Goal: Task Accomplishment & Management: Use online tool/utility

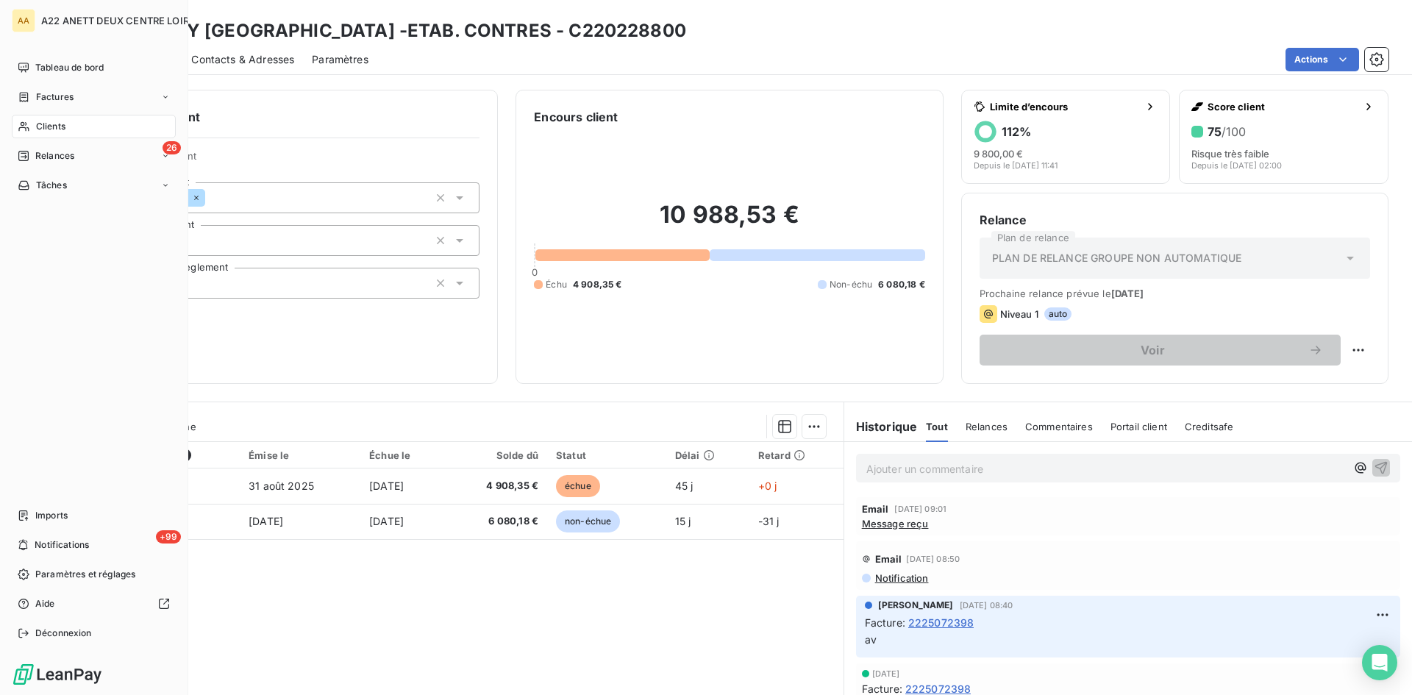
click at [40, 127] on span "Clients" at bounding box center [50, 126] width 29 height 13
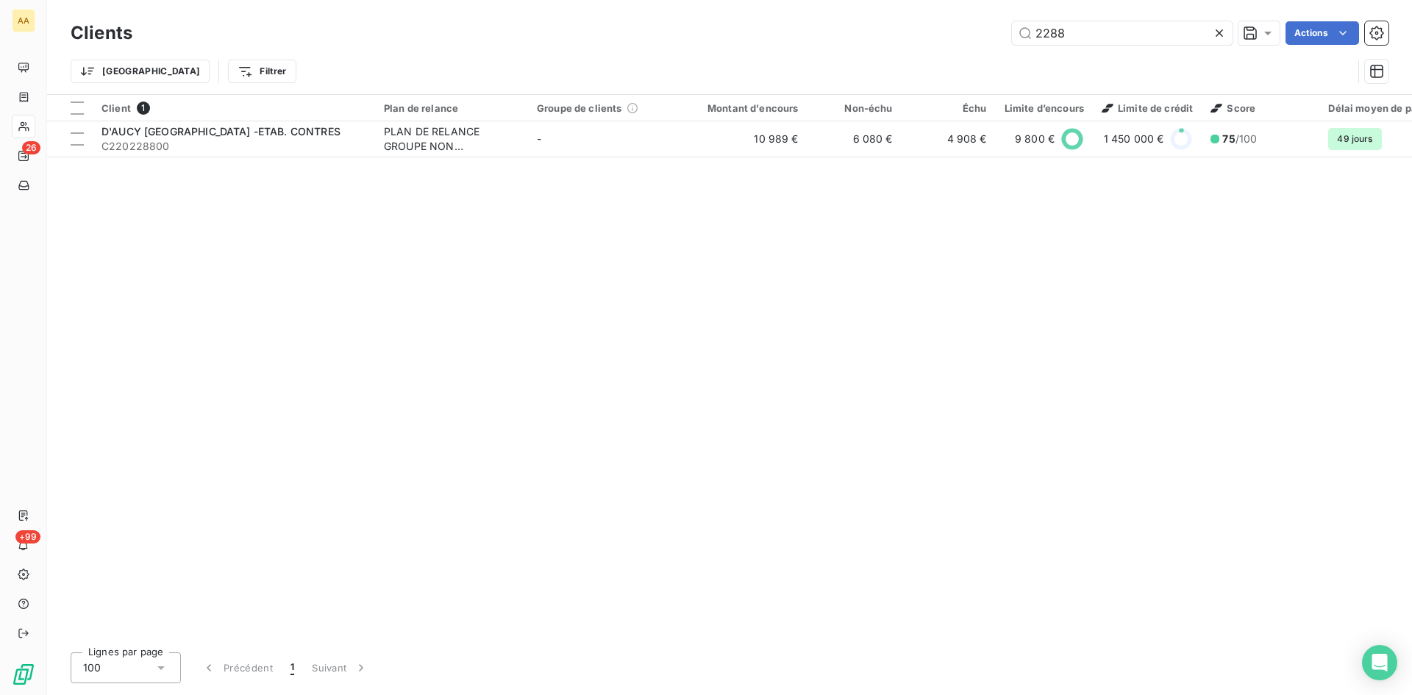
drag, startPoint x: 1111, startPoint y: 33, endPoint x: 941, endPoint y: 41, distance: 170.8
click at [941, 41] on div "2288 Actions" at bounding box center [769, 33] width 1239 height 24
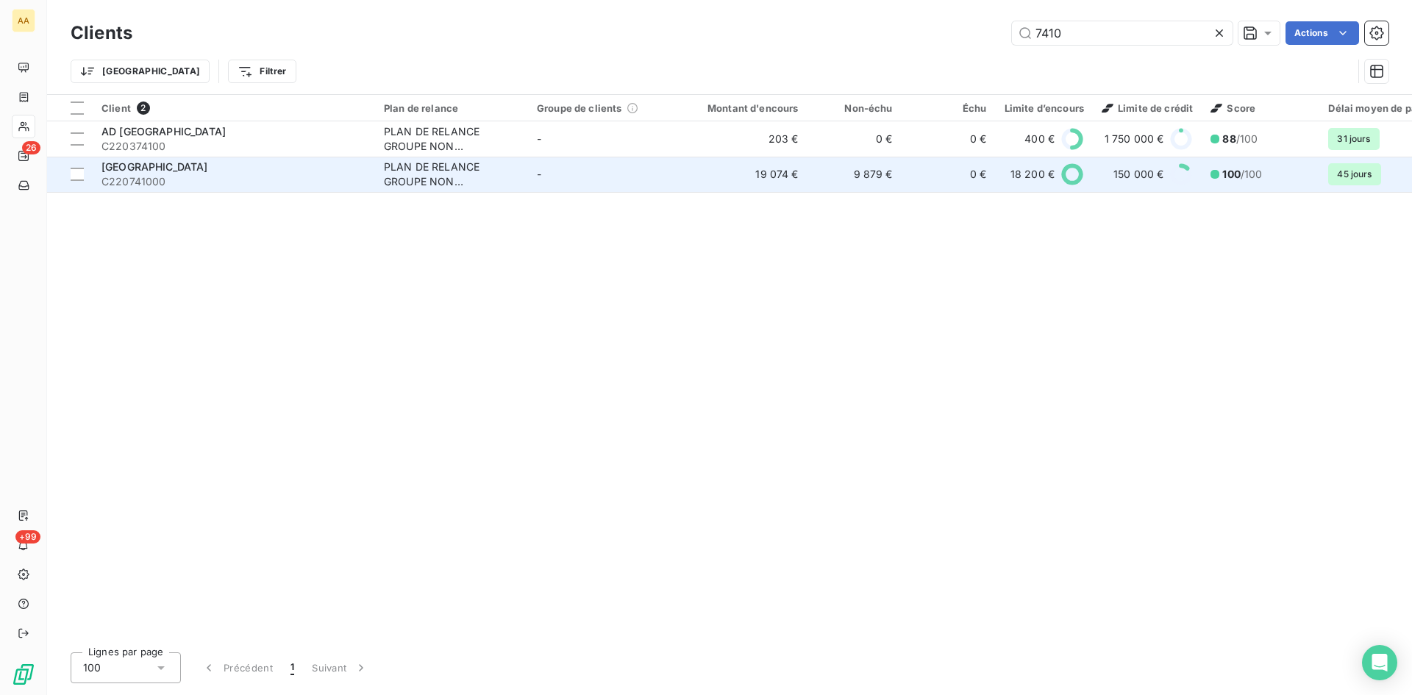
type input "7410"
click at [413, 171] on div "PLAN DE RELANCE GROUPE NON AUTOMATIQUE" at bounding box center [451, 174] width 135 height 29
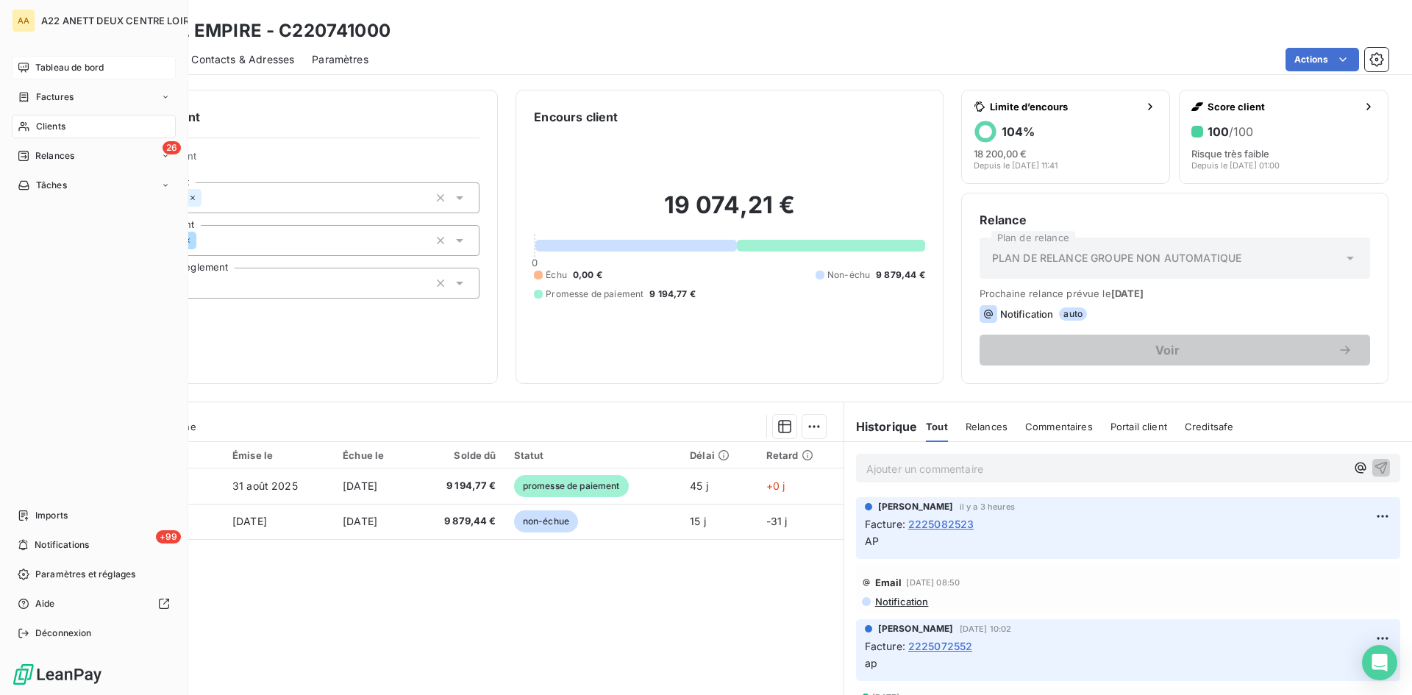
click at [54, 63] on span "Tableau de bord" at bounding box center [69, 67] width 68 height 13
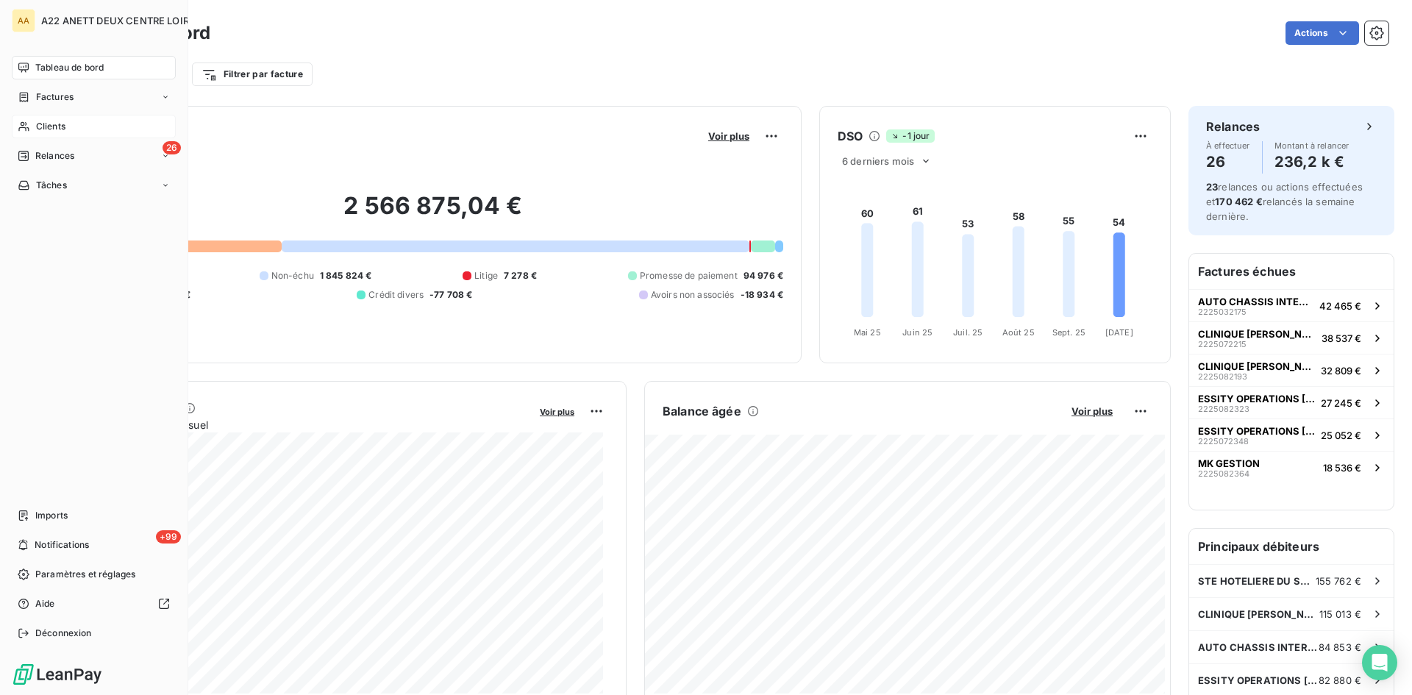
click at [35, 65] on span "Tableau de bord" at bounding box center [69, 67] width 68 height 13
click at [68, 158] on span "Relances" at bounding box center [54, 155] width 39 height 13
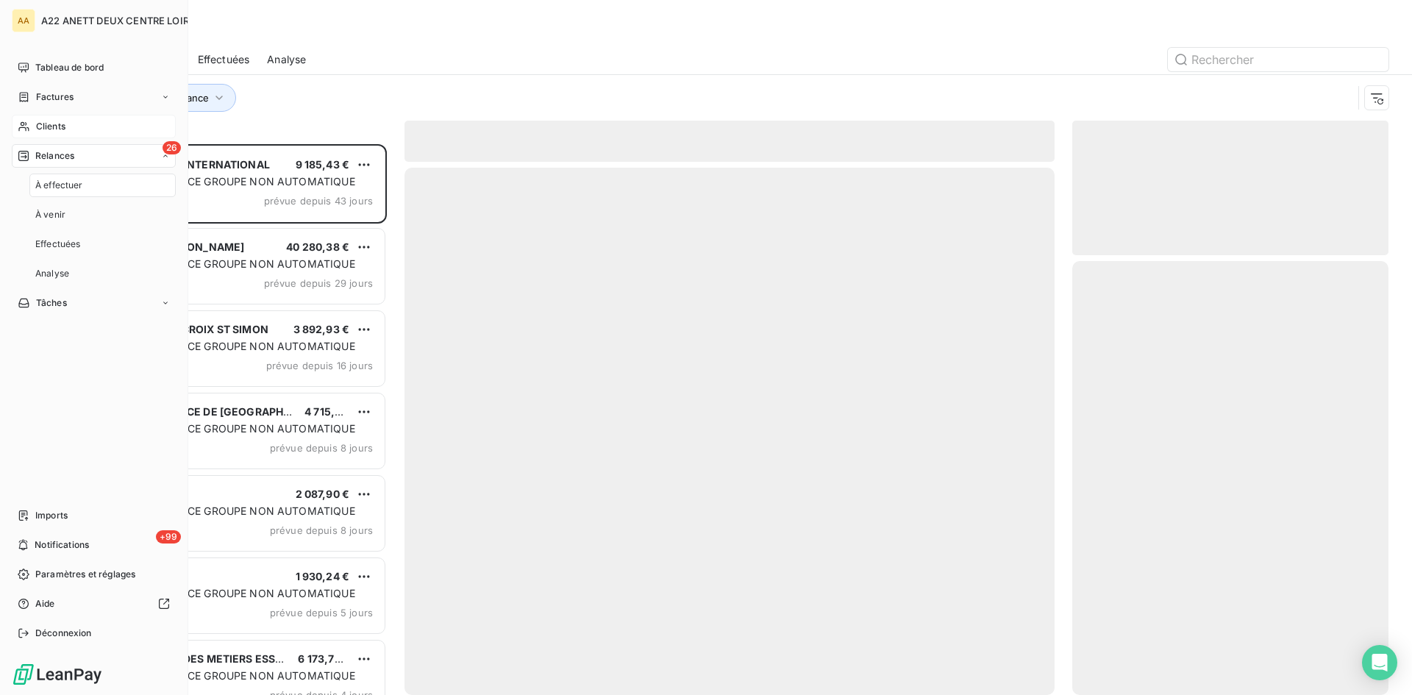
scroll to position [540, 305]
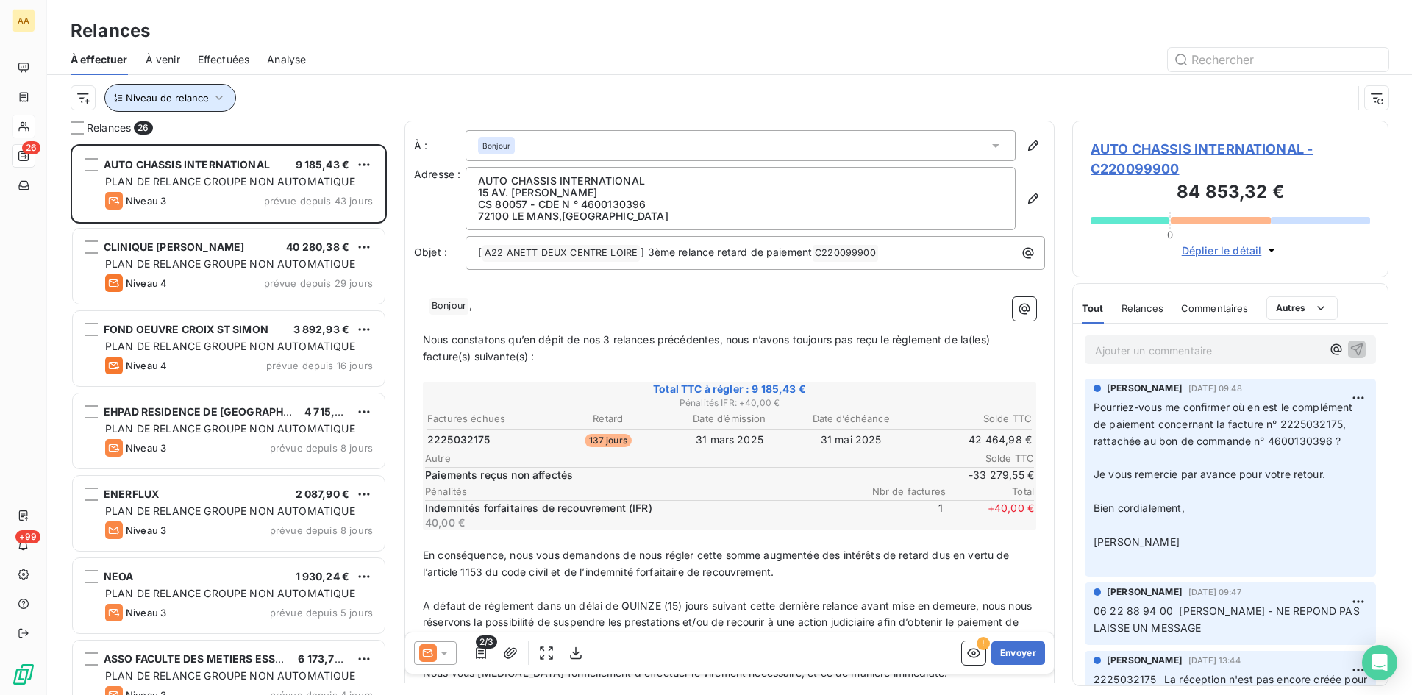
click at [217, 93] on icon "button" at bounding box center [219, 97] width 15 height 15
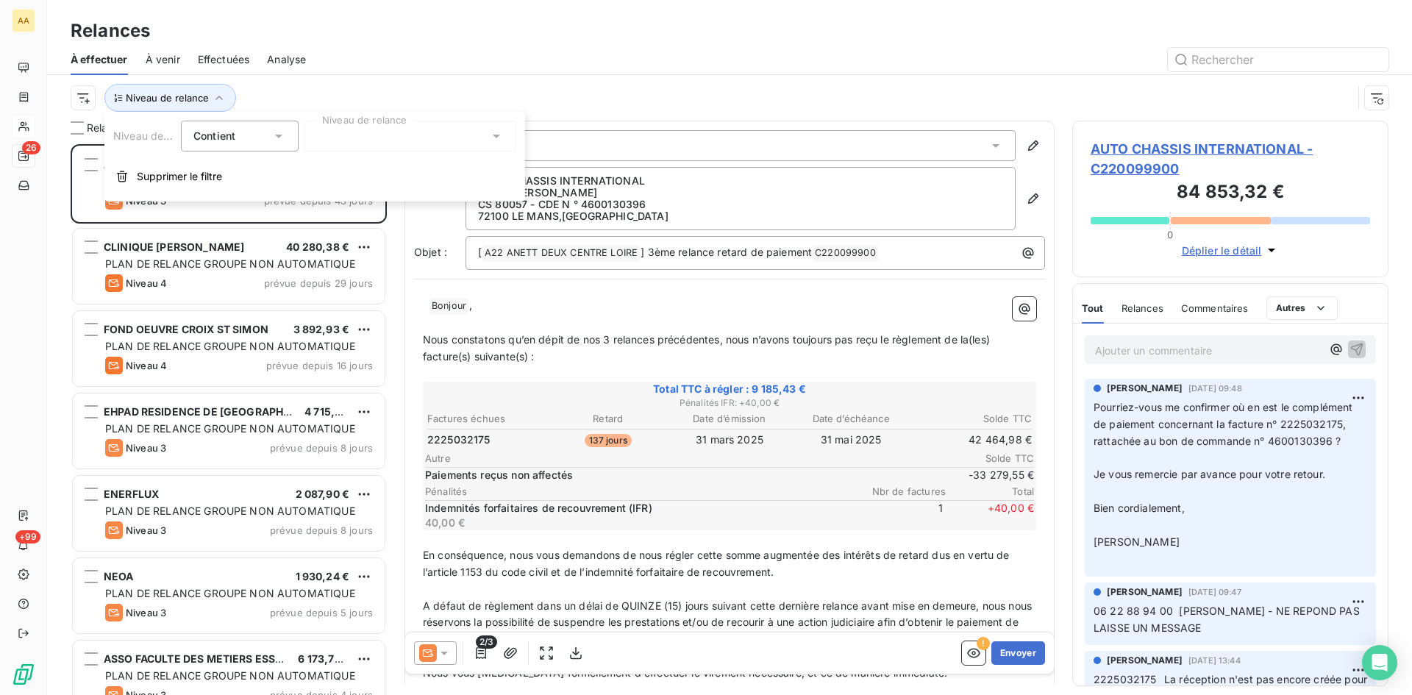
click at [346, 138] on div at bounding box center [411, 136] width 212 height 31
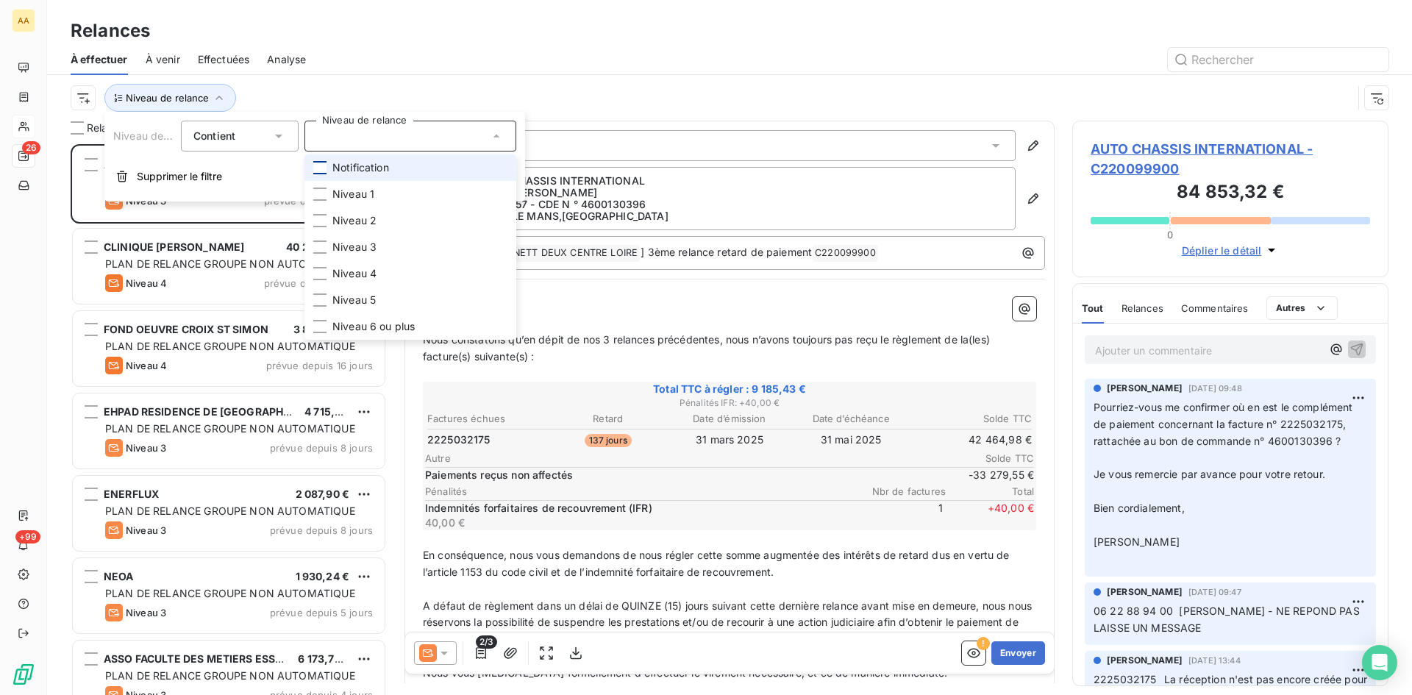
click at [319, 170] on div at bounding box center [319, 167] width 13 height 13
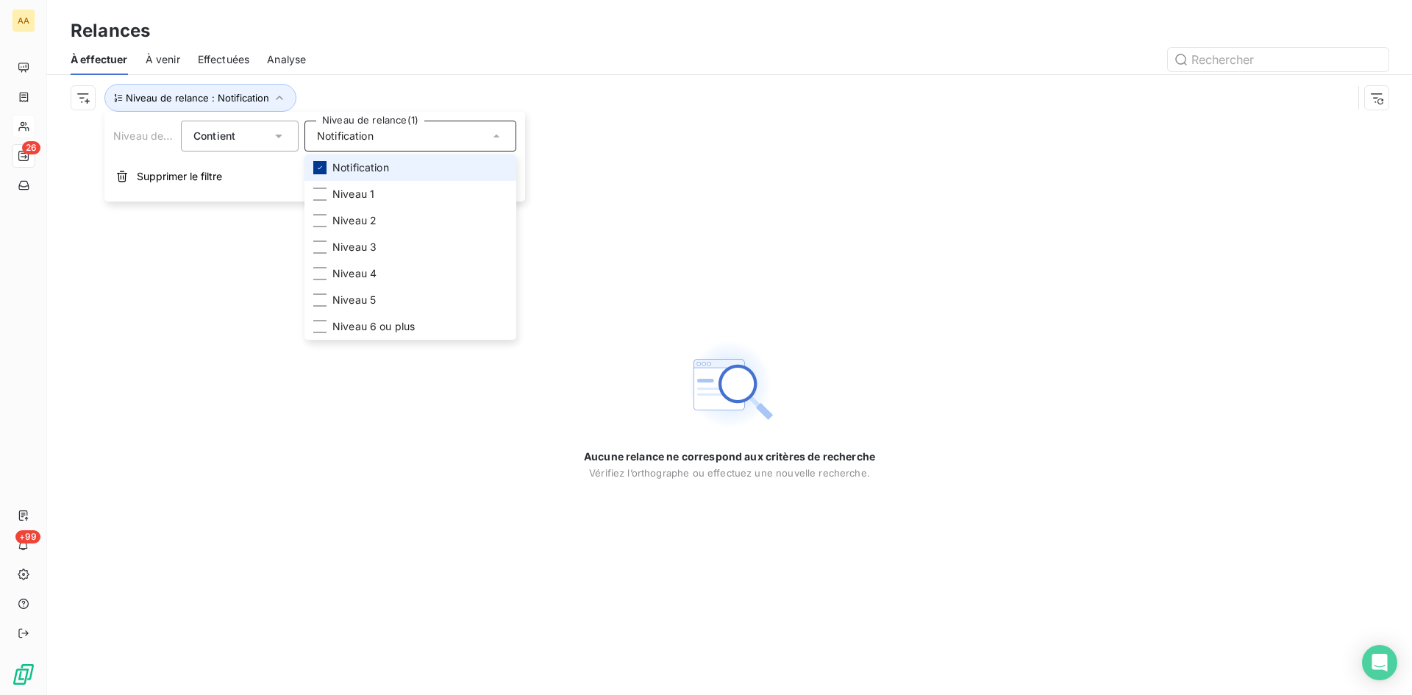
click at [319, 170] on icon at bounding box center [320, 167] width 9 height 9
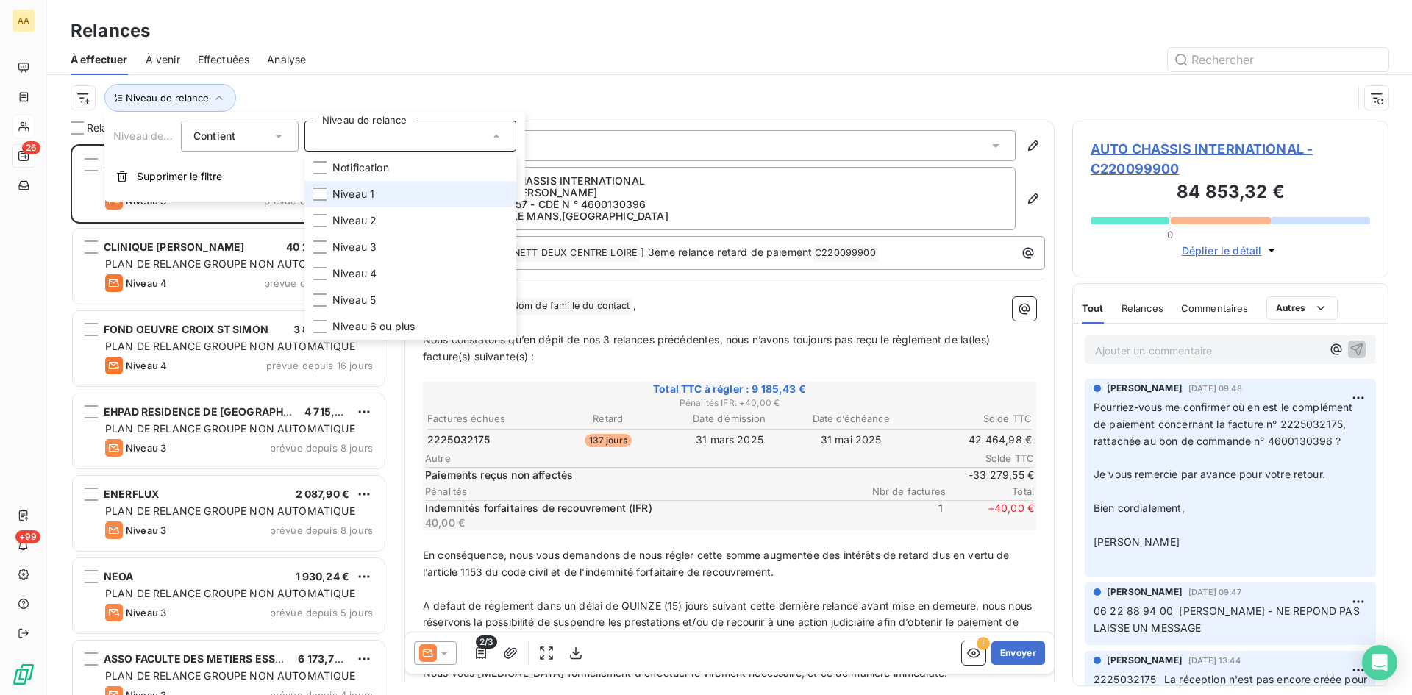
scroll to position [540, 305]
click at [323, 187] on li "Niveau 1" at bounding box center [411, 194] width 212 height 26
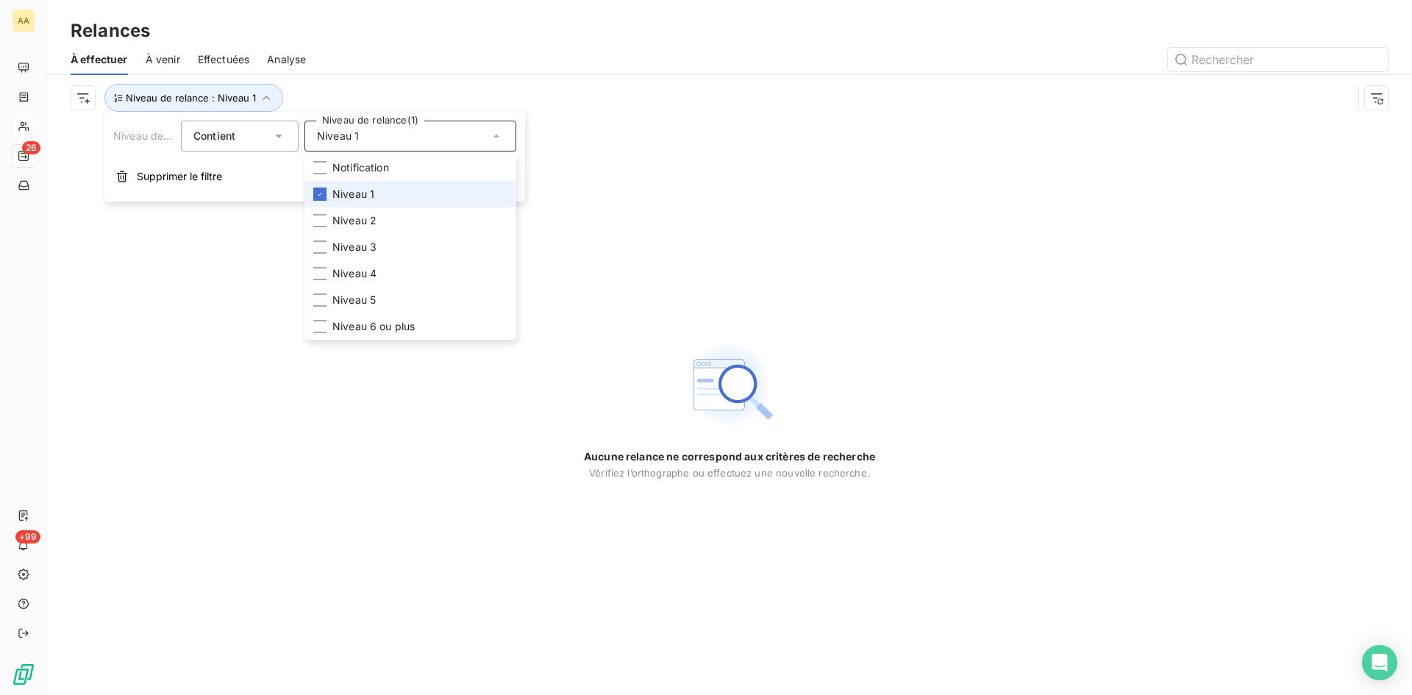
click at [321, 190] on icon at bounding box center [320, 194] width 9 height 9
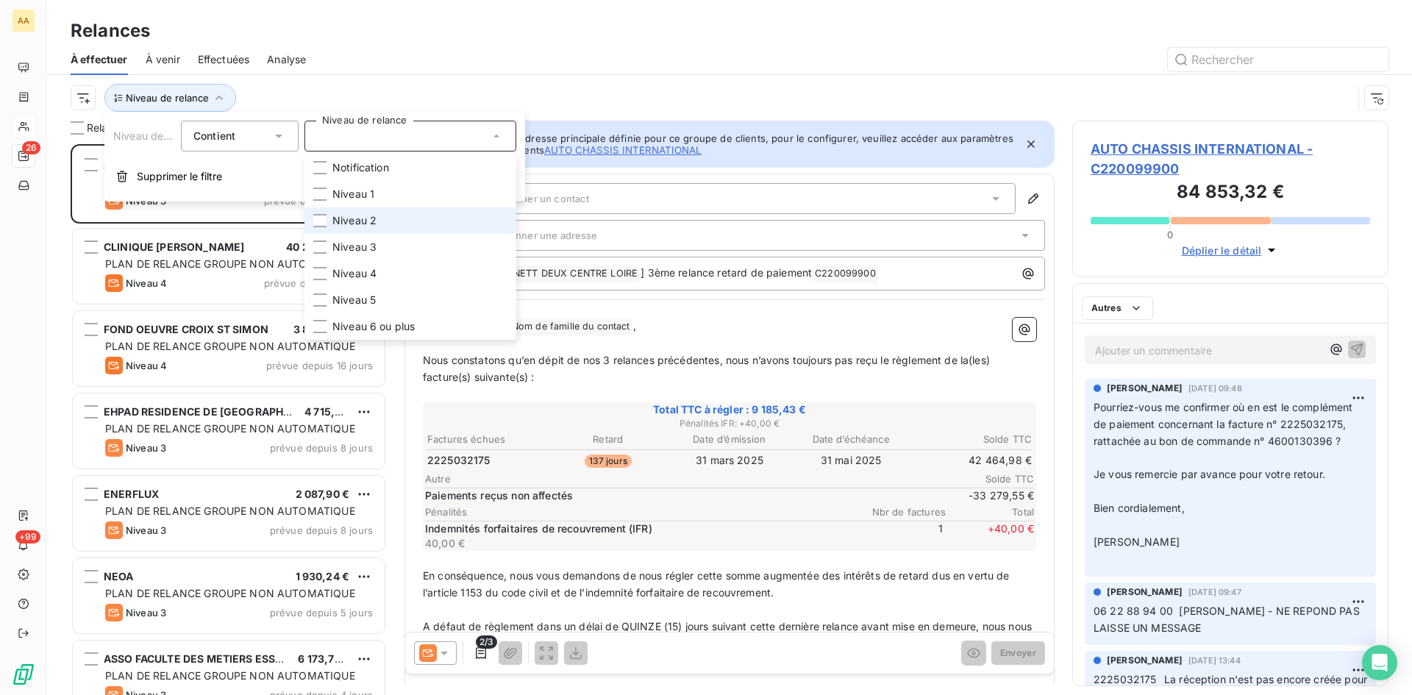
scroll to position [540, 305]
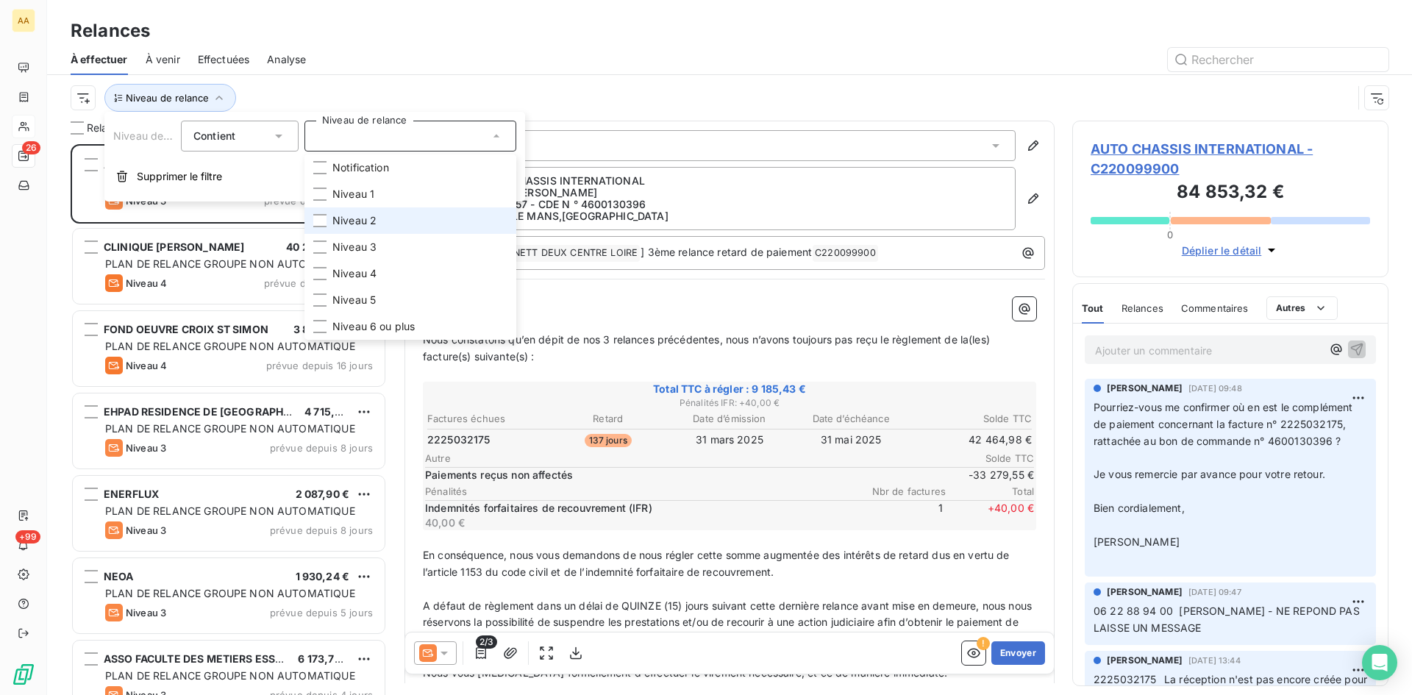
click at [318, 213] on li "Niveau 2" at bounding box center [411, 220] width 212 height 26
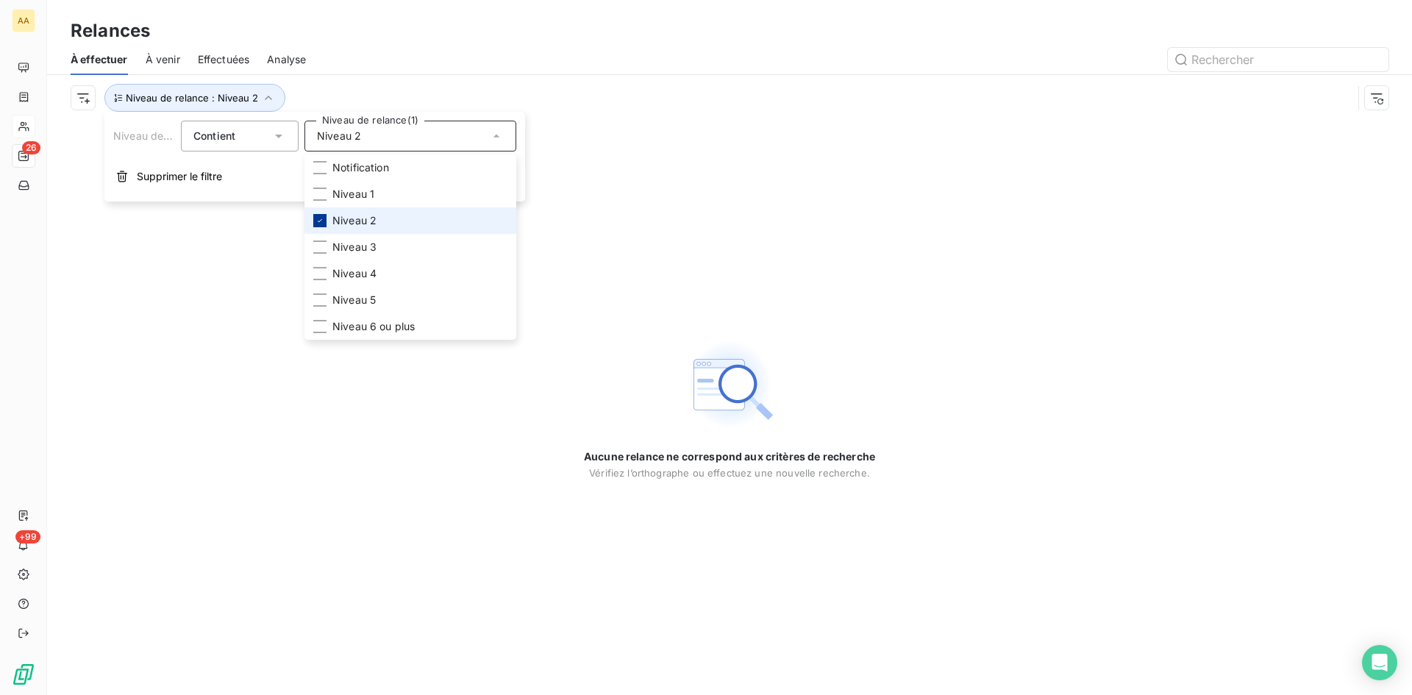
click at [318, 222] on icon at bounding box center [320, 220] width 9 height 9
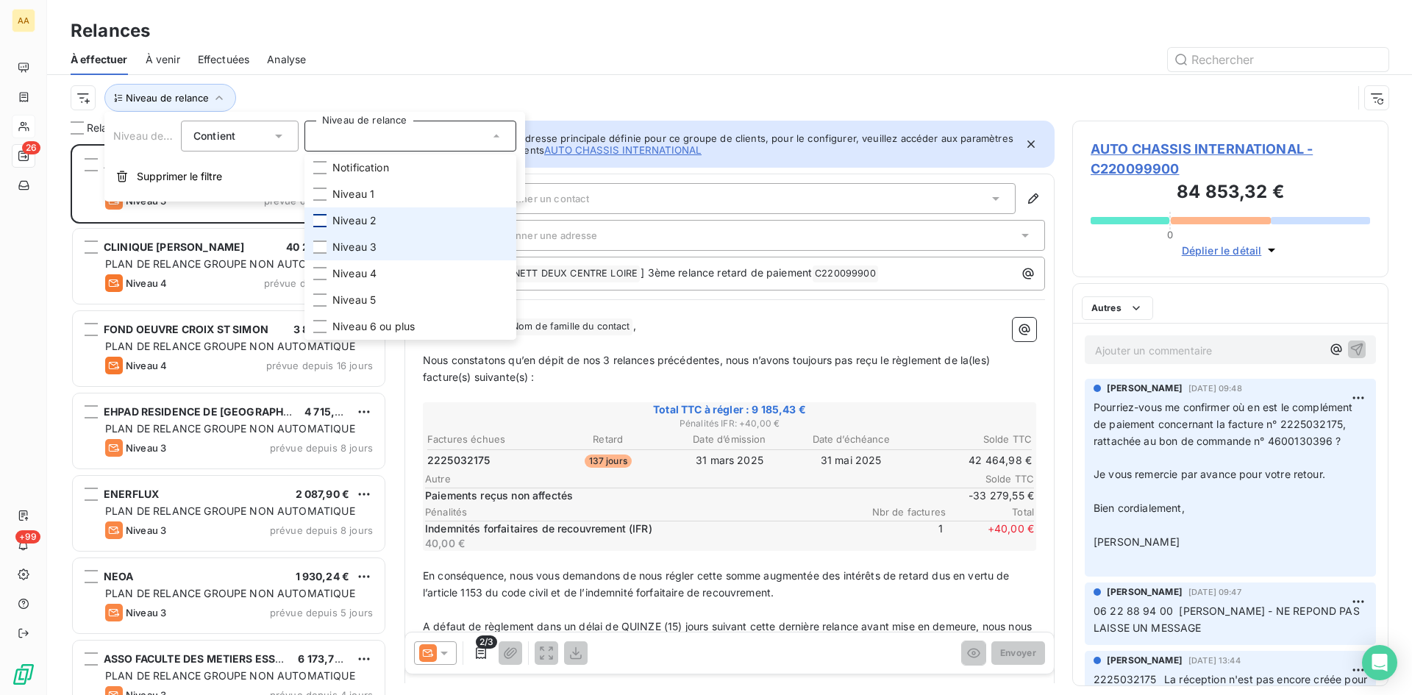
scroll to position [540, 305]
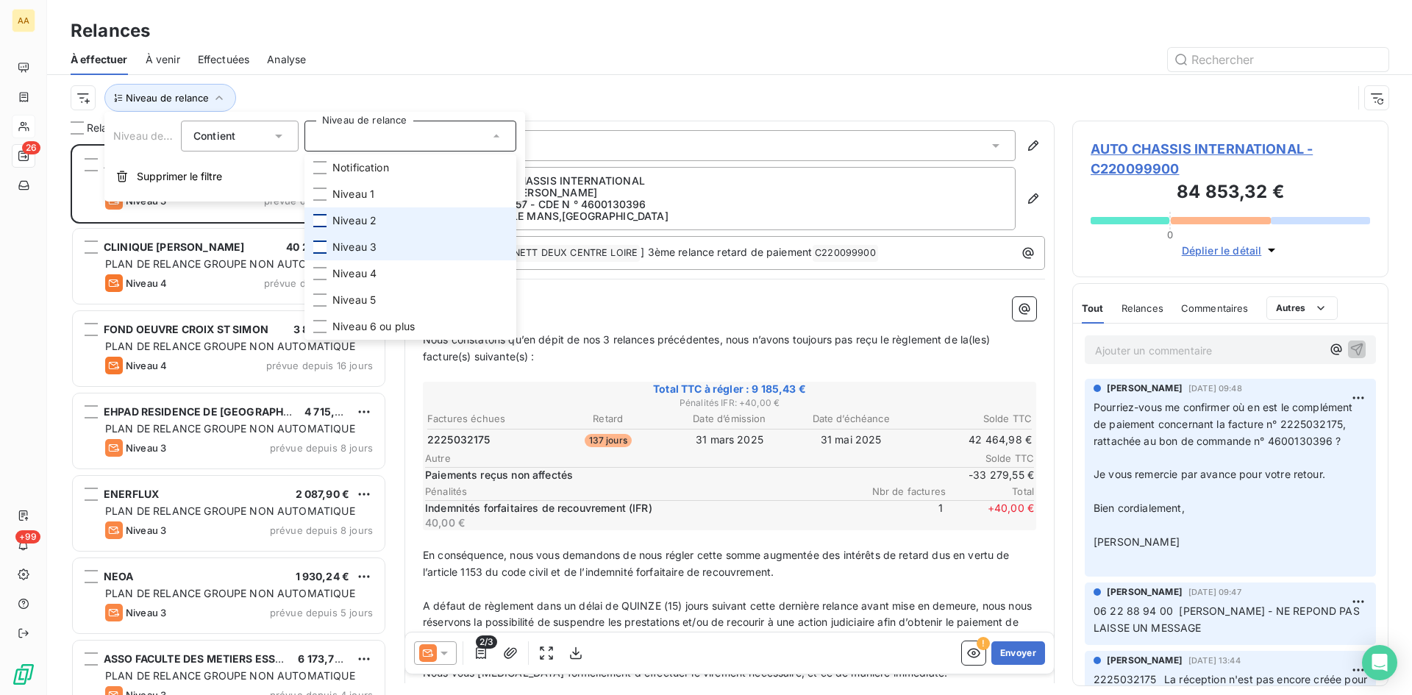
click at [320, 243] on div at bounding box center [319, 247] width 13 height 13
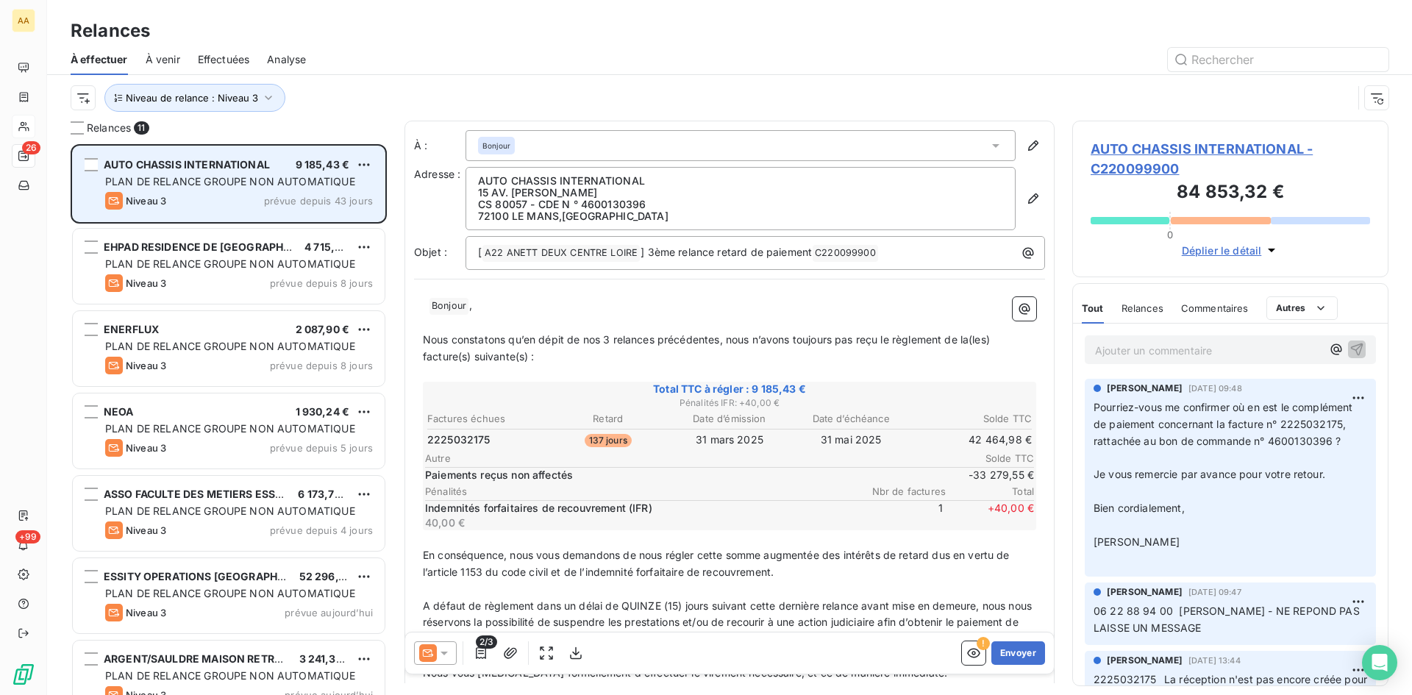
click at [268, 210] on div "AUTO CHASSIS INTERNATIONAL 9 185,43 € PLAN DE RELANCE GROUPE NON AUTOMATIQUE Ni…" at bounding box center [229, 183] width 312 height 75
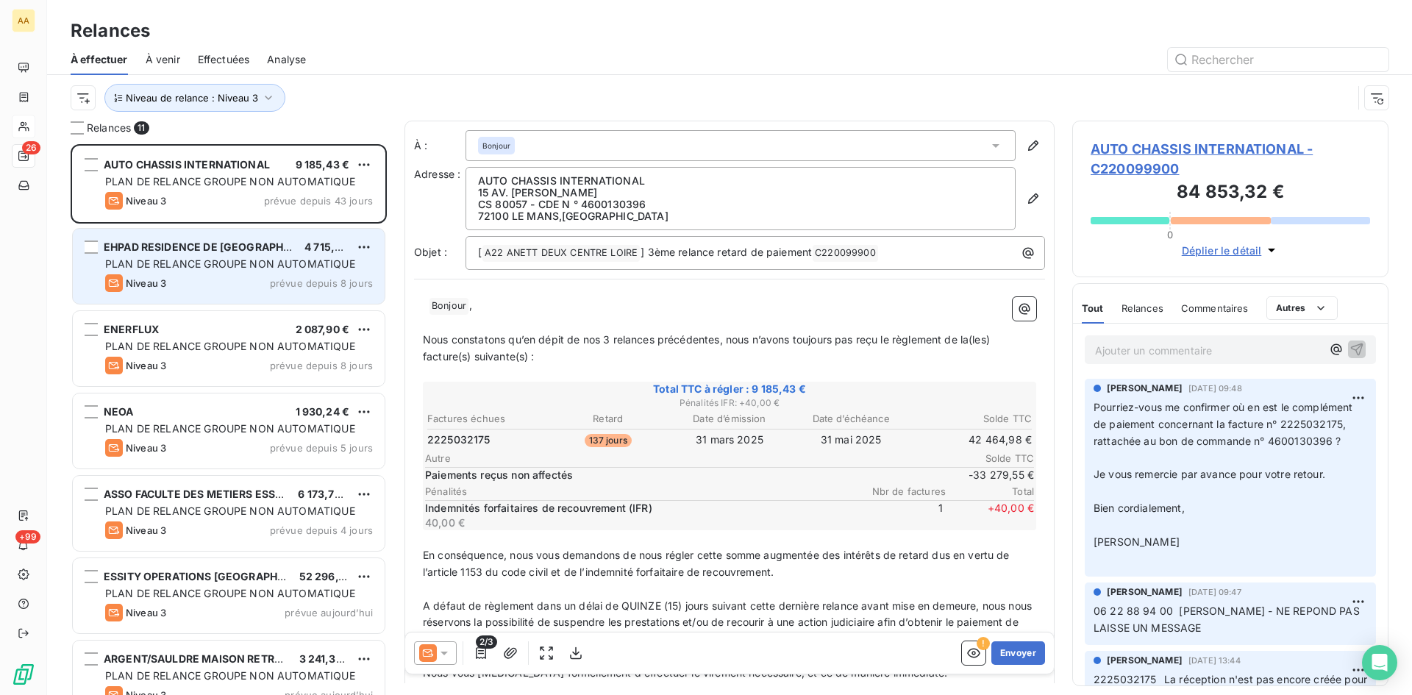
click at [218, 274] on div "Niveau 3 prévue depuis 8 jours" at bounding box center [239, 283] width 268 height 18
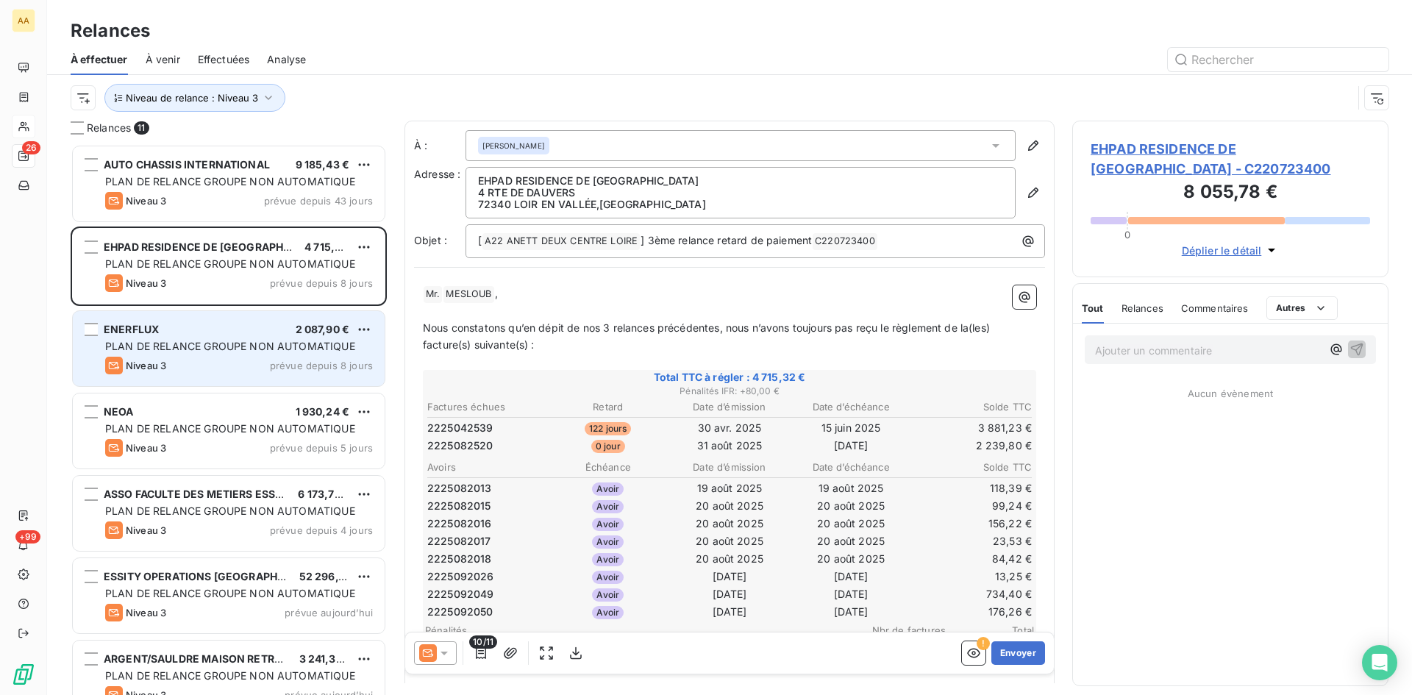
click at [193, 364] on div "Niveau 3 prévue depuis 8 jours" at bounding box center [239, 366] width 268 height 18
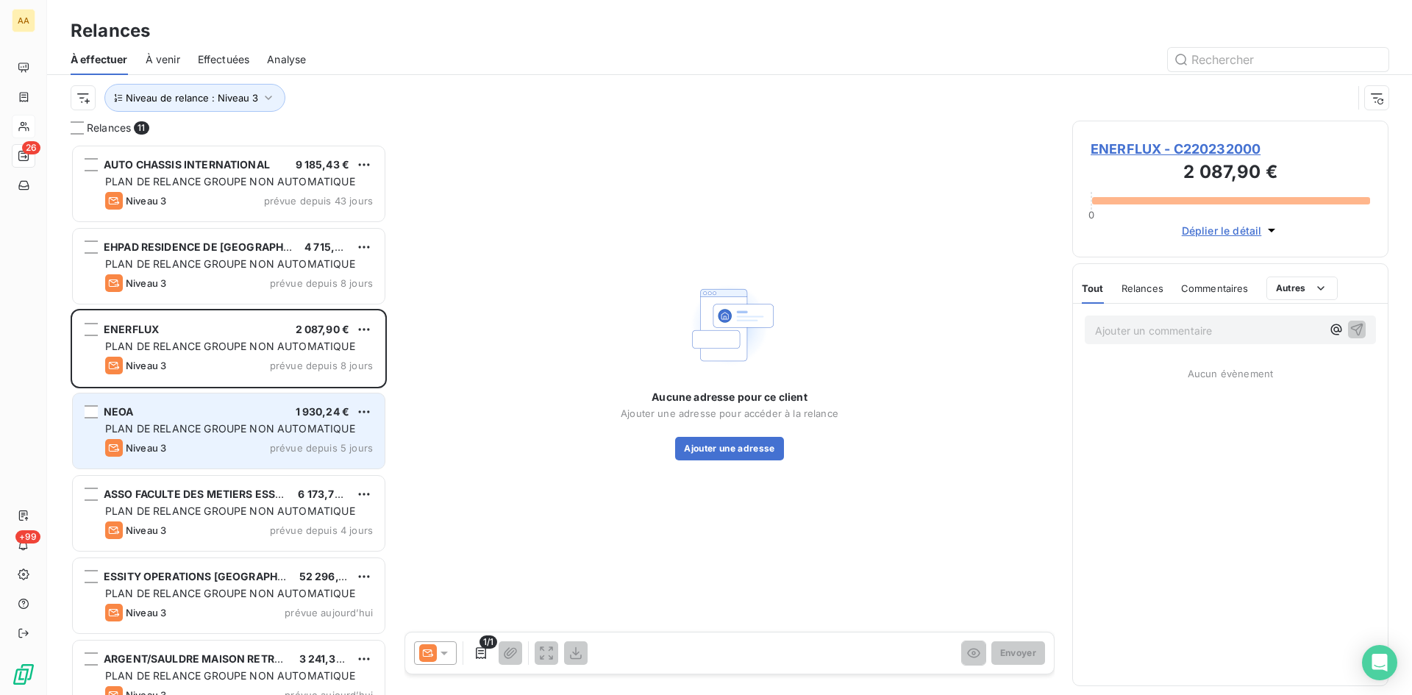
click at [188, 432] on span "PLAN DE RELANCE GROUPE NON AUTOMATIQUE" at bounding box center [230, 428] width 250 height 13
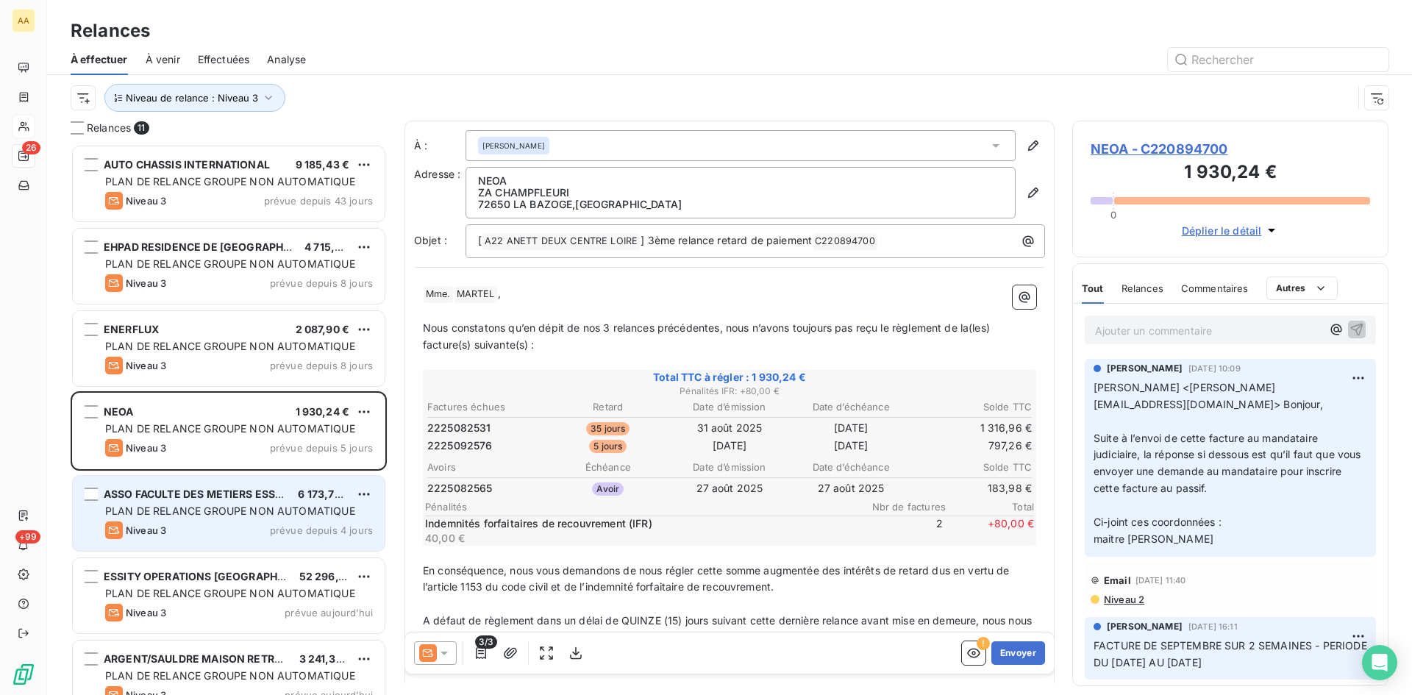
click at [193, 503] on div "ASSO FACULTE DES METIERS ESSON 6 173,73 € PLAN DE RELANCE GROUPE NON AUTOMATIQU…" at bounding box center [229, 513] width 312 height 75
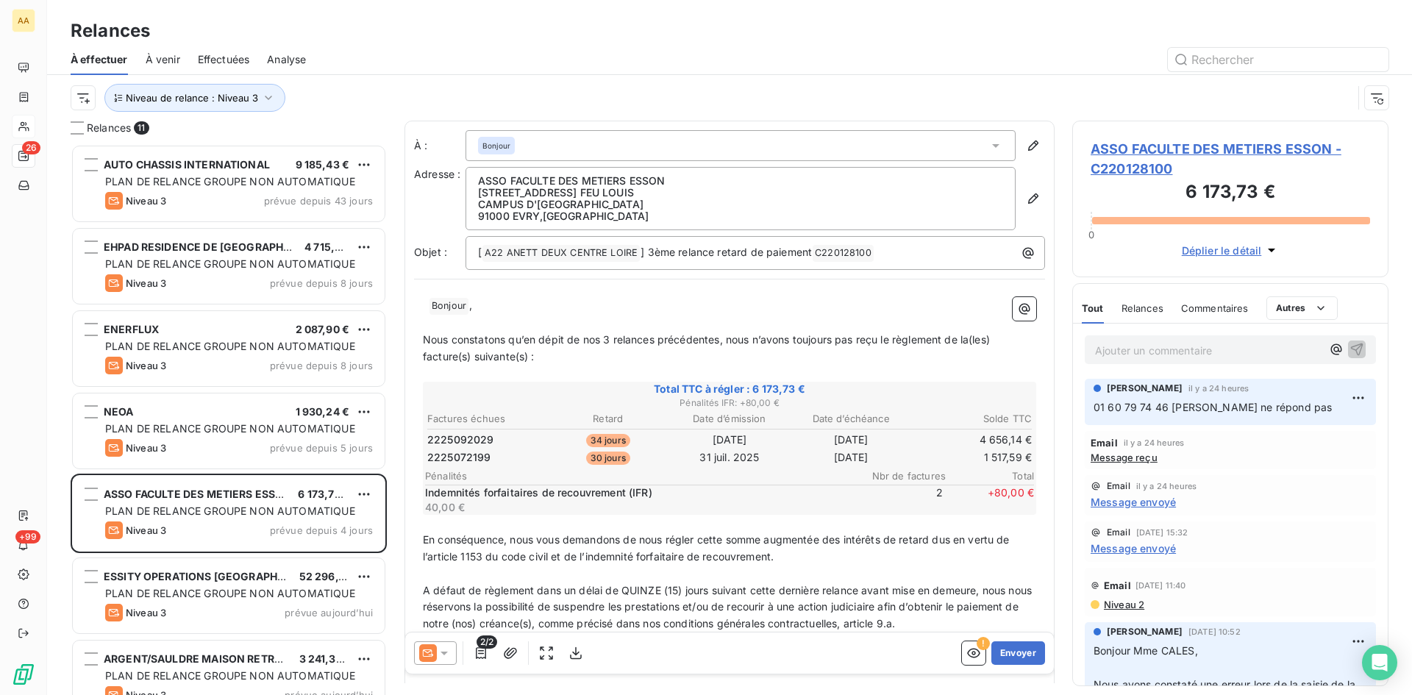
click at [1117, 457] on span "Message reçu" at bounding box center [1124, 458] width 67 height 12
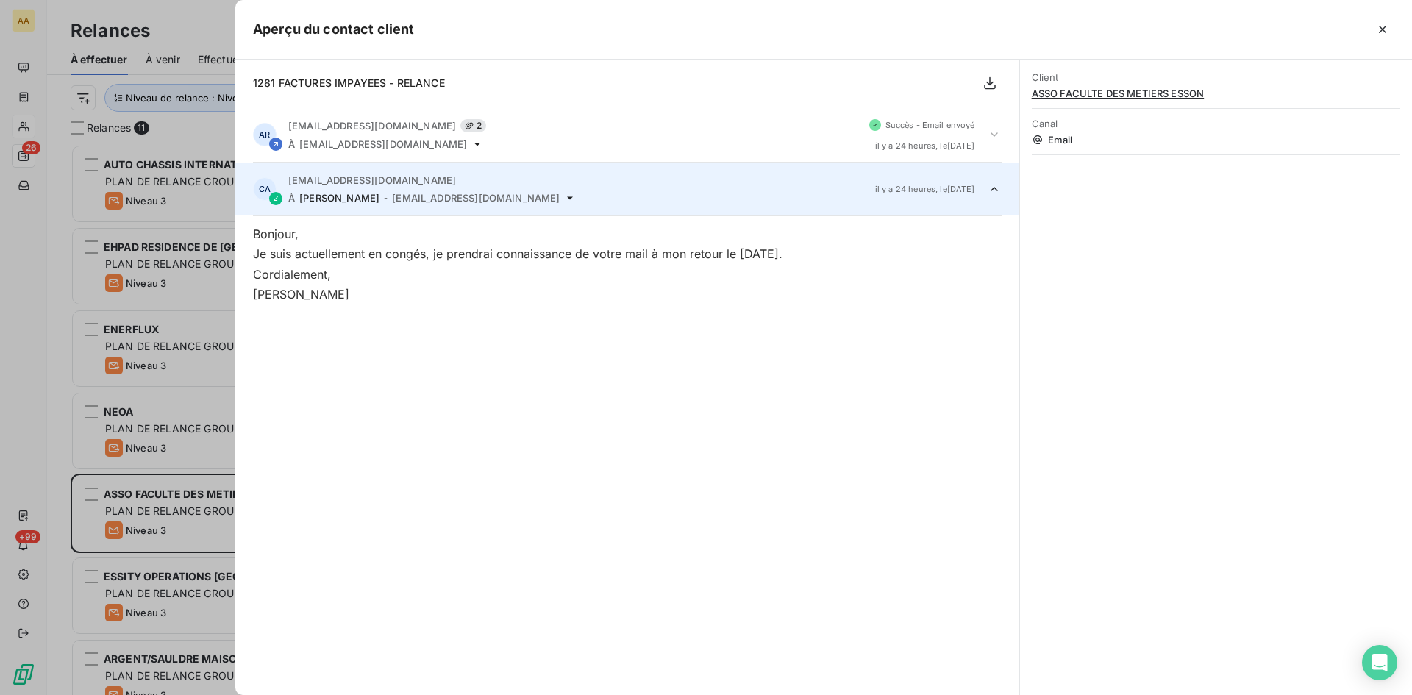
click at [142, 494] on div at bounding box center [706, 347] width 1412 height 695
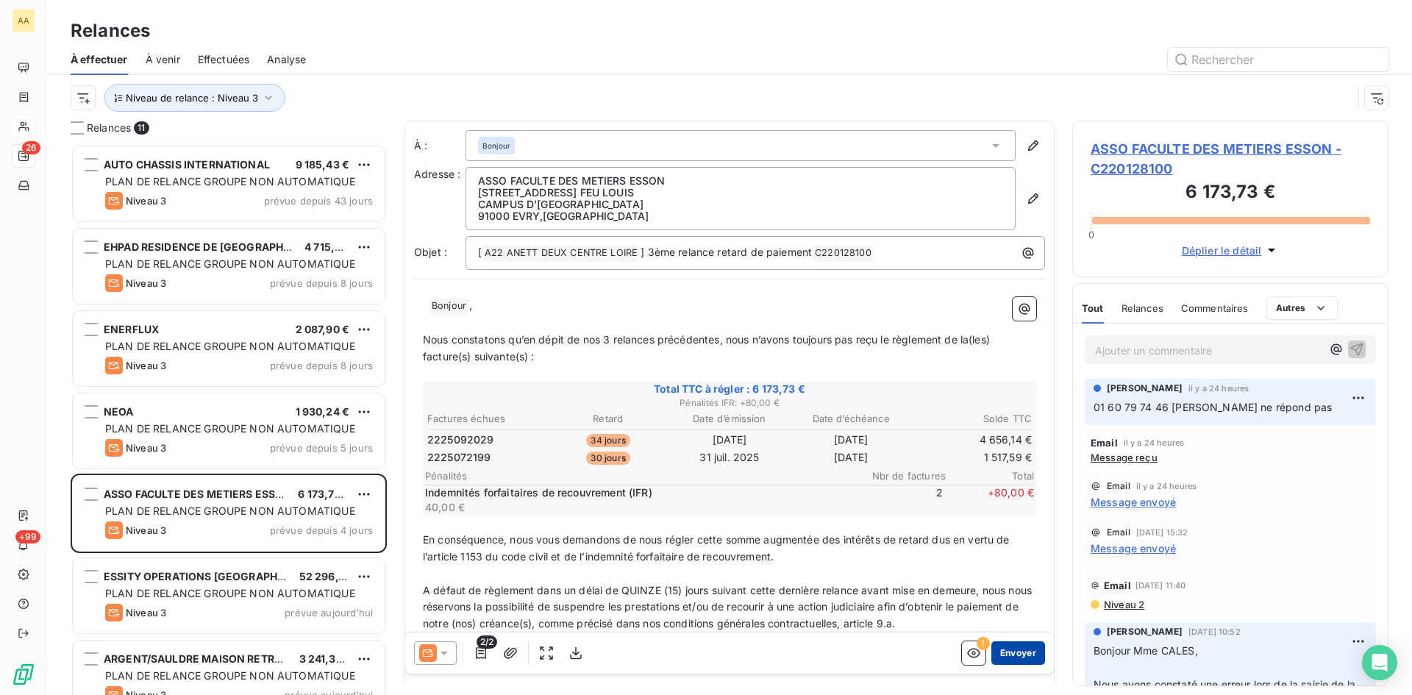
click at [1005, 654] on button "Envoyer" at bounding box center [1018, 653] width 54 height 24
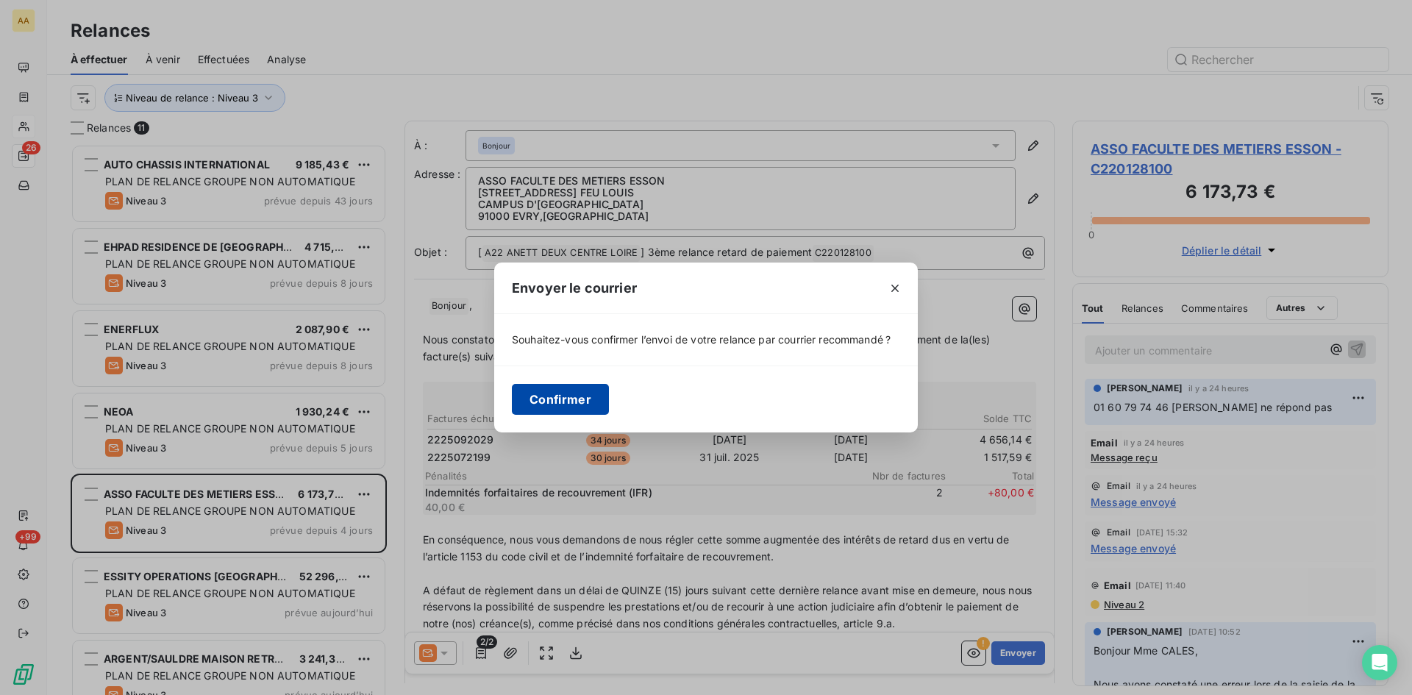
click at [580, 403] on button "Confirmer" at bounding box center [560, 399] width 97 height 31
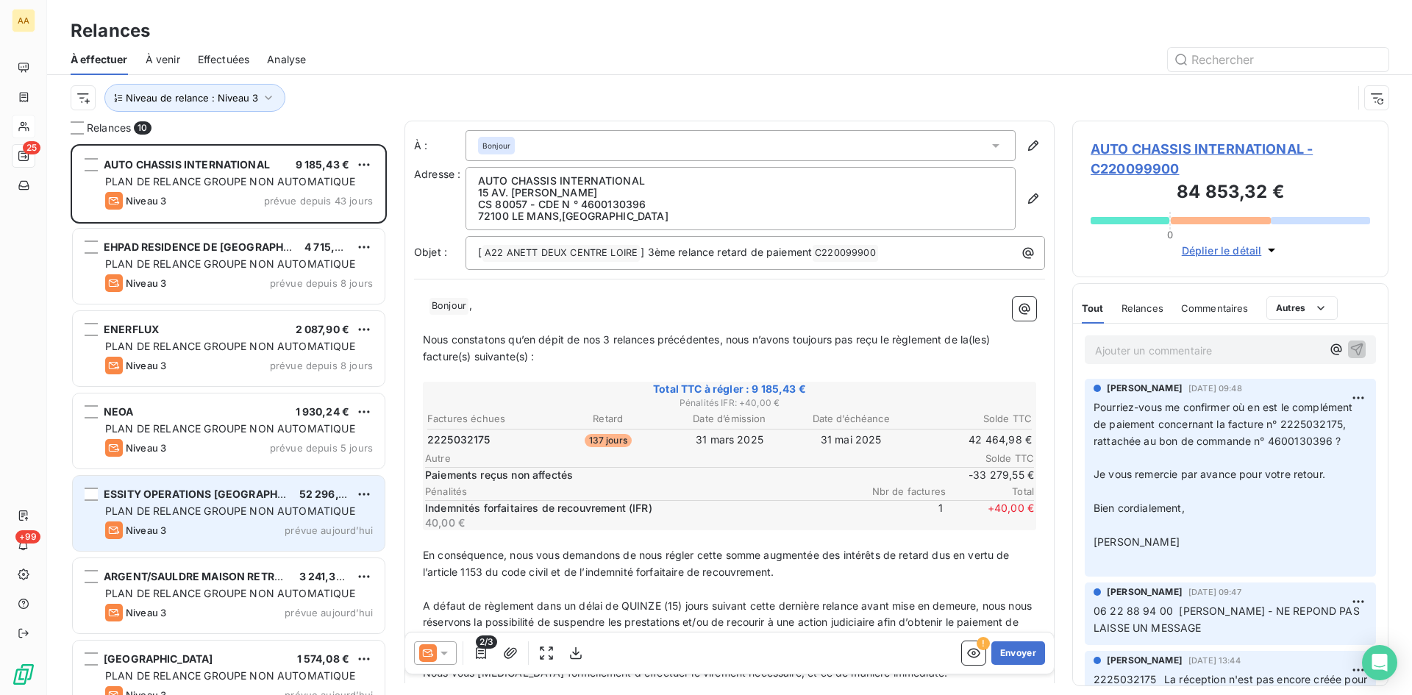
click at [197, 520] on div "ESSITY OPERATIONS FRANCE 52 296,12 € PLAN DE RELANCE GROUPE NON AUTOMATIQUE Niv…" at bounding box center [229, 513] width 312 height 75
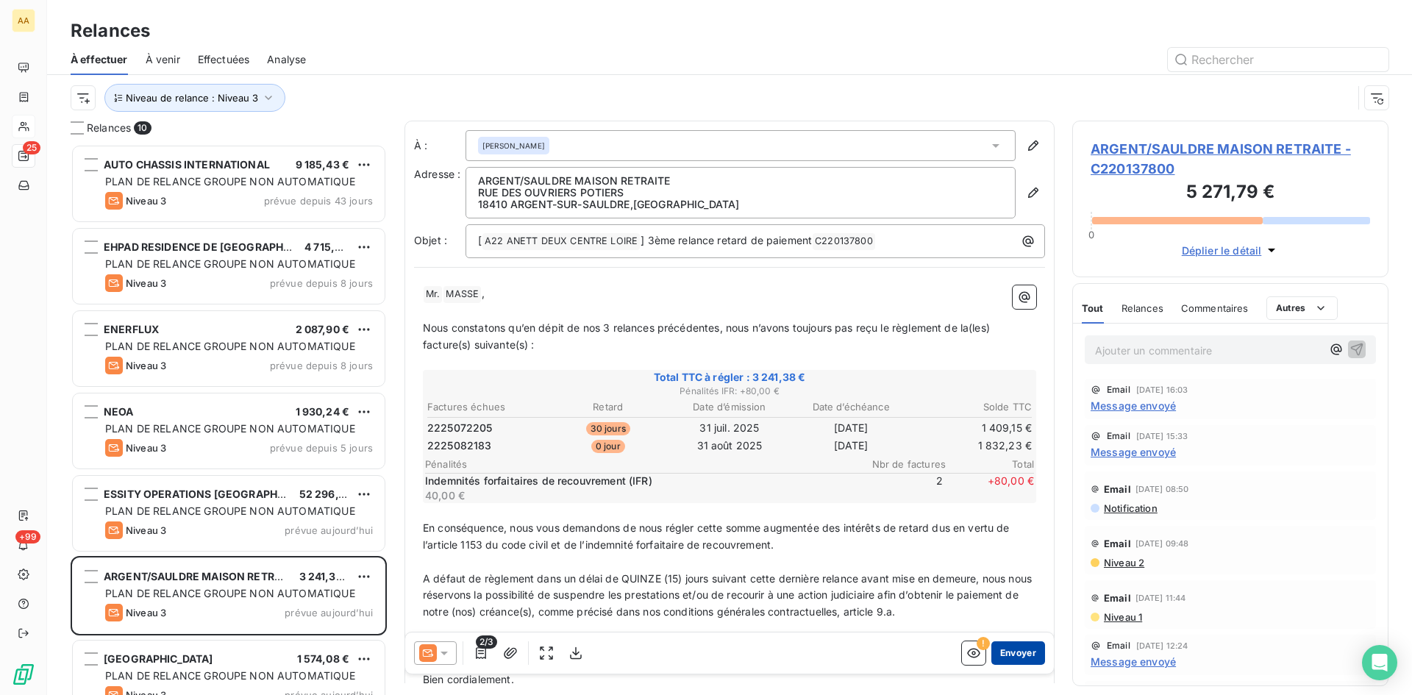
click at [1005, 655] on button "Envoyer" at bounding box center [1018, 653] width 54 height 24
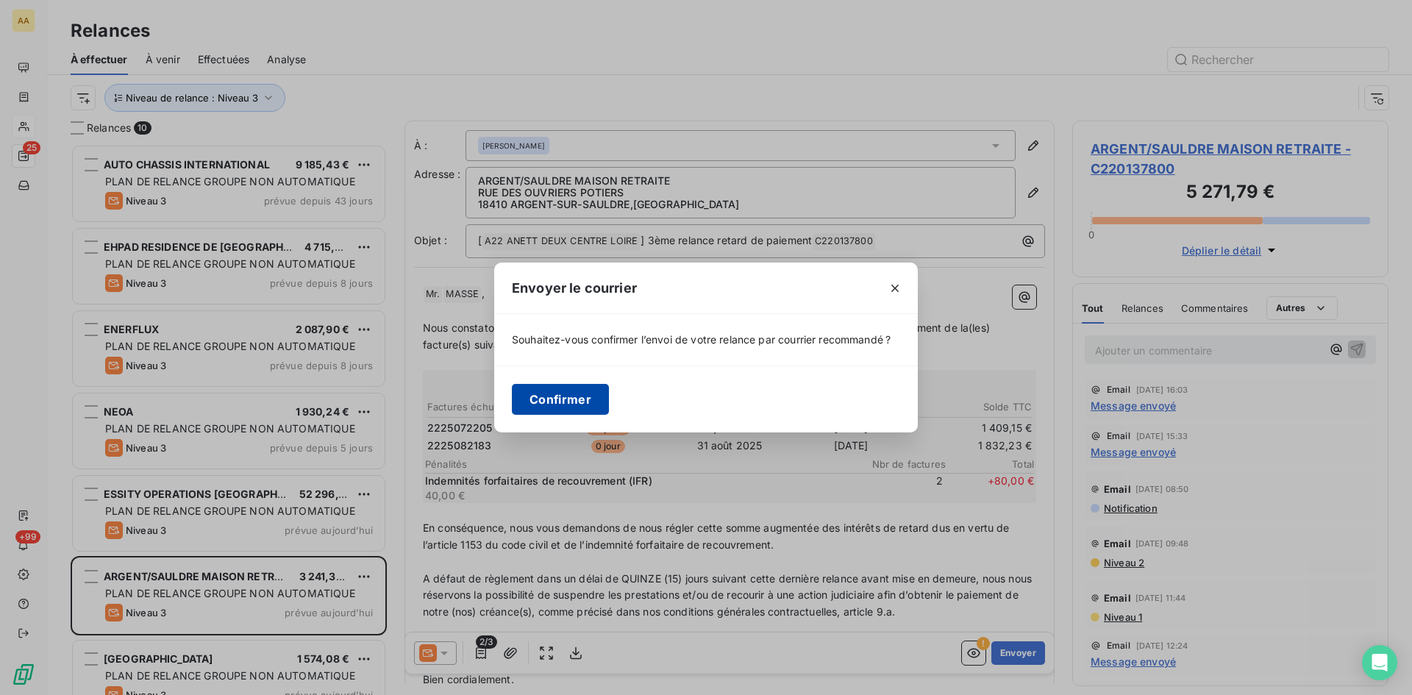
click at [577, 401] on button "Confirmer" at bounding box center [560, 399] width 97 height 31
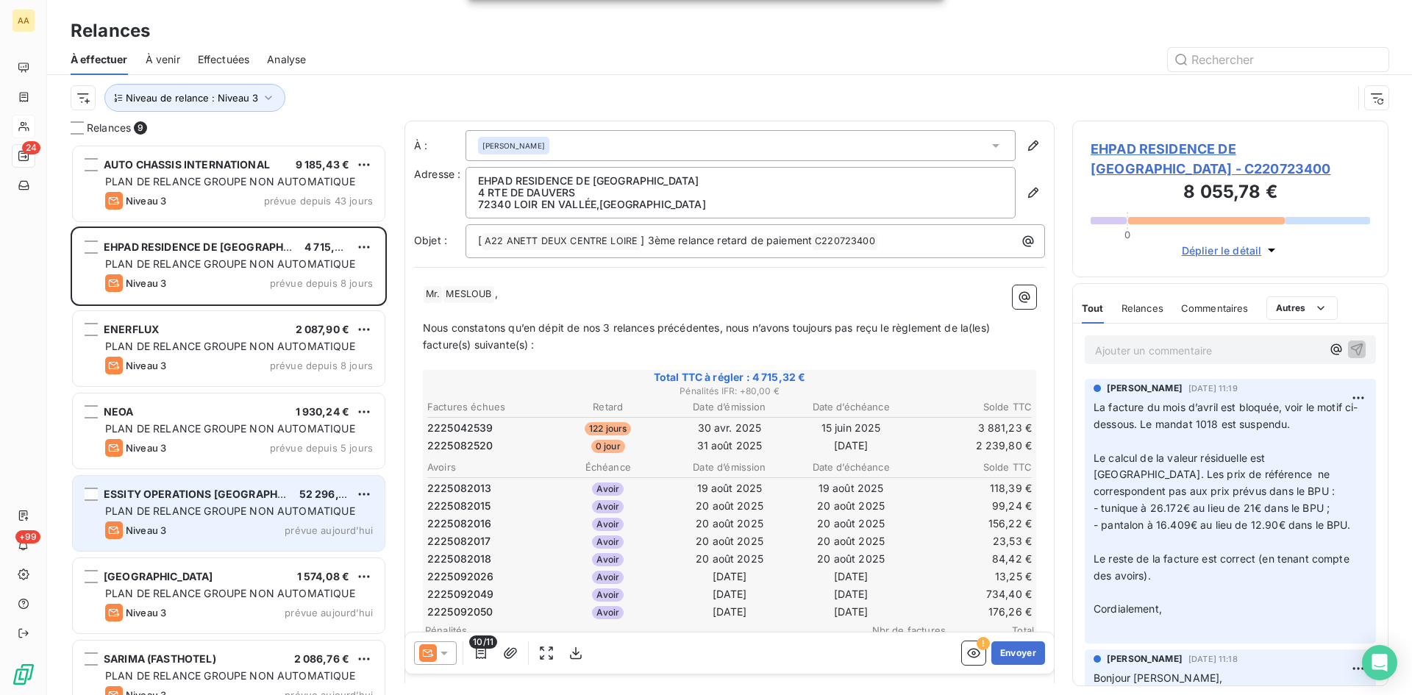
click at [165, 513] on span "PLAN DE RELANCE GROUPE NON AUTOMATIQUE" at bounding box center [230, 511] width 250 height 13
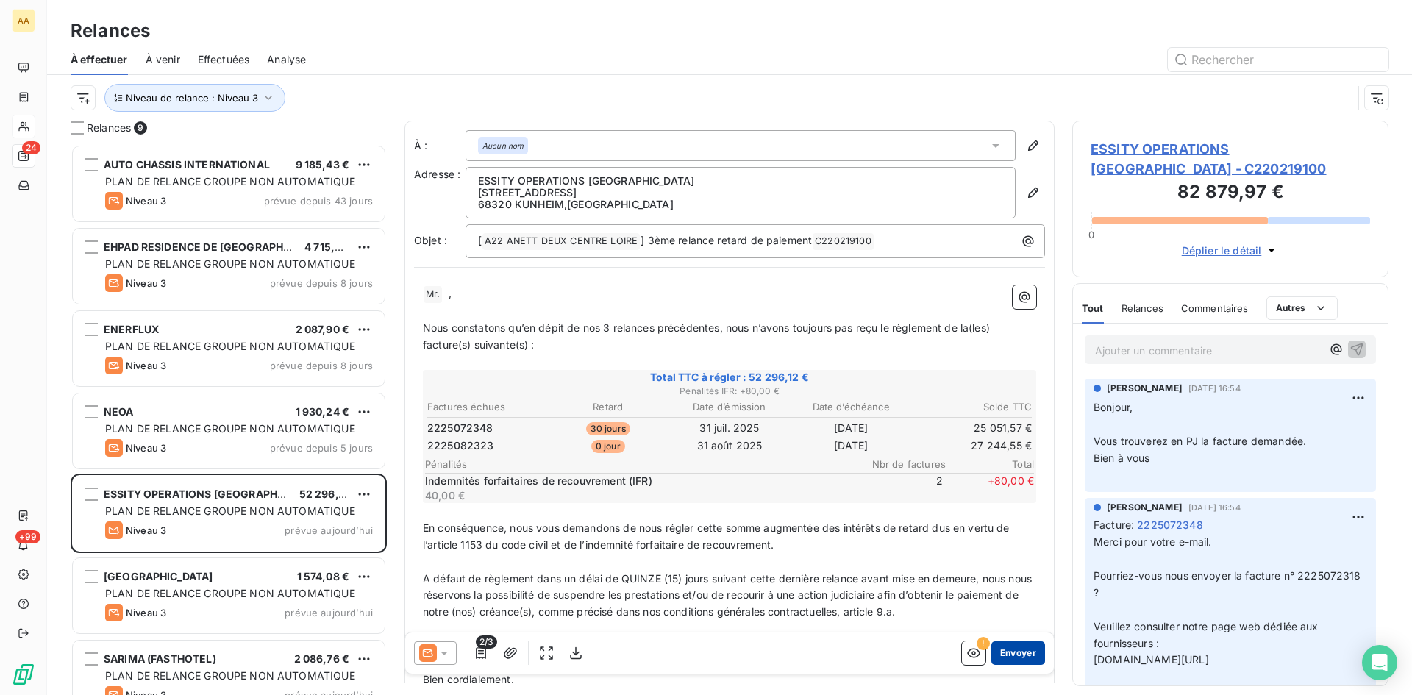
click at [1016, 652] on button "Envoyer" at bounding box center [1018, 653] width 54 height 24
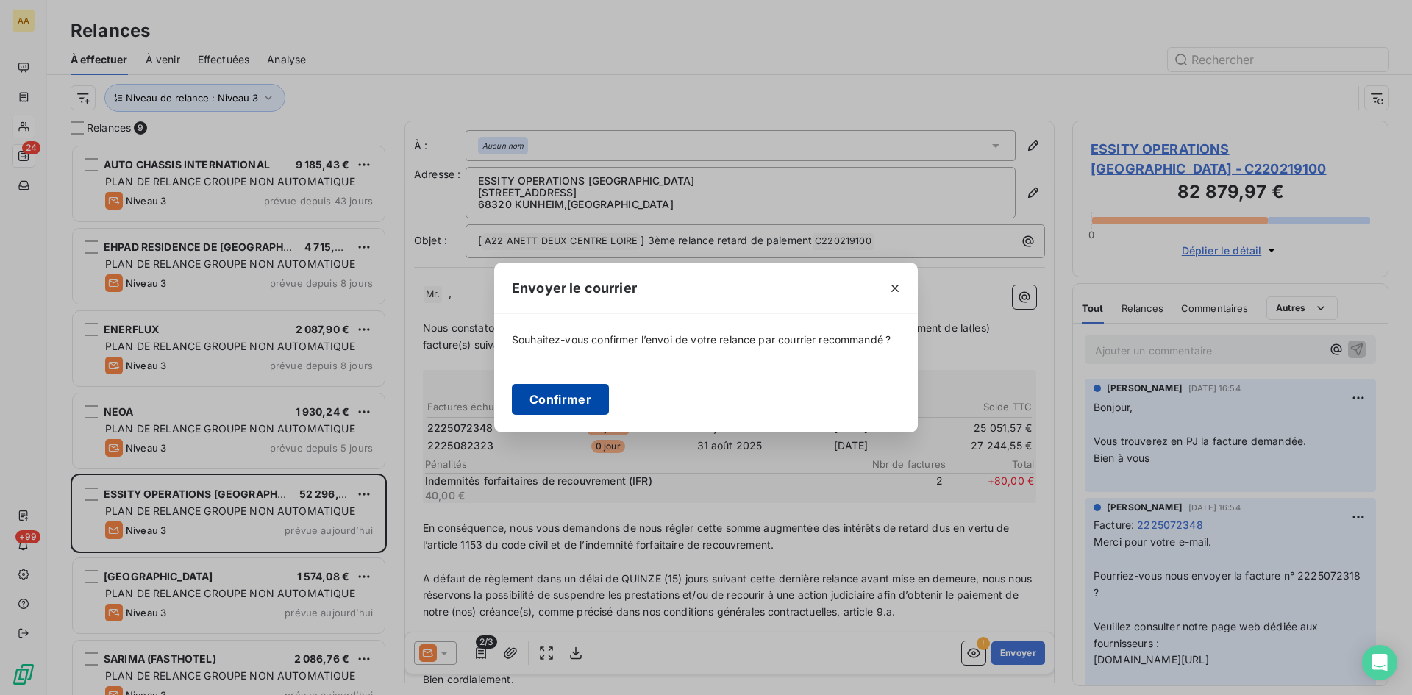
click at [563, 393] on button "Confirmer" at bounding box center [560, 399] width 97 height 31
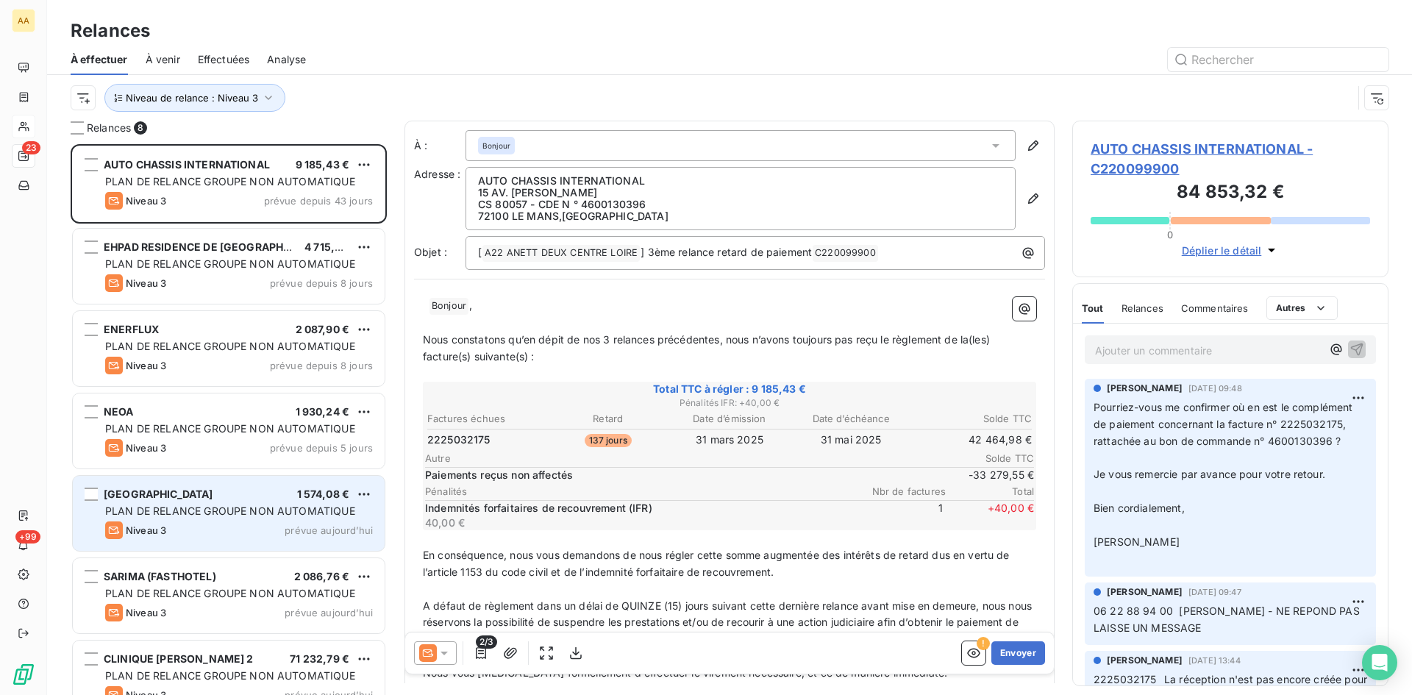
click at [202, 524] on div "Niveau 3 prévue aujourd’hui" at bounding box center [239, 530] width 268 height 18
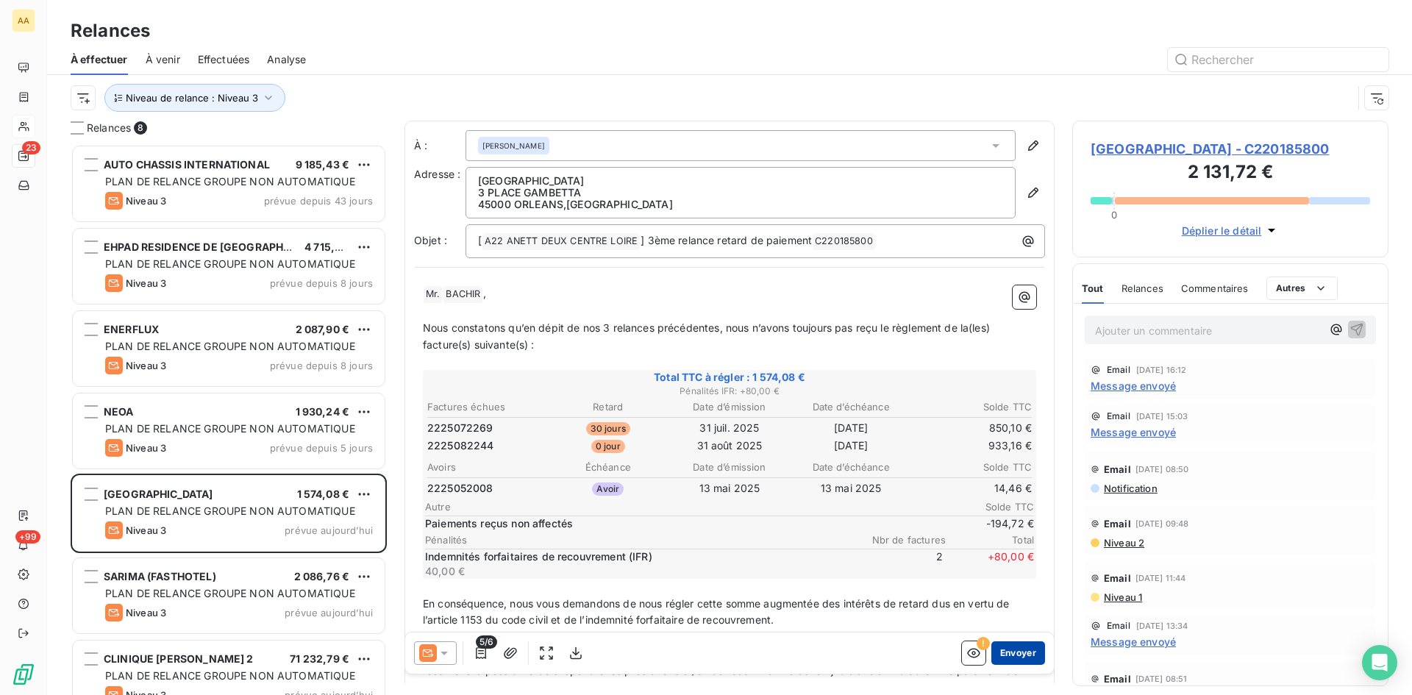
click at [1002, 655] on button "Envoyer" at bounding box center [1018, 653] width 54 height 24
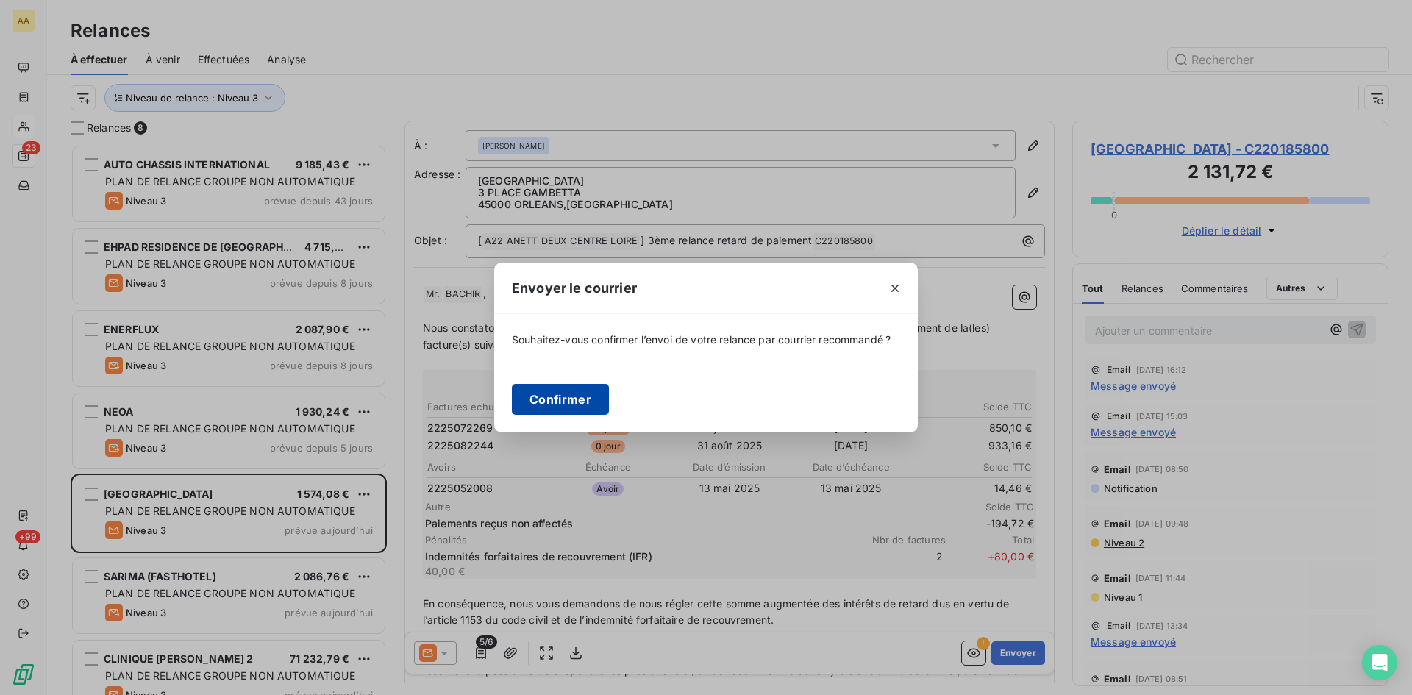
click at [575, 393] on button "Confirmer" at bounding box center [560, 399] width 97 height 31
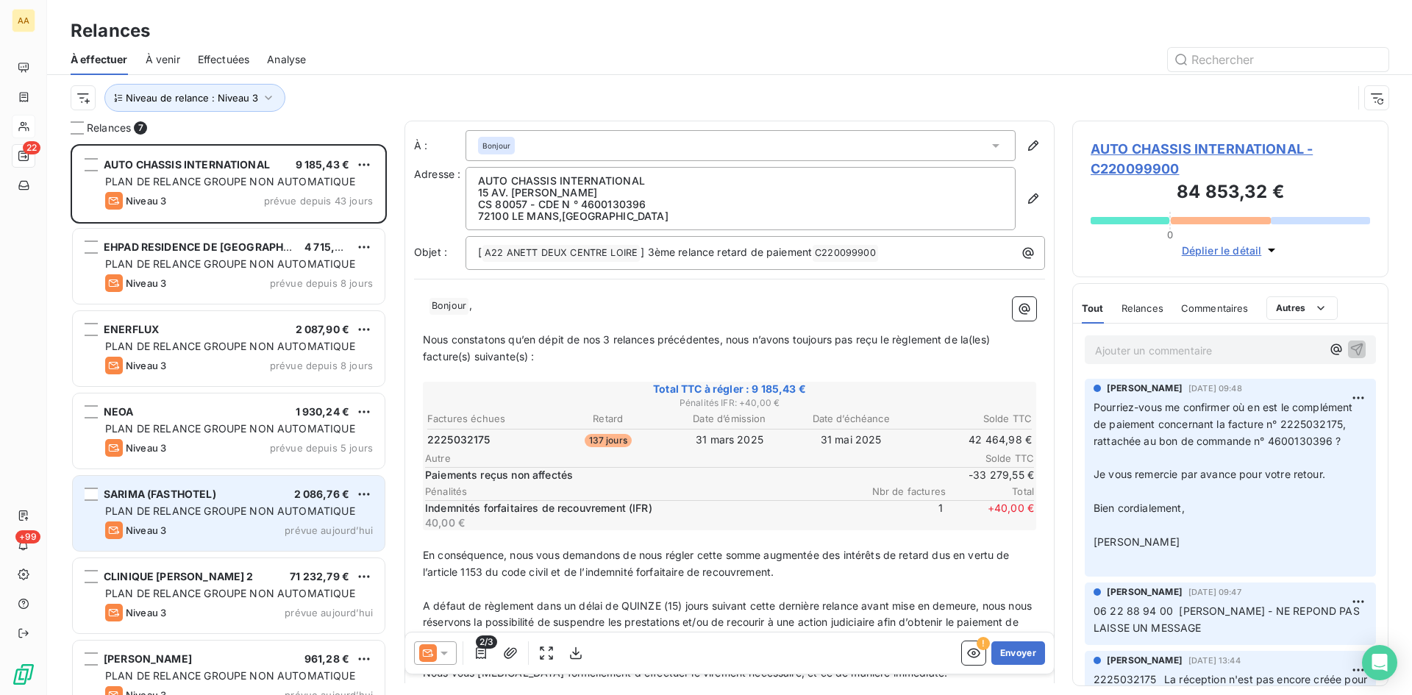
click at [204, 516] on span "PLAN DE RELANCE GROUPE NON AUTOMATIQUE" at bounding box center [230, 511] width 250 height 13
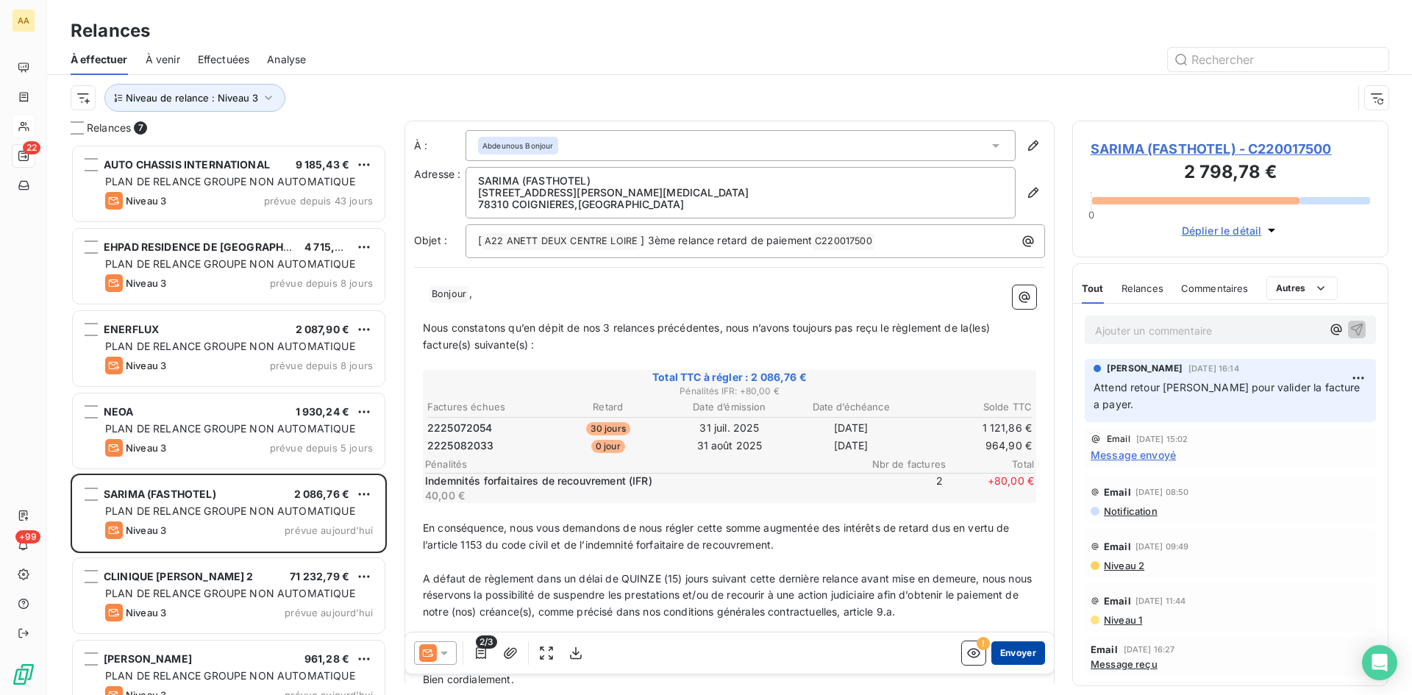
click at [1009, 655] on button "Envoyer" at bounding box center [1018, 653] width 54 height 24
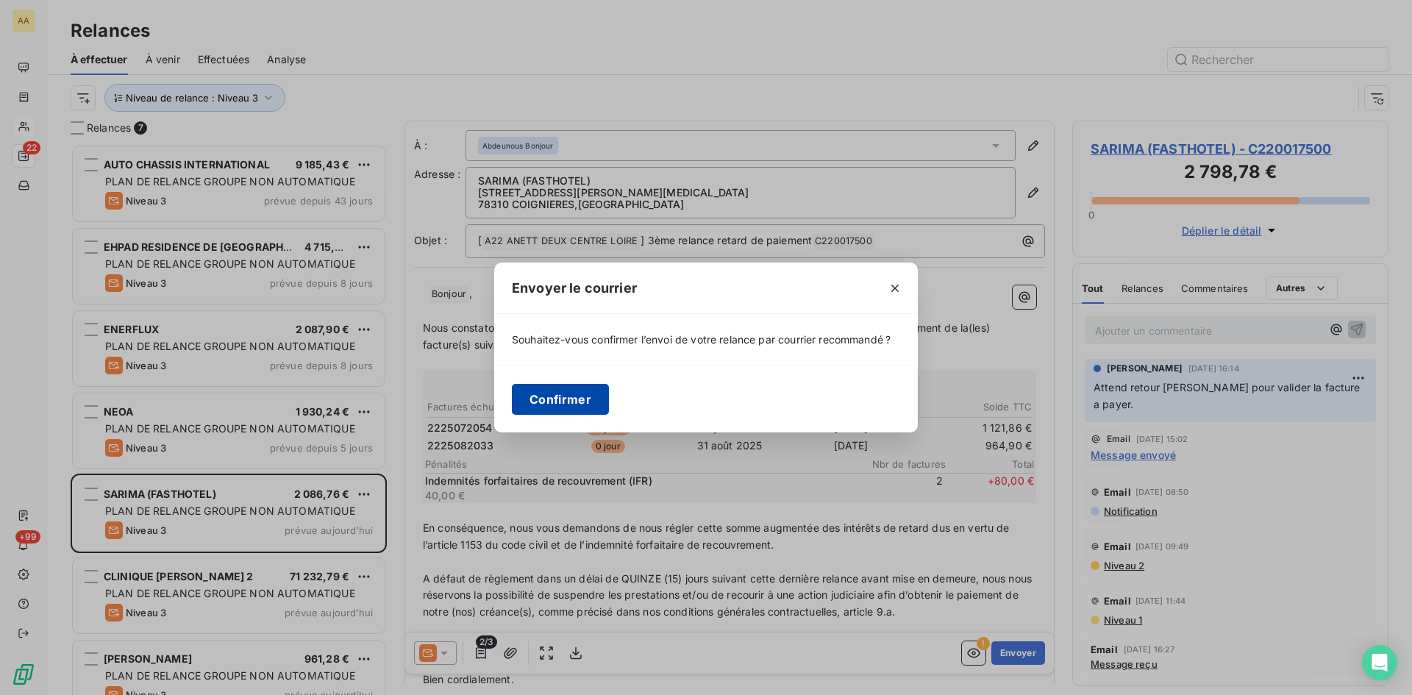
click at [593, 399] on button "Confirmer" at bounding box center [560, 399] width 97 height 31
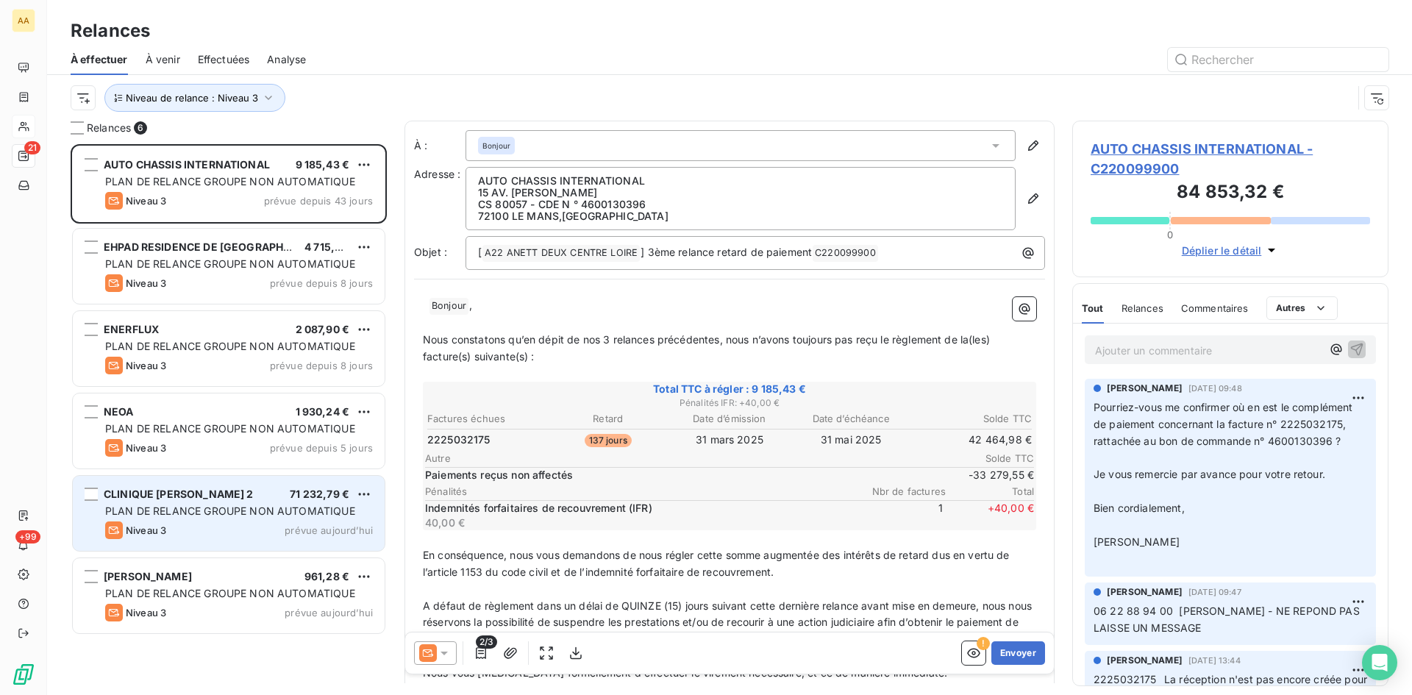
click at [202, 511] on span "PLAN DE RELANCE GROUPE NON AUTOMATIQUE" at bounding box center [230, 511] width 250 height 13
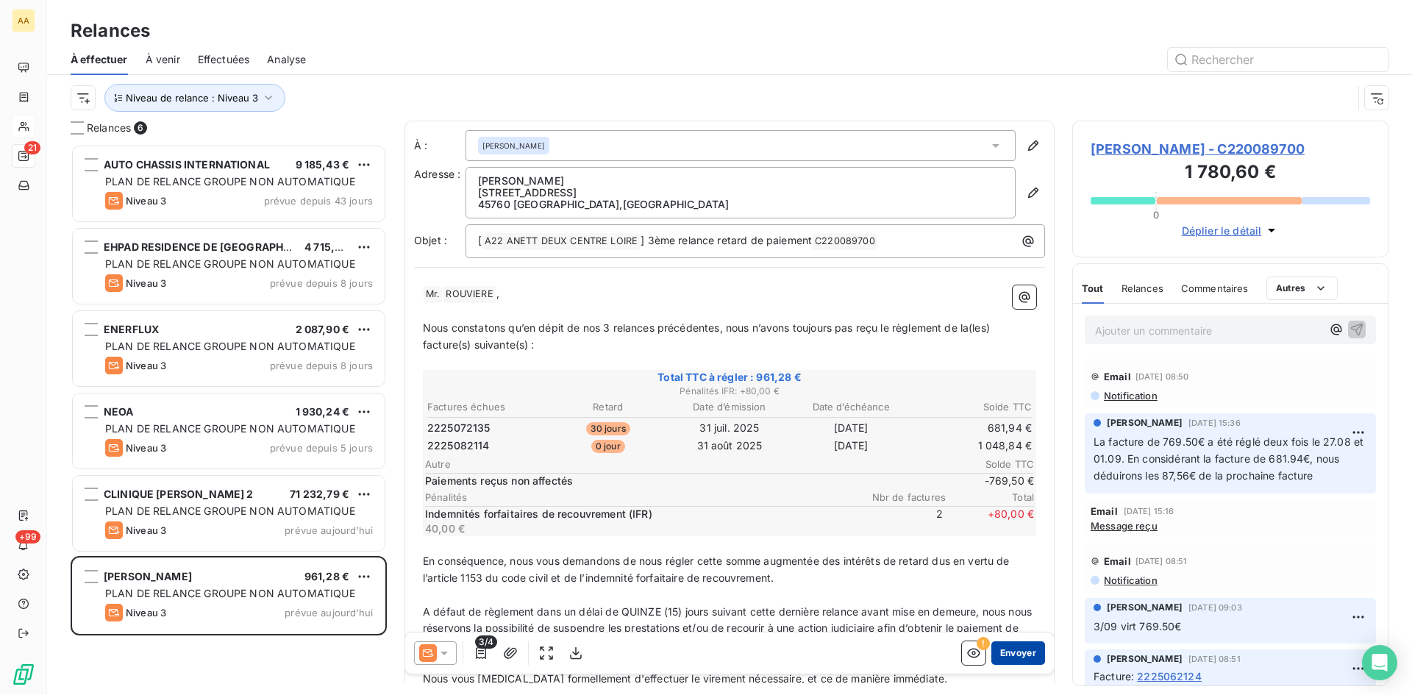
click at [1012, 654] on button "Envoyer" at bounding box center [1018, 653] width 54 height 24
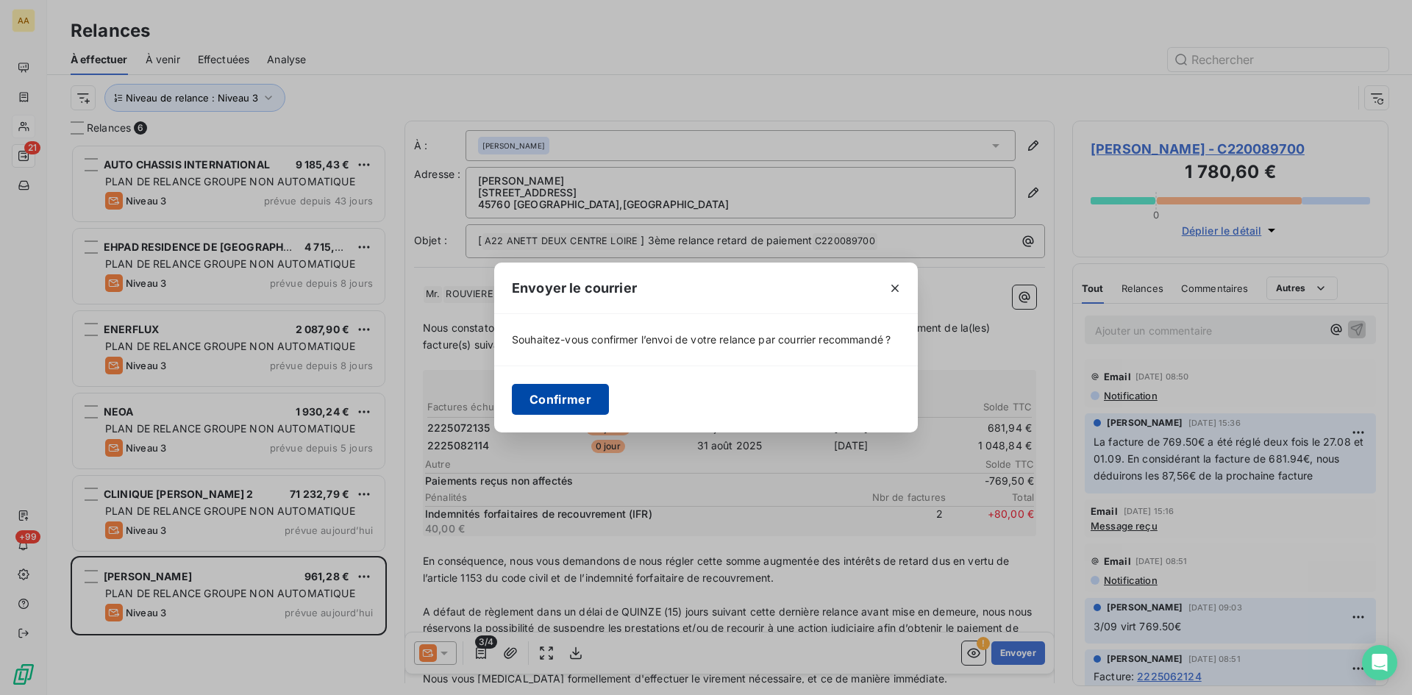
click at [552, 407] on button "Confirmer" at bounding box center [560, 399] width 97 height 31
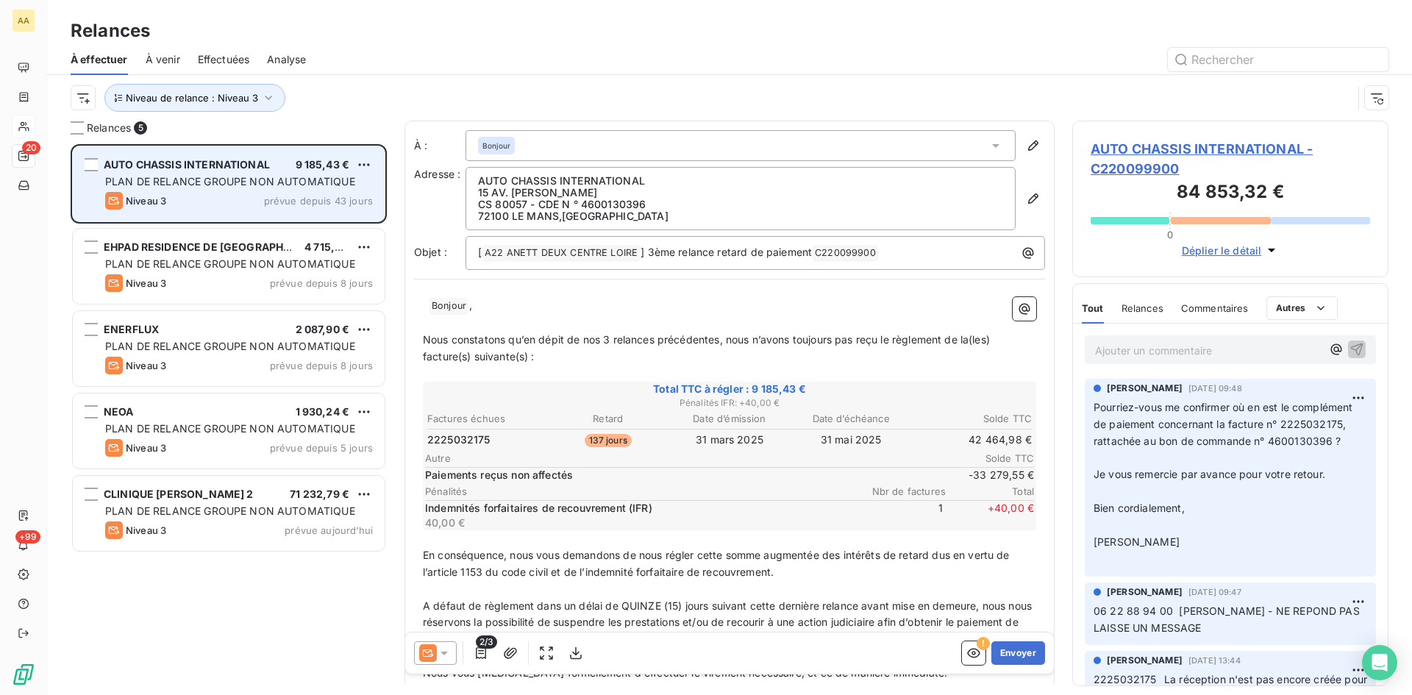
click at [224, 191] on div "AUTO CHASSIS INTERNATIONAL 9 185,43 € PLAN DE RELANCE GROUPE NON AUTOMATIQUE Ni…" at bounding box center [229, 183] width 312 height 75
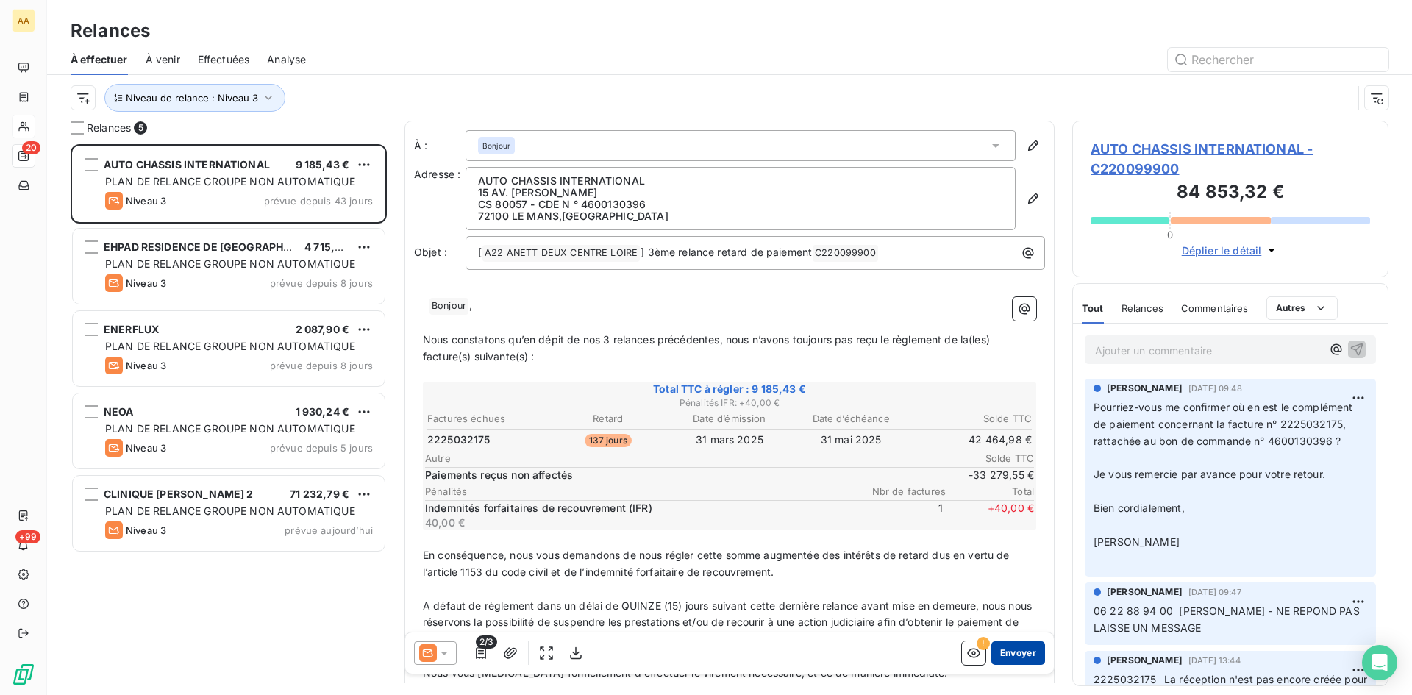
click at [1014, 652] on button "Envoyer" at bounding box center [1018, 653] width 54 height 24
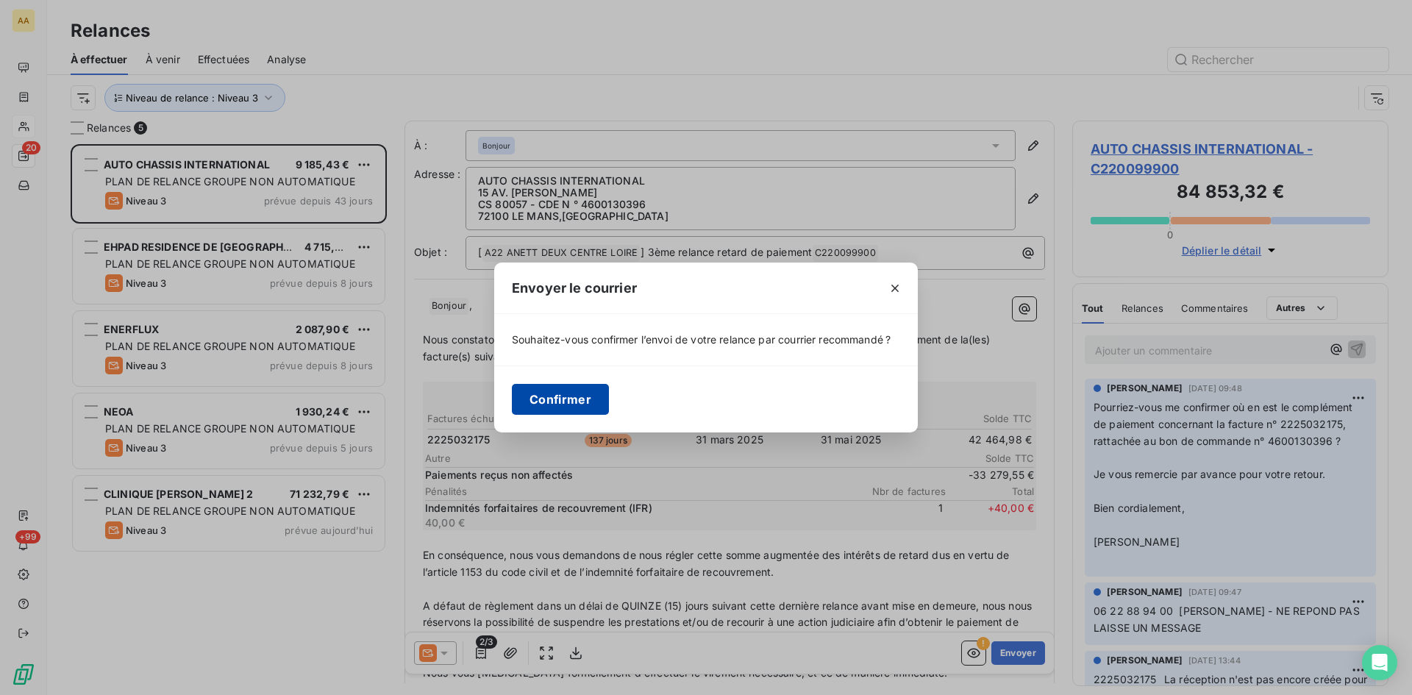
click at [591, 396] on button "Confirmer" at bounding box center [560, 399] width 97 height 31
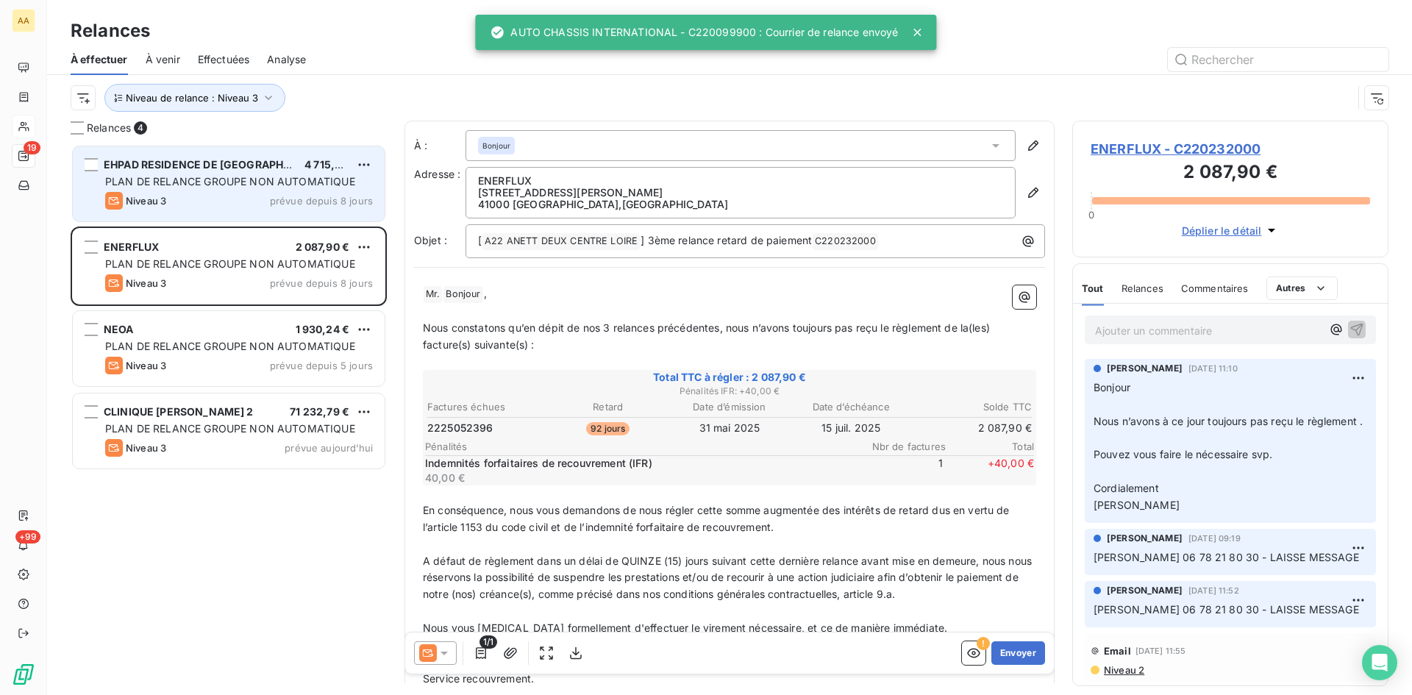
click at [219, 185] on span "PLAN DE RELANCE GROUPE NON AUTOMATIQUE" at bounding box center [230, 181] width 250 height 13
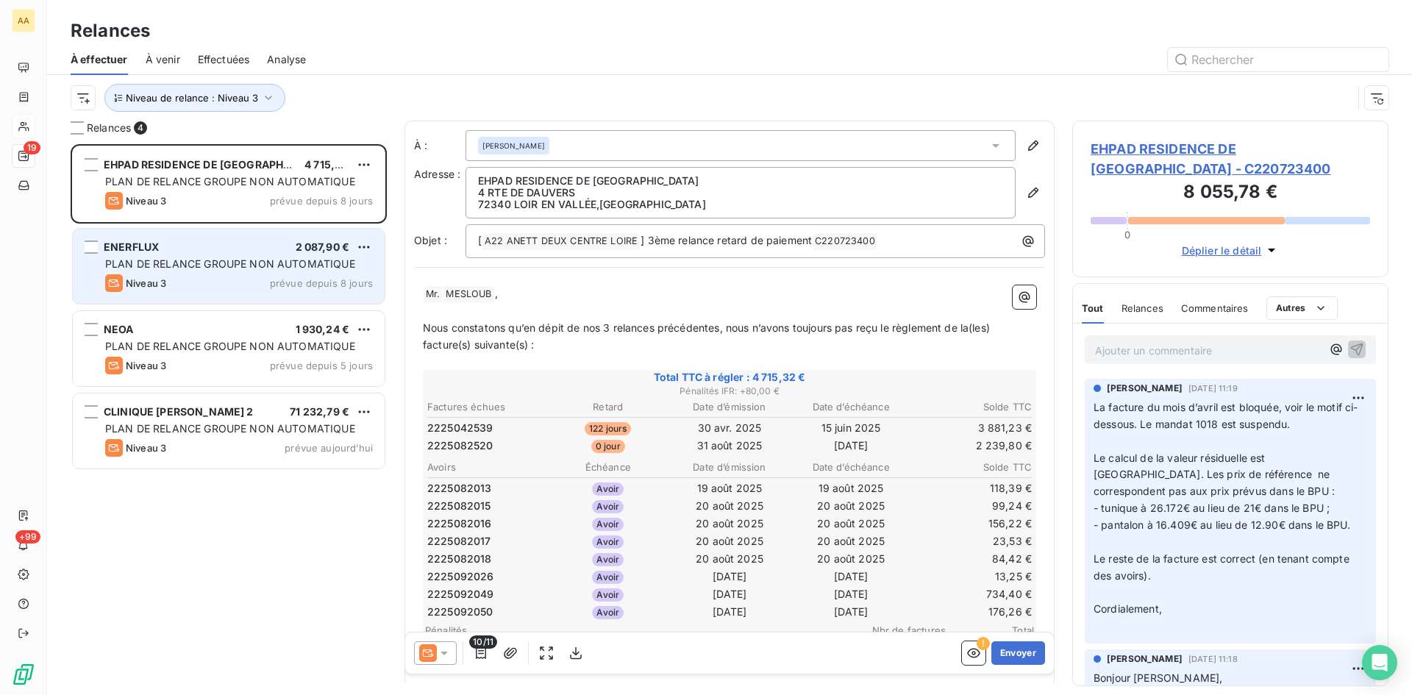
click at [170, 257] on div "PLAN DE RELANCE GROUPE NON AUTOMATIQUE" at bounding box center [239, 264] width 268 height 15
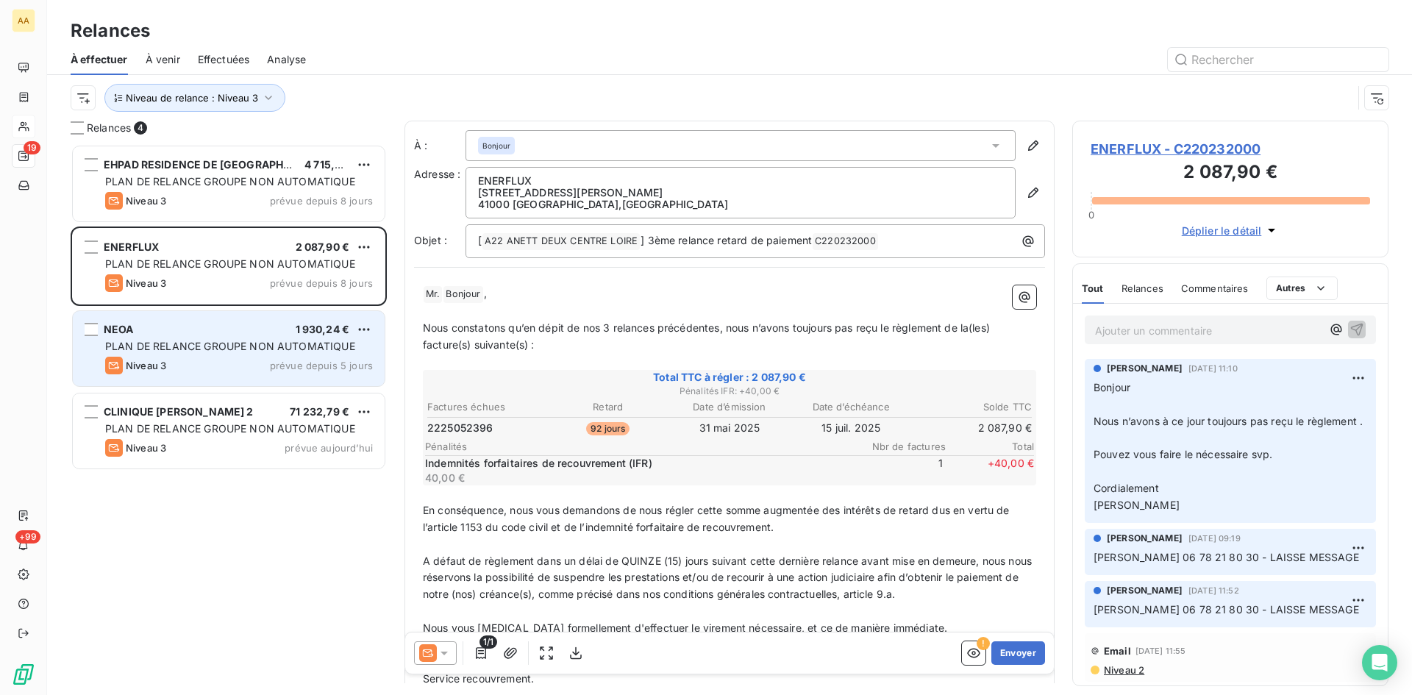
click at [166, 336] on div "NEOA 1 930,24 € PLAN DE RELANCE GROUPE NON AUTOMATIQUE Niveau 3 prévue depuis 5…" at bounding box center [229, 348] width 312 height 75
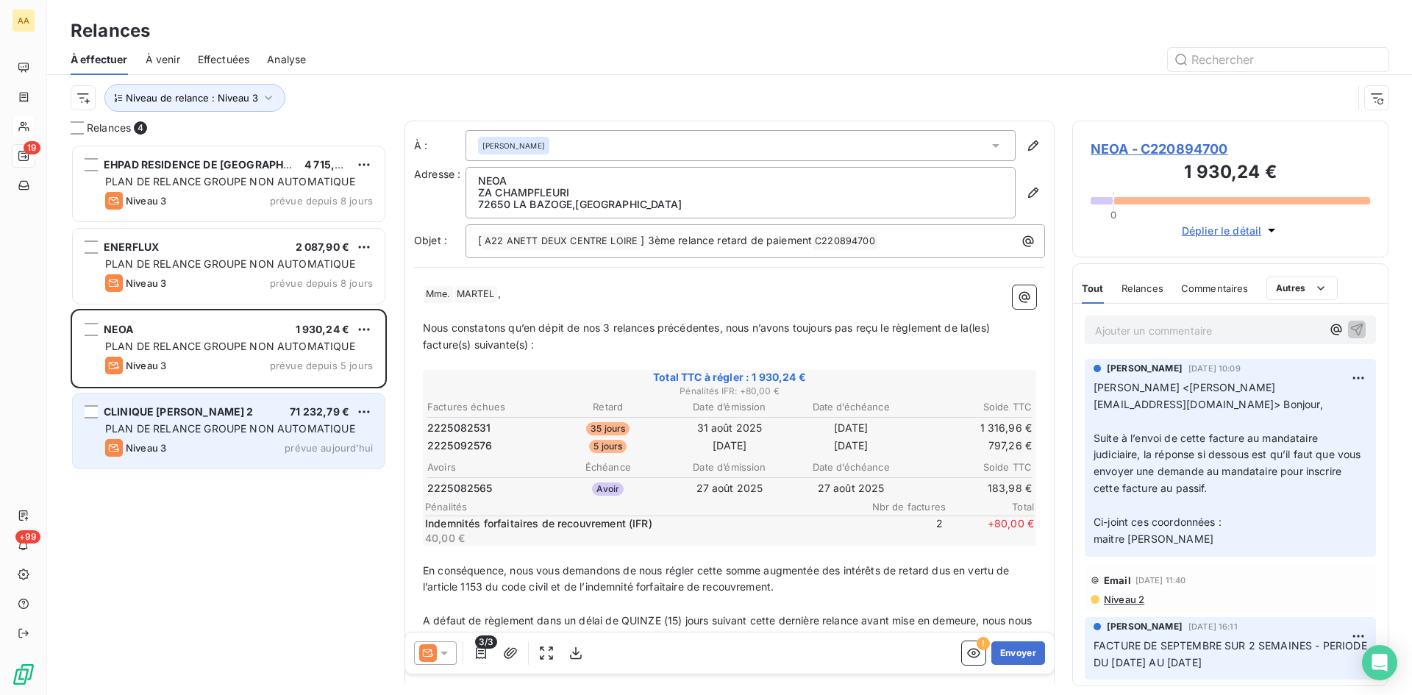
click at [169, 428] on span "PLAN DE RELANCE GROUPE NON AUTOMATIQUE" at bounding box center [230, 428] width 250 height 13
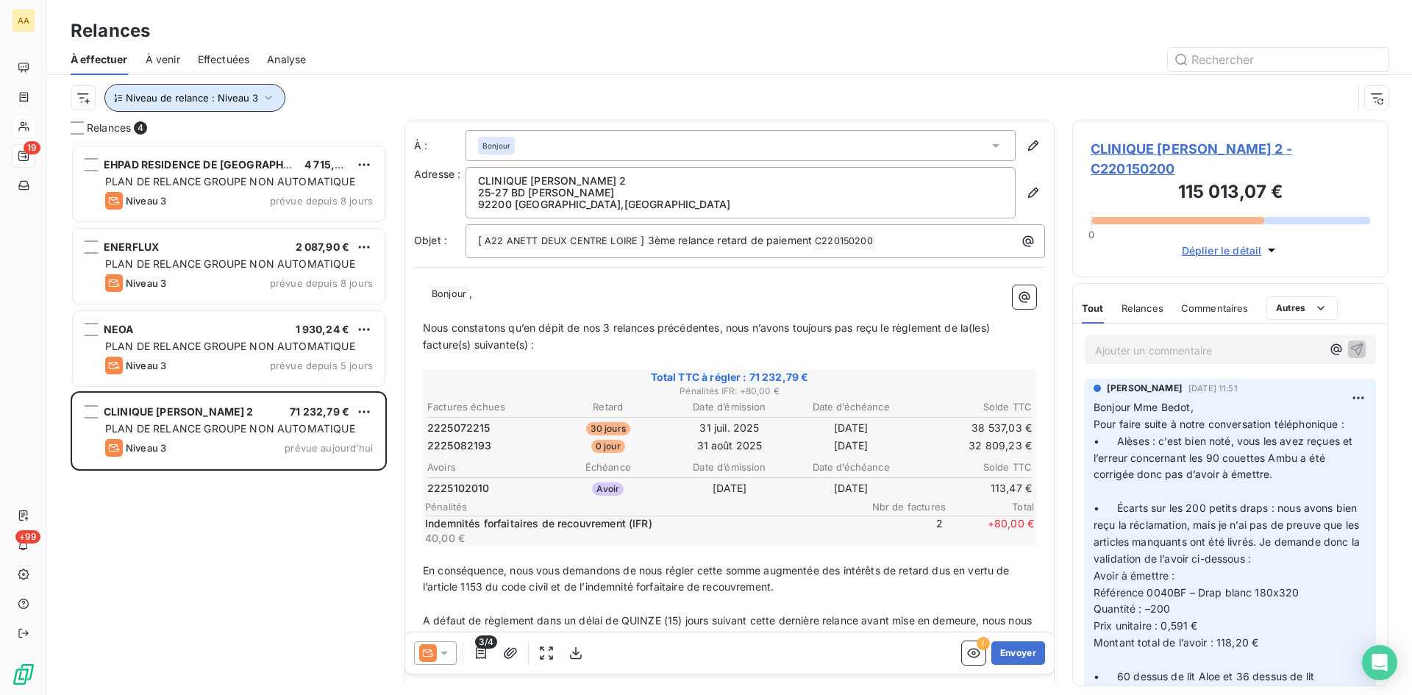
click at [253, 102] on span "Niveau de relance : Niveau 3" at bounding box center [192, 98] width 132 height 12
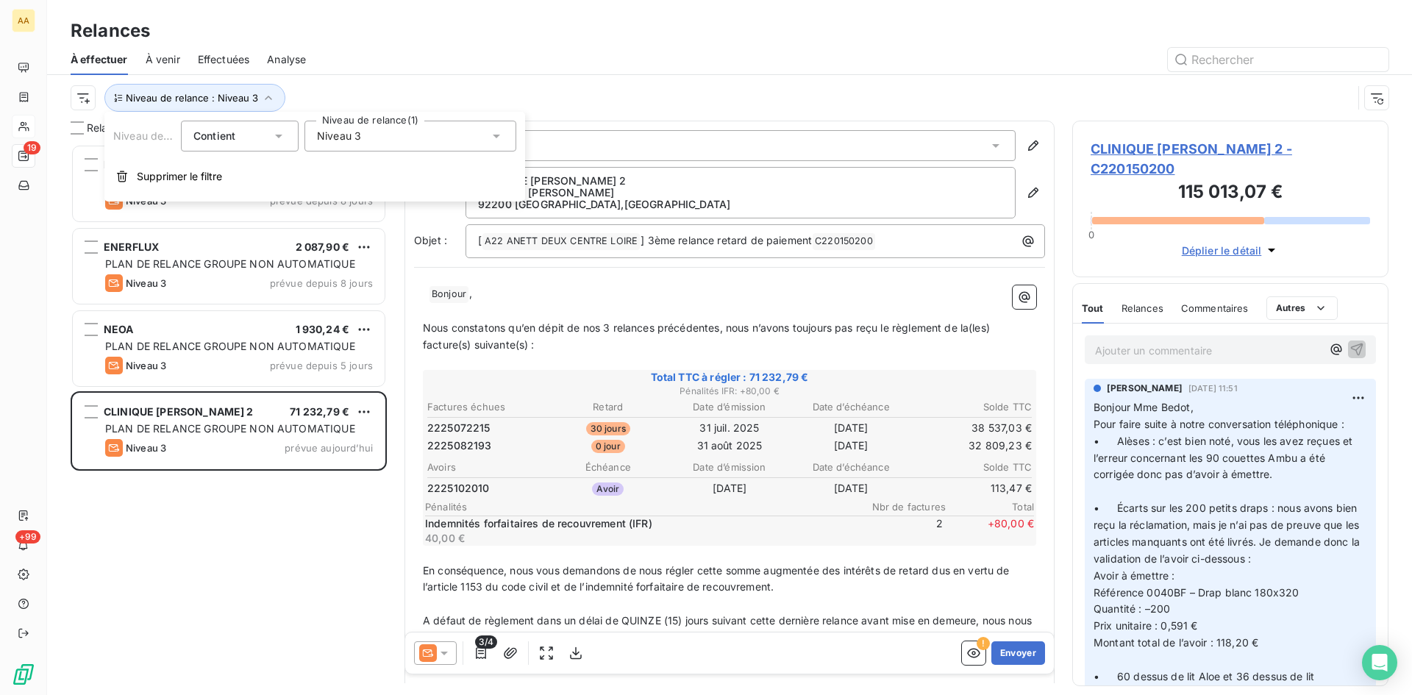
click at [347, 136] on span "Niveau 3" at bounding box center [339, 136] width 44 height 15
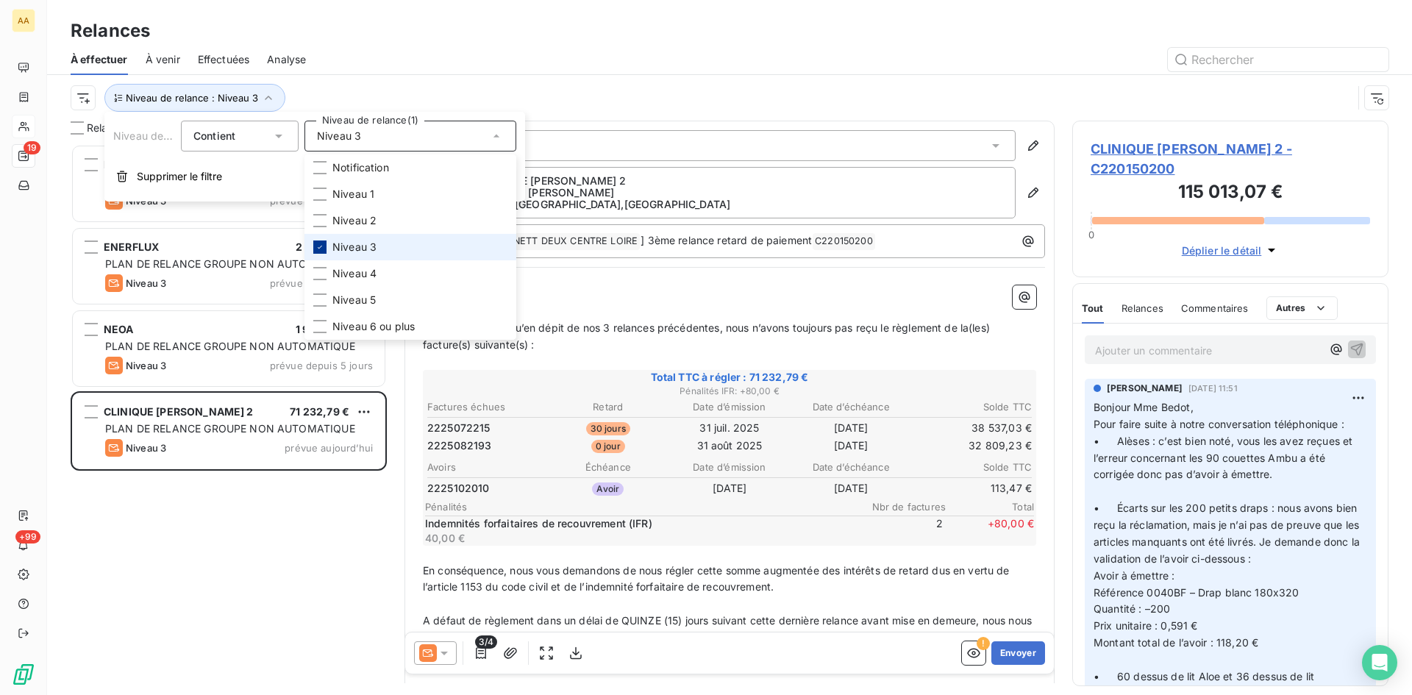
click at [318, 247] on icon at bounding box center [320, 247] width 9 height 9
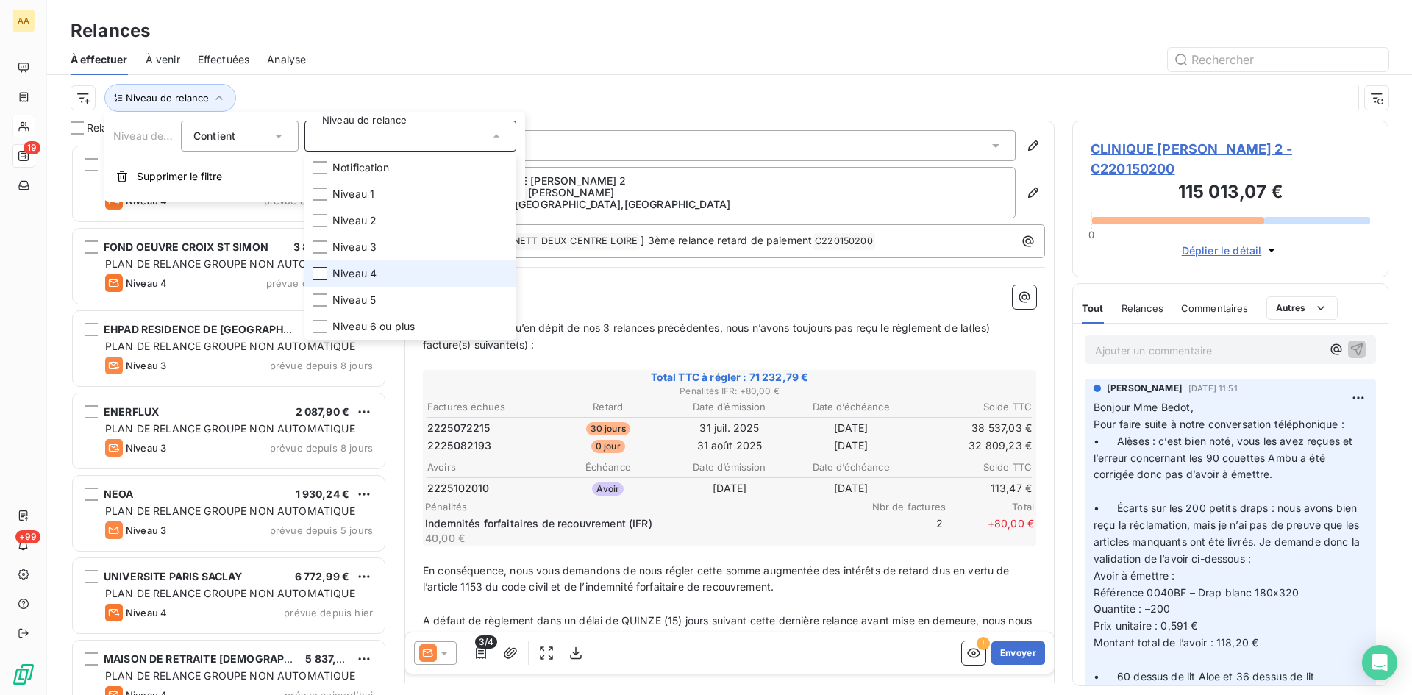
click at [325, 268] on div at bounding box center [319, 273] width 13 height 13
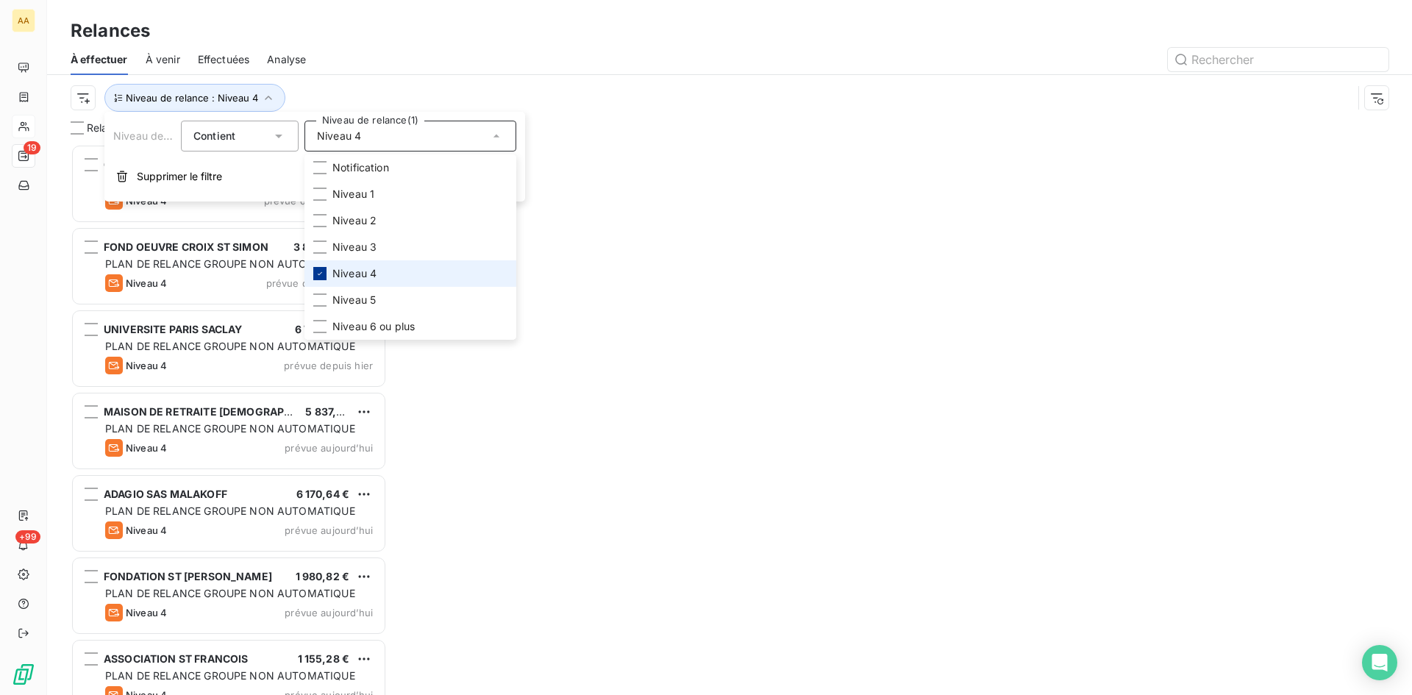
scroll to position [540, 305]
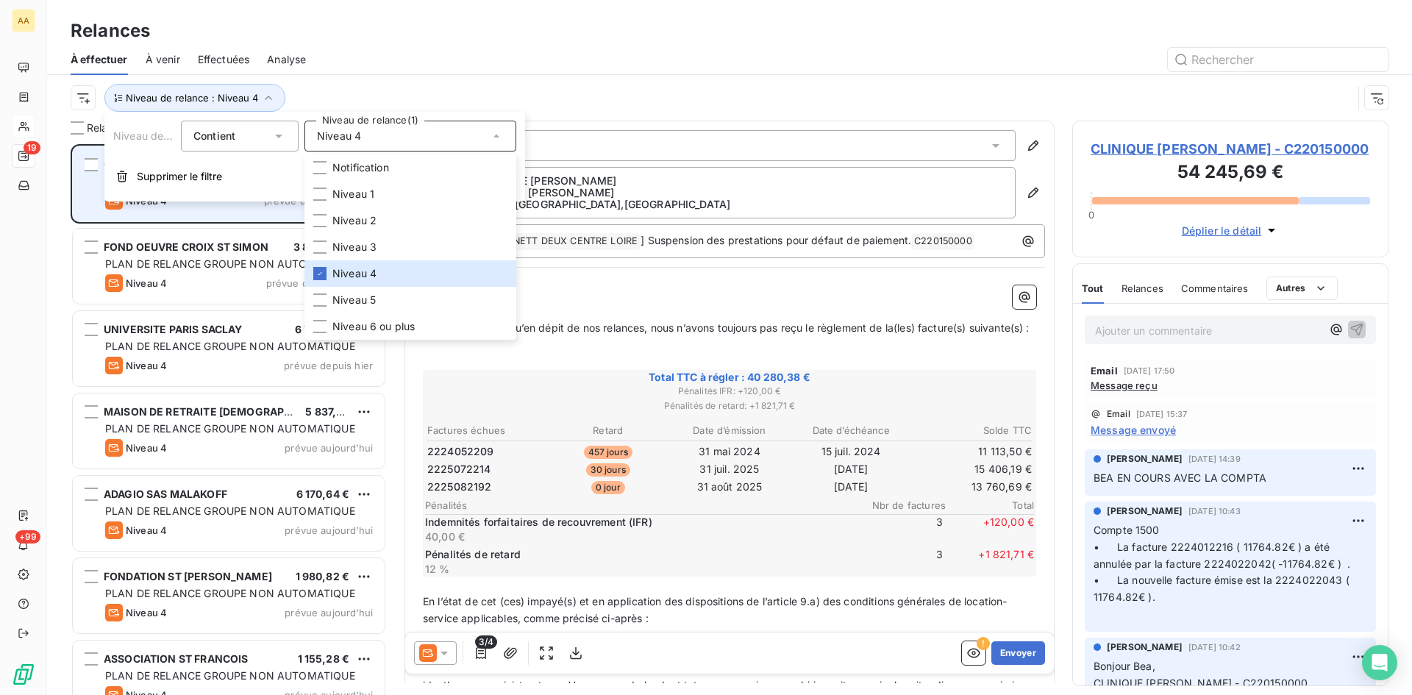
click at [162, 202] on span "Niveau 4" at bounding box center [146, 201] width 41 height 12
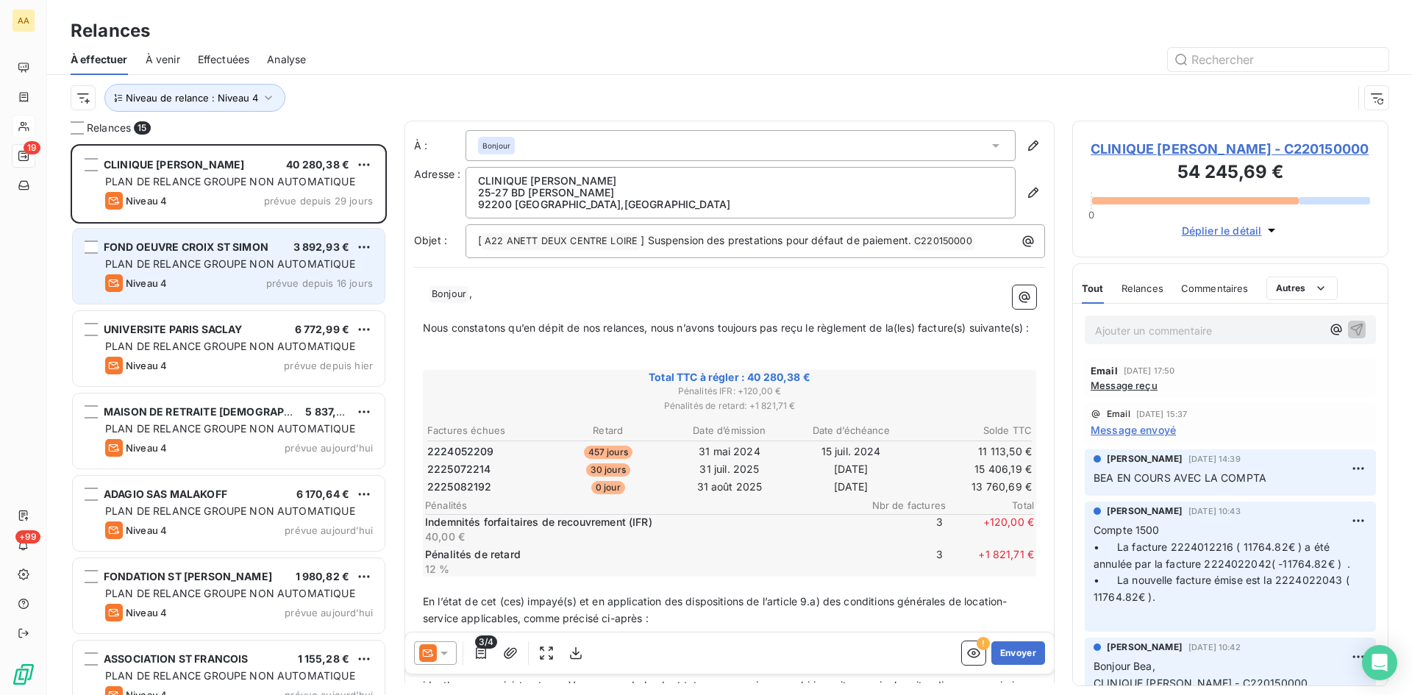
click at [196, 276] on div "Niveau 4 prévue depuis 16 jours" at bounding box center [239, 283] width 268 height 18
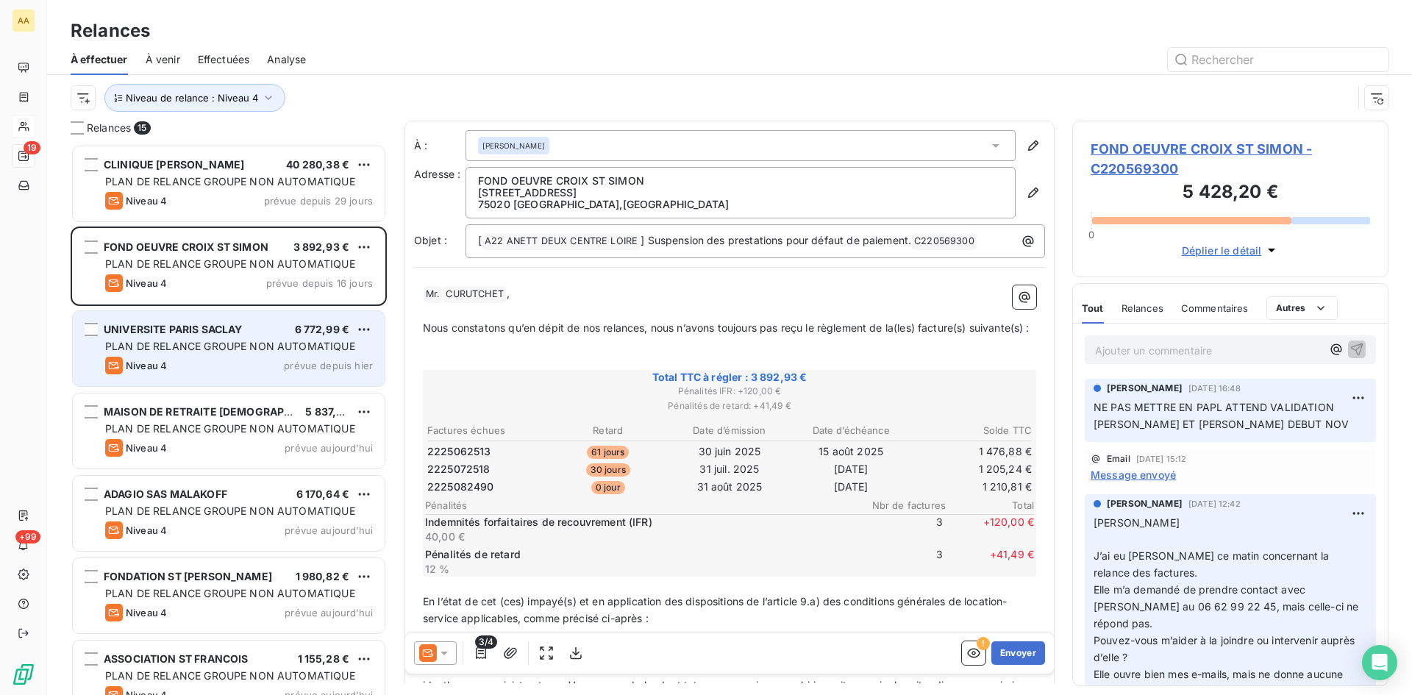
click at [225, 332] on span "UNIVERSITE PARIS SACLAY" at bounding box center [173, 329] width 138 height 13
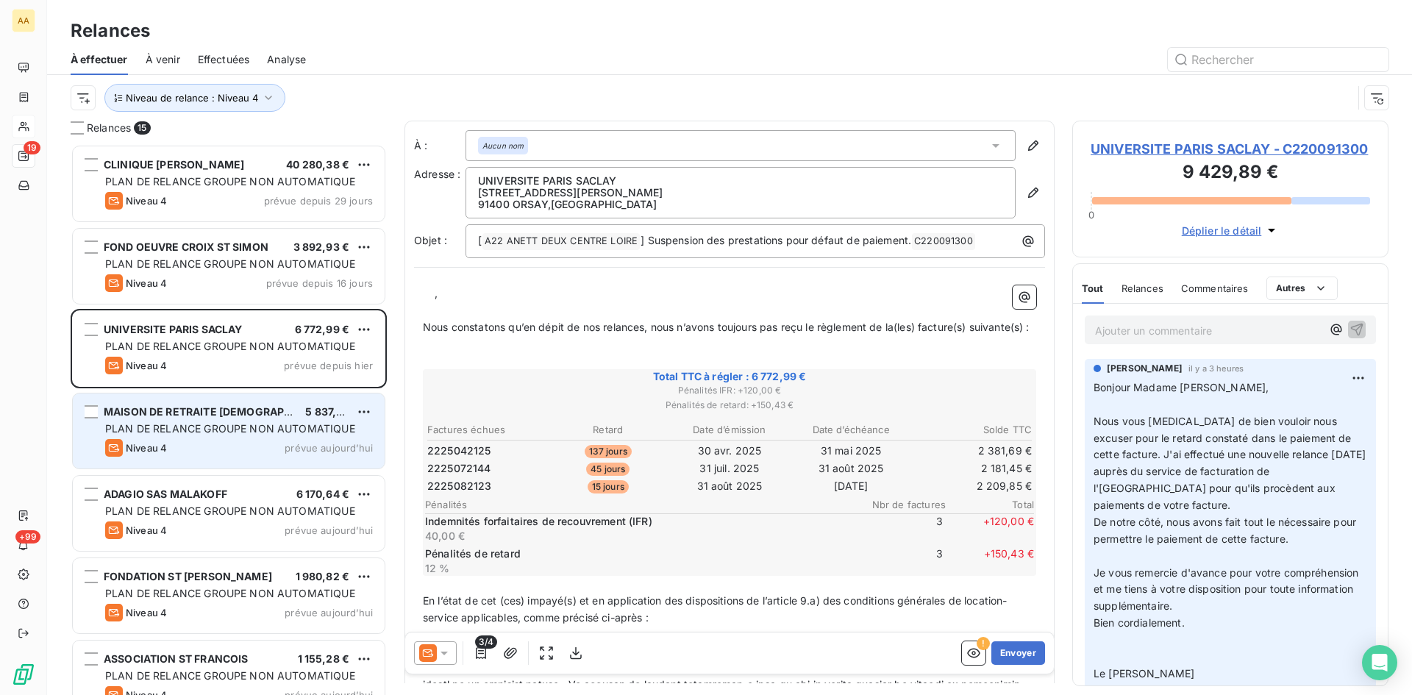
click at [209, 421] on div "PLAN DE RELANCE GROUPE NON AUTOMATIQUE" at bounding box center [239, 428] width 268 height 15
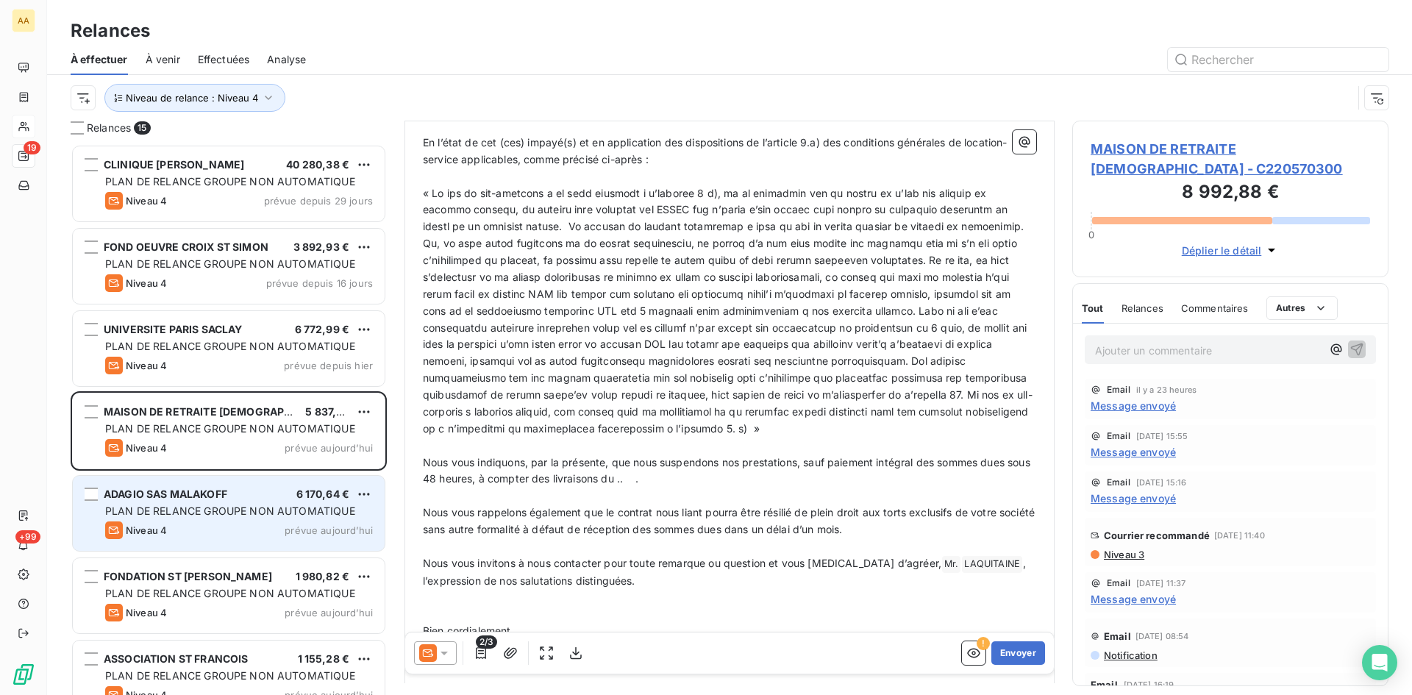
click at [188, 508] on span "PLAN DE RELANCE GROUPE NON AUTOMATIQUE" at bounding box center [230, 511] width 250 height 13
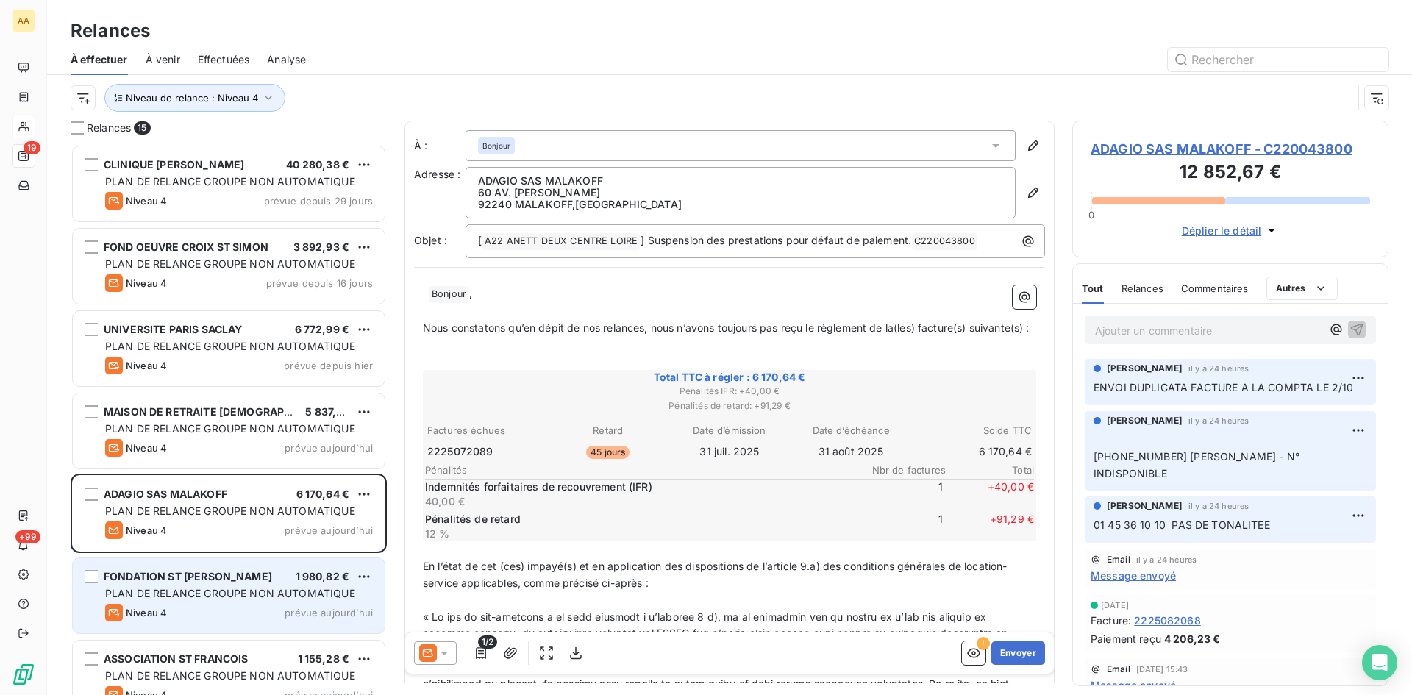
click at [185, 596] on span "PLAN DE RELANCE GROUPE NON AUTOMATIQUE" at bounding box center [230, 593] width 250 height 13
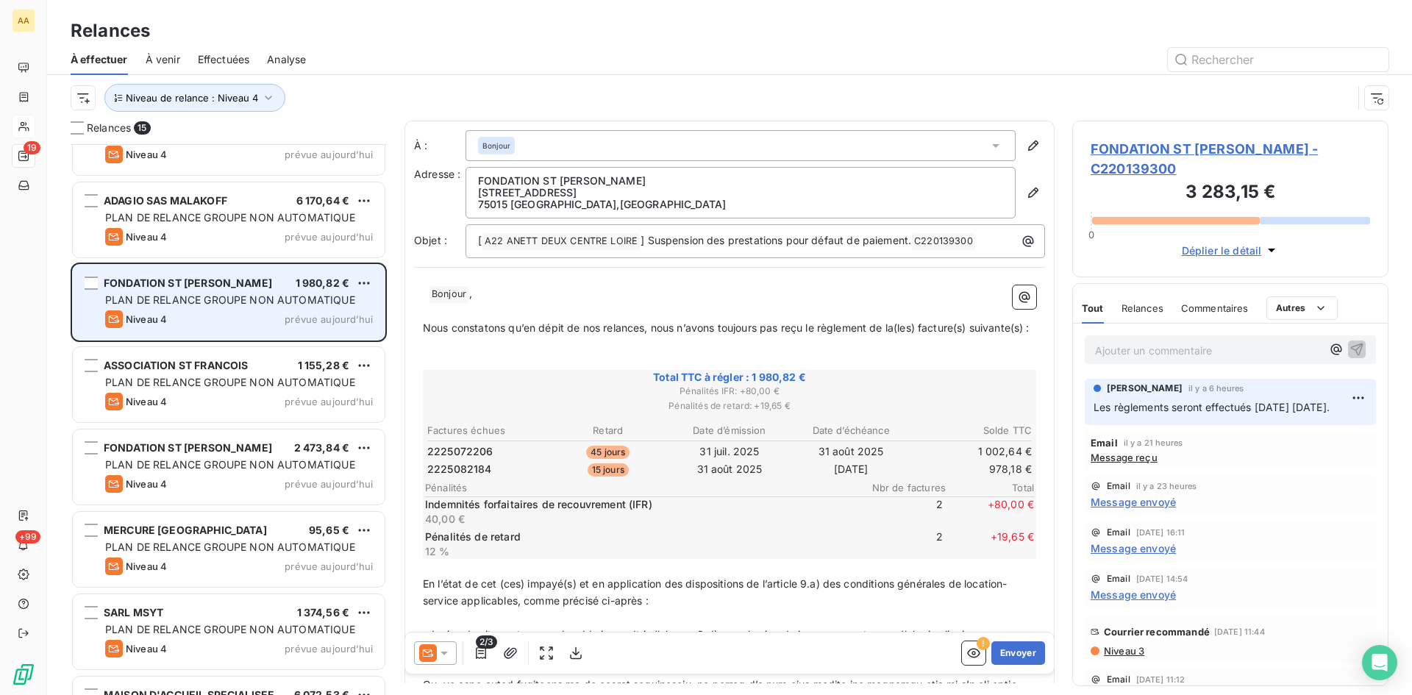
scroll to position [295, 0]
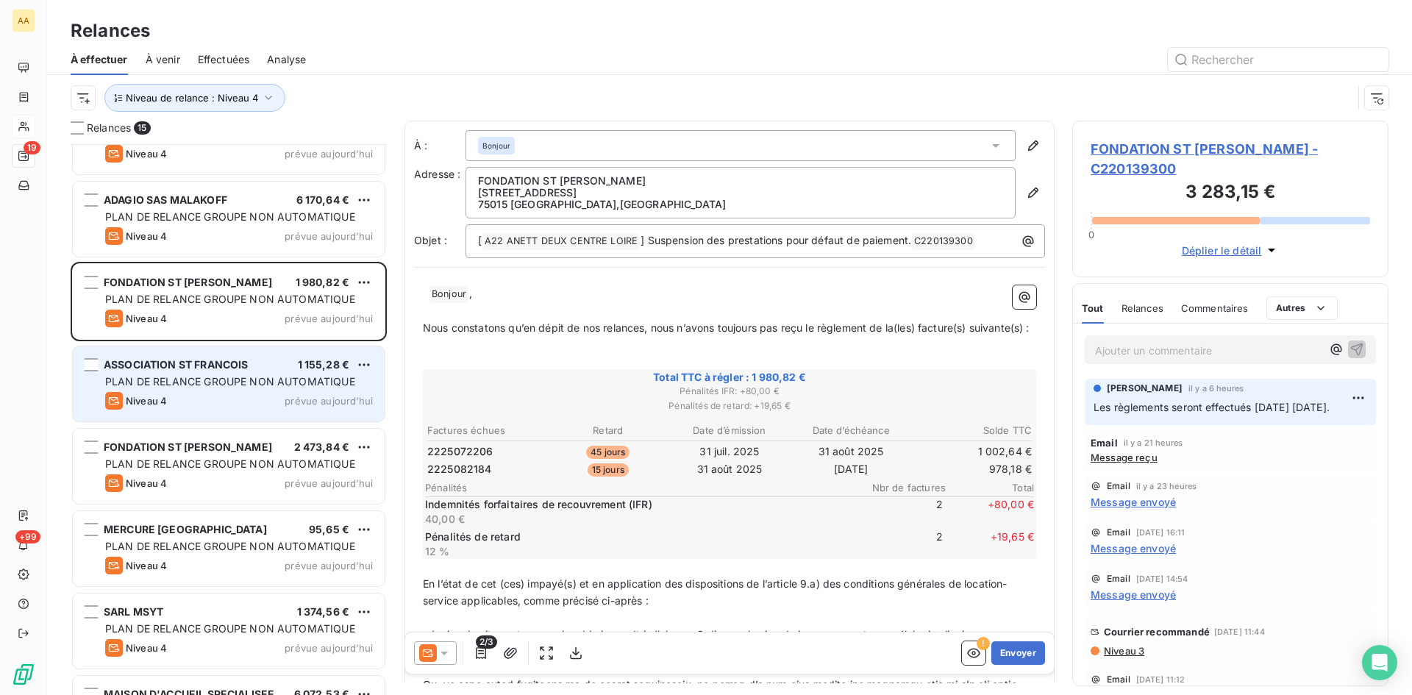
click at [181, 380] on span "PLAN DE RELANCE GROUPE NON AUTOMATIQUE" at bounding box center [230, 381] width 250 height 13
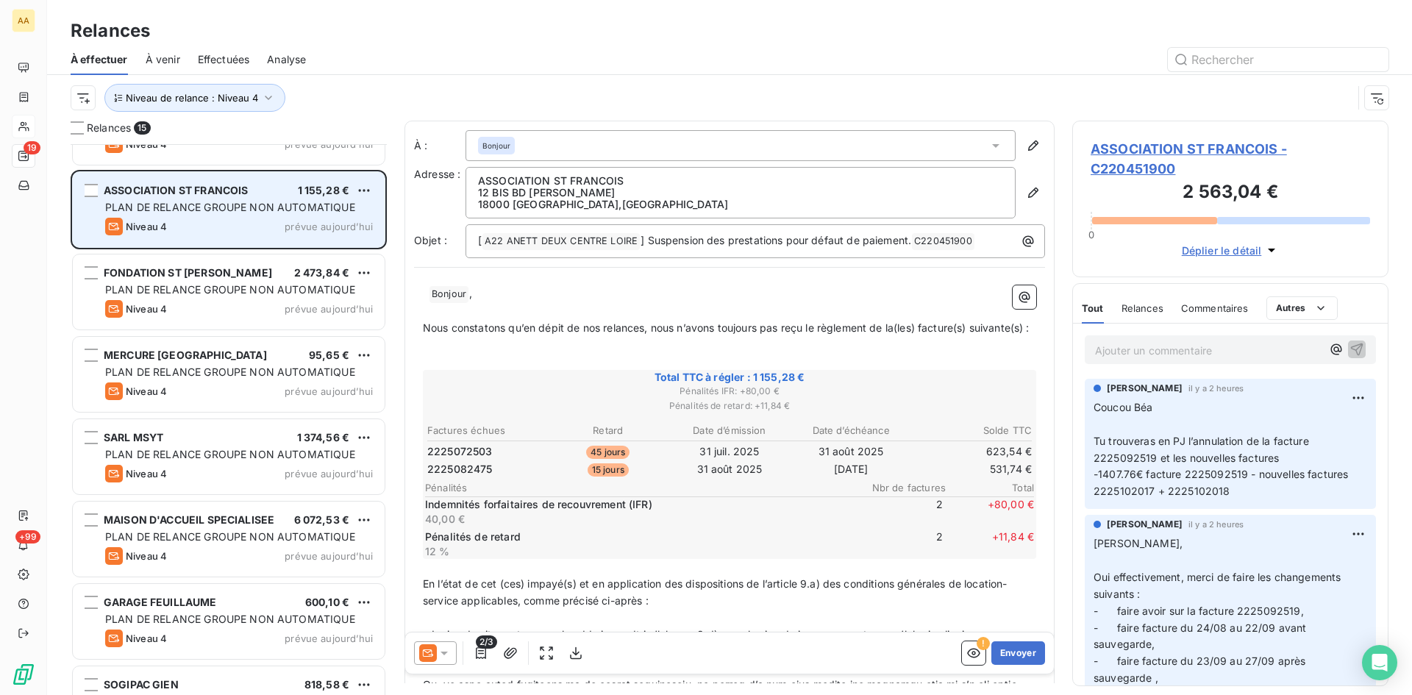
scroll to position [516, 0]
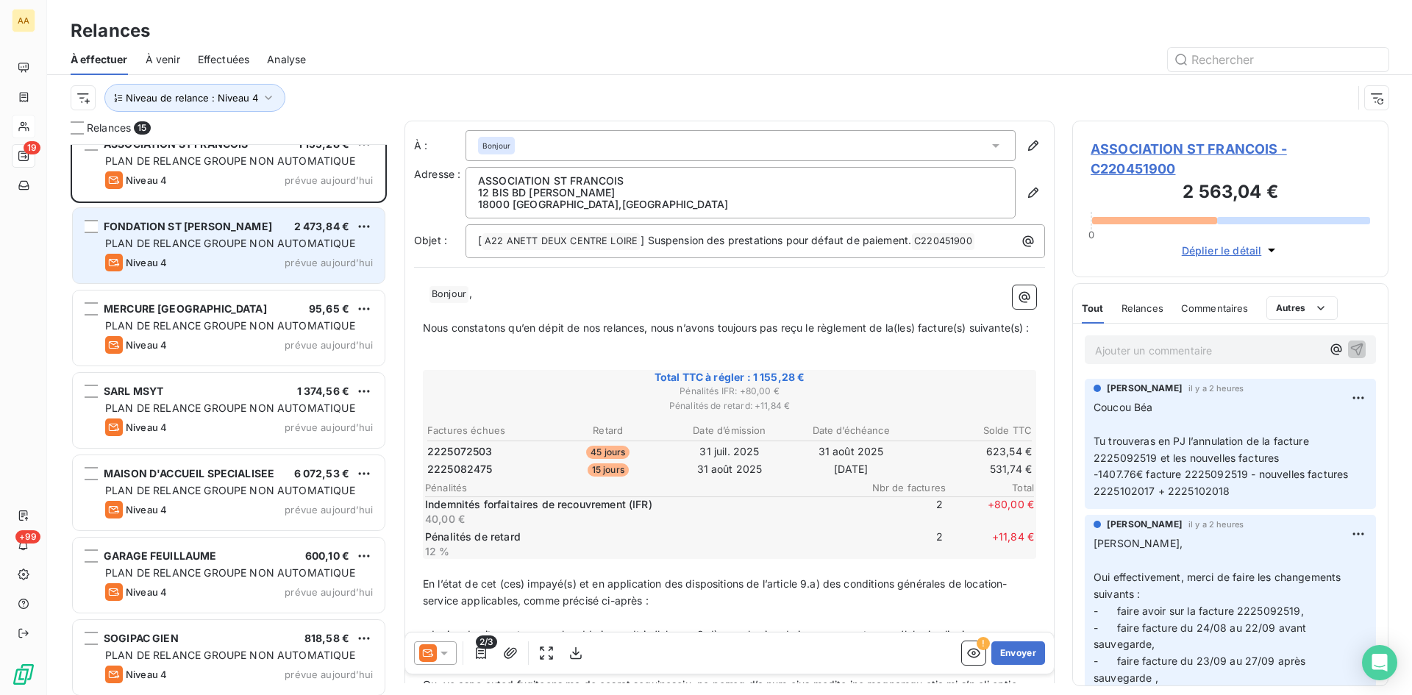
click at [169, 229] on span "FONDATION ST [PERSON_NAME]" at bounding box center [188, 226] width 168 height 13
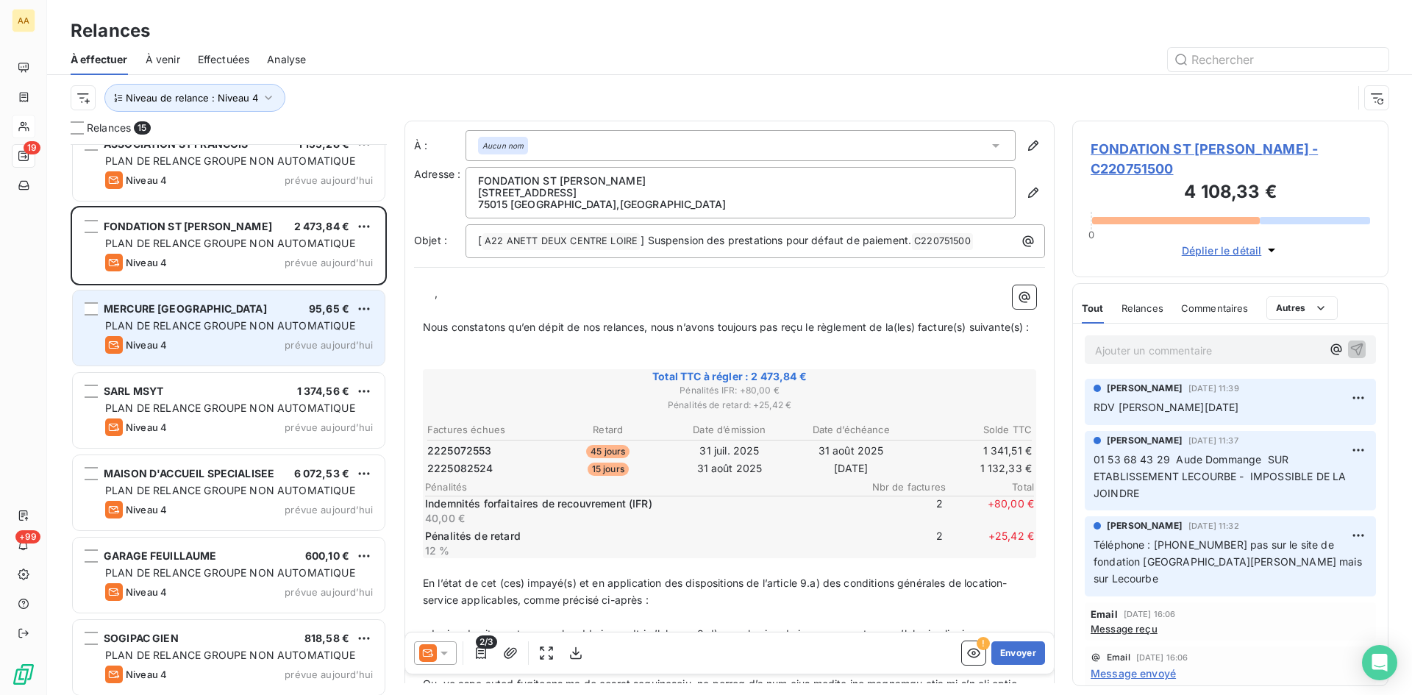
click at [174, 316] on div "MERCURE [GEOGRAPHIC_DATA]" at bounding box center [185, 309] width 163 height 15
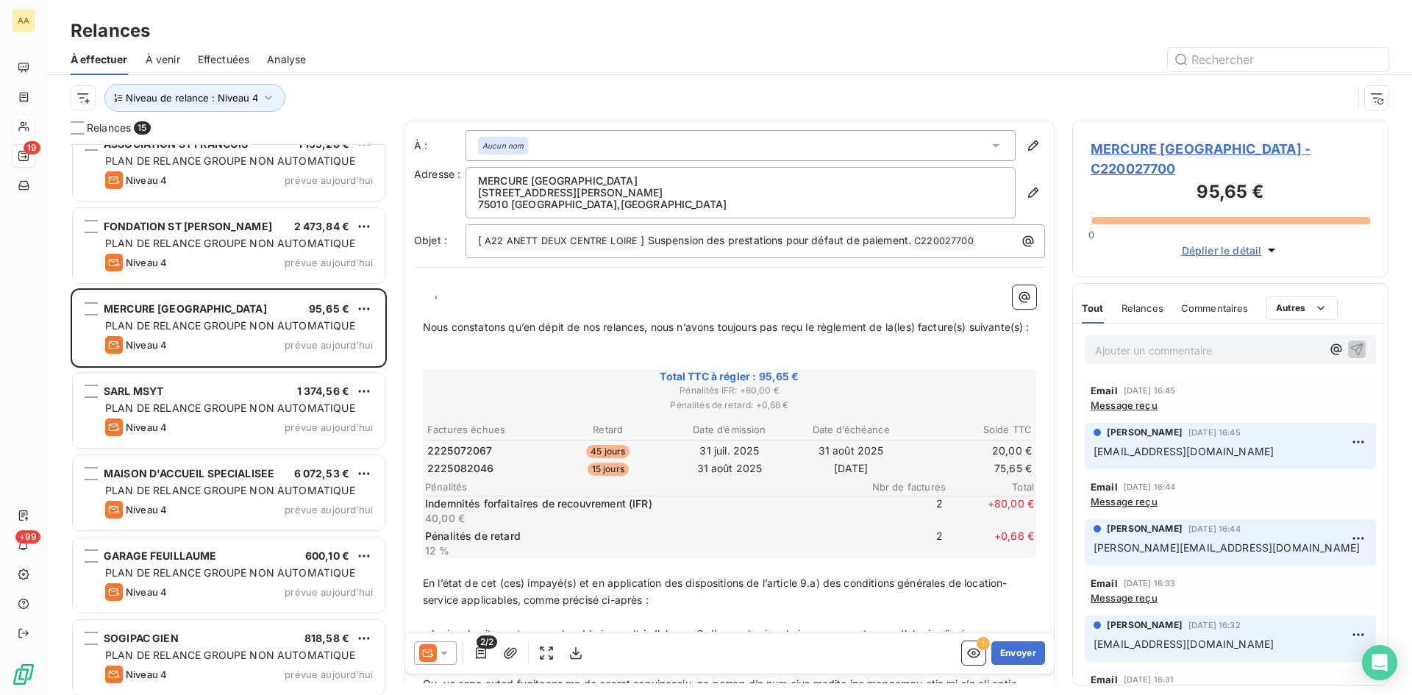
click at [1125, 407] on span "Message reçu" at bounding box center [1124, 405] width 67 height 12
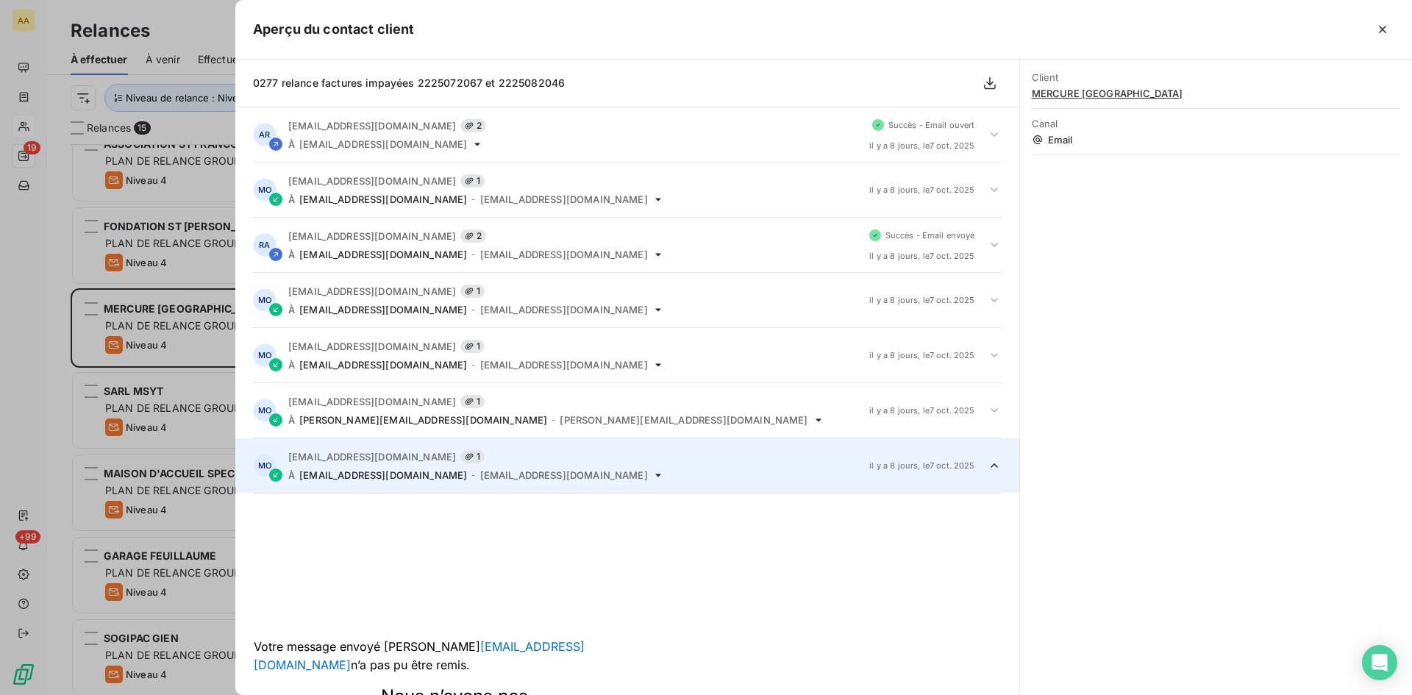
click at [146, 326] on div at bounding box center [706, 347] width 1412 height 695
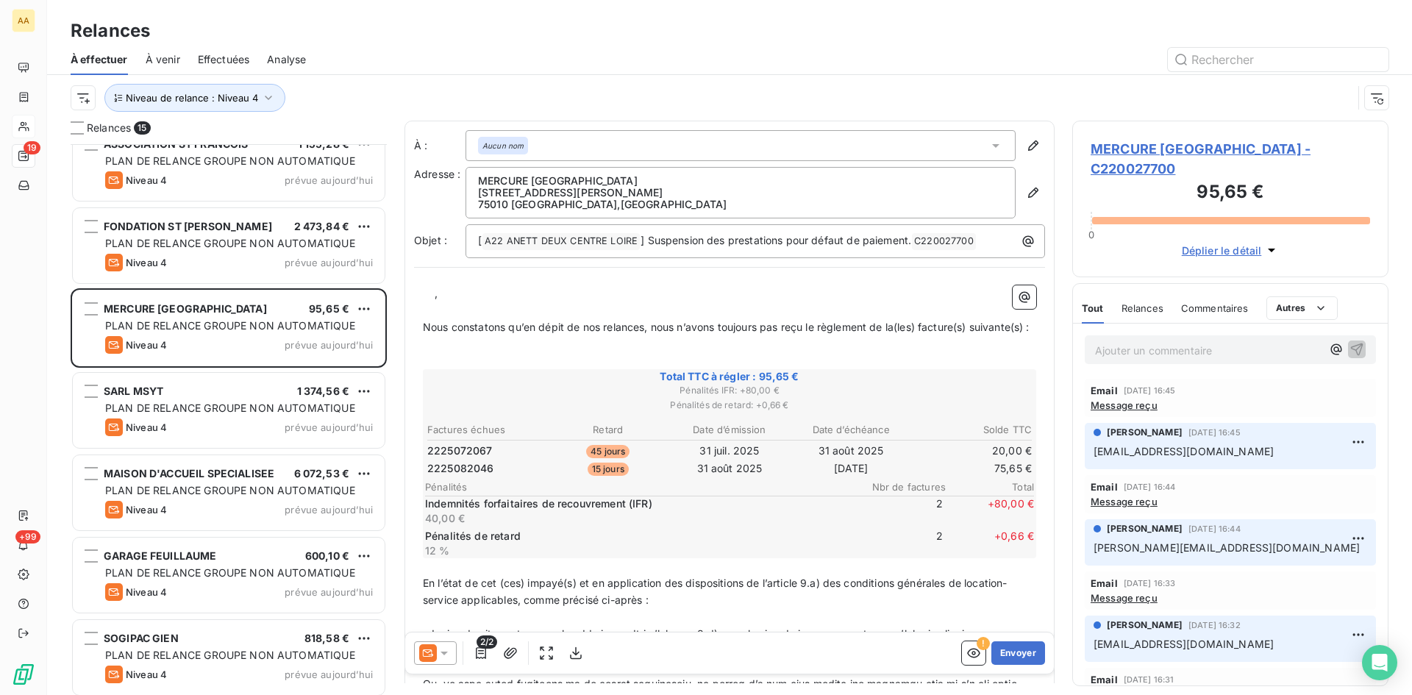
click at [429, 299] on p "﻿ ﻿ ﻿ ﻿ ," at bounding box center [729, 293] width 613 height 17
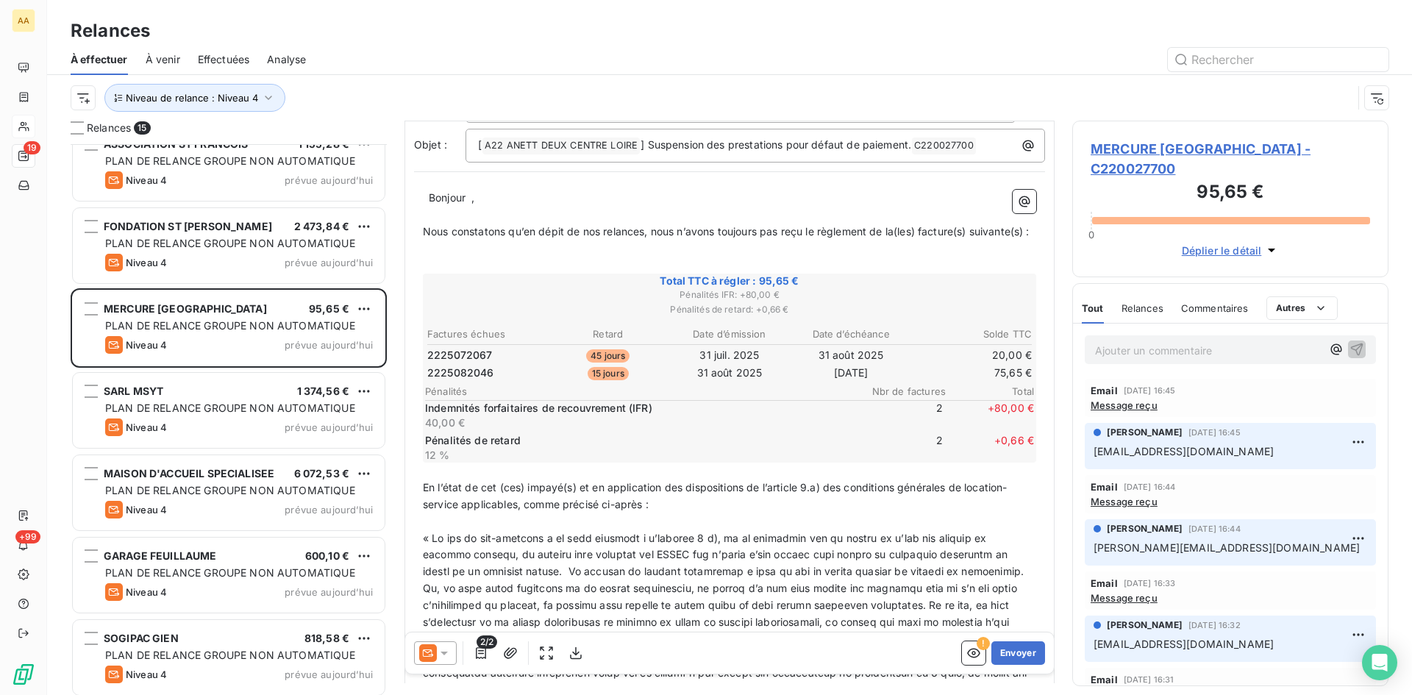
scroll to position [295, 0]
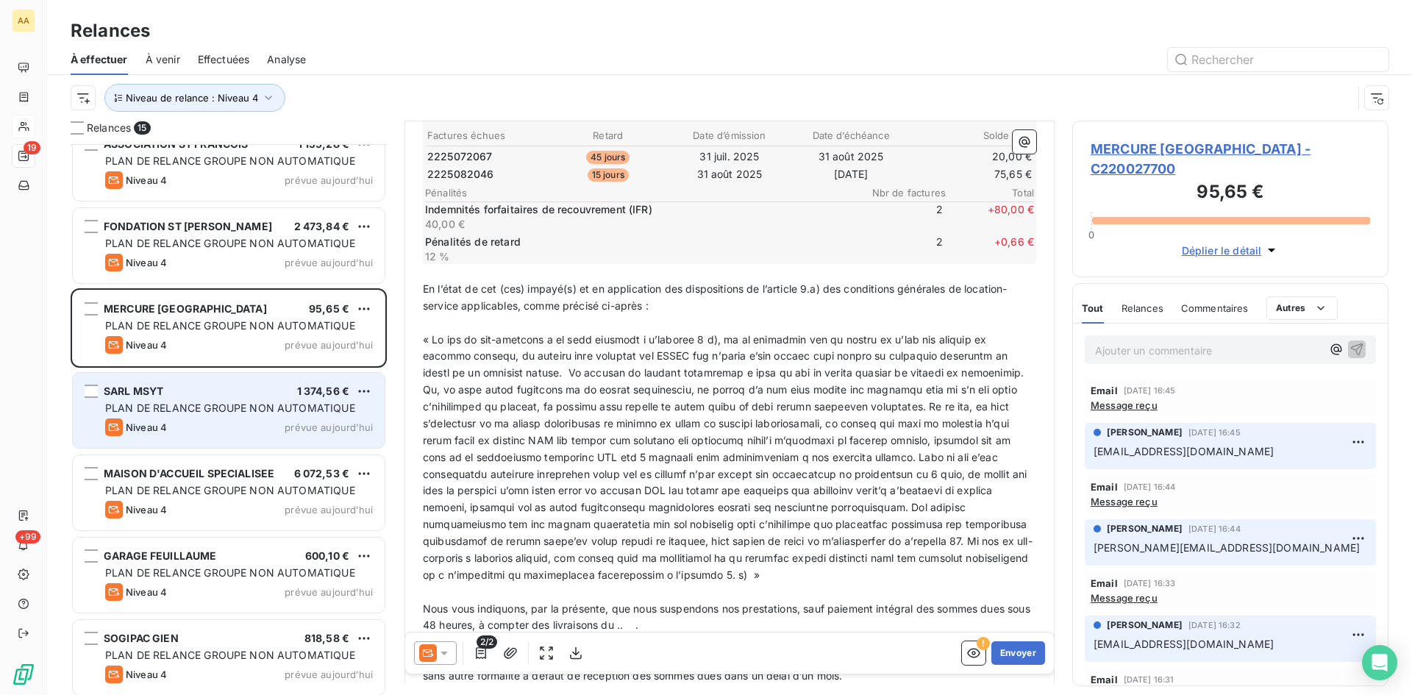
click at [232, 419] on div "Niveau 4 prévue aujourd’hui" at bounding box center [239, 428] width 268 height 18
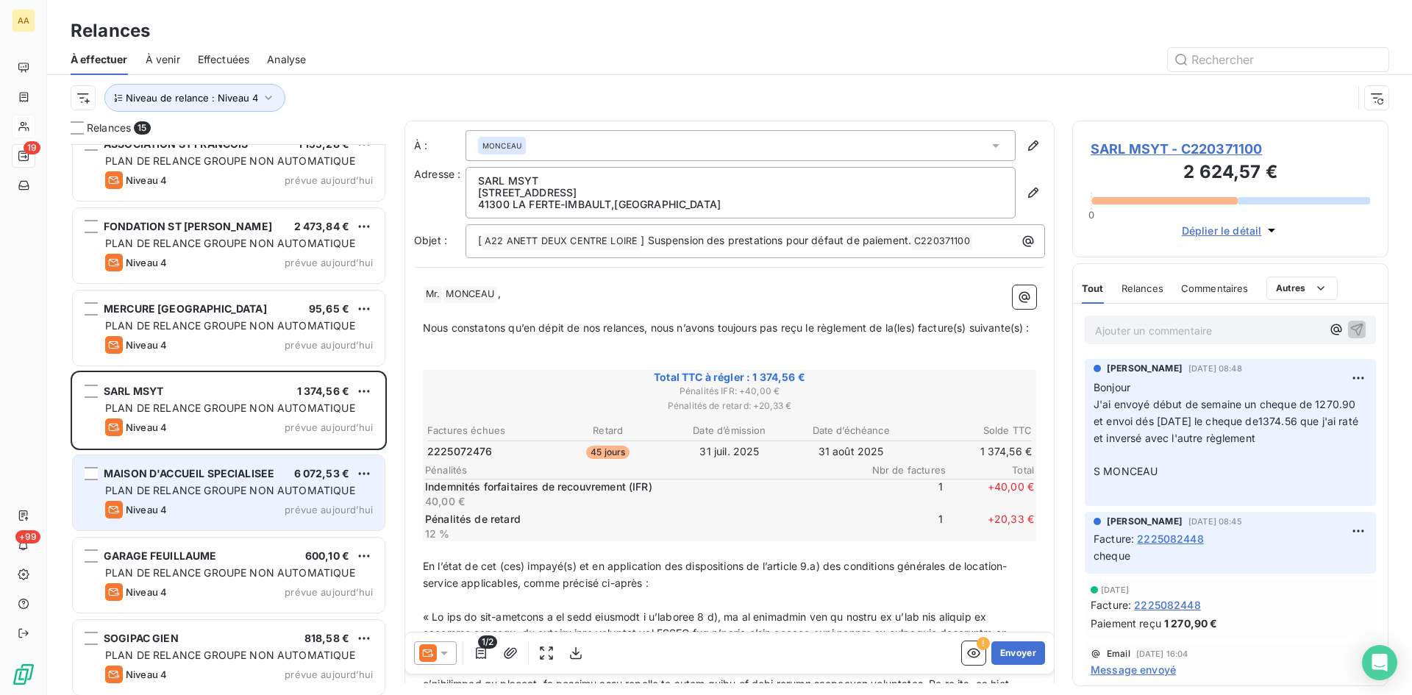
click at [225, 489] on span "PLAN DE RELANCE GROUPE NON AUTOMATIQUE" at bounding box center [230, 490] width 250 height 13
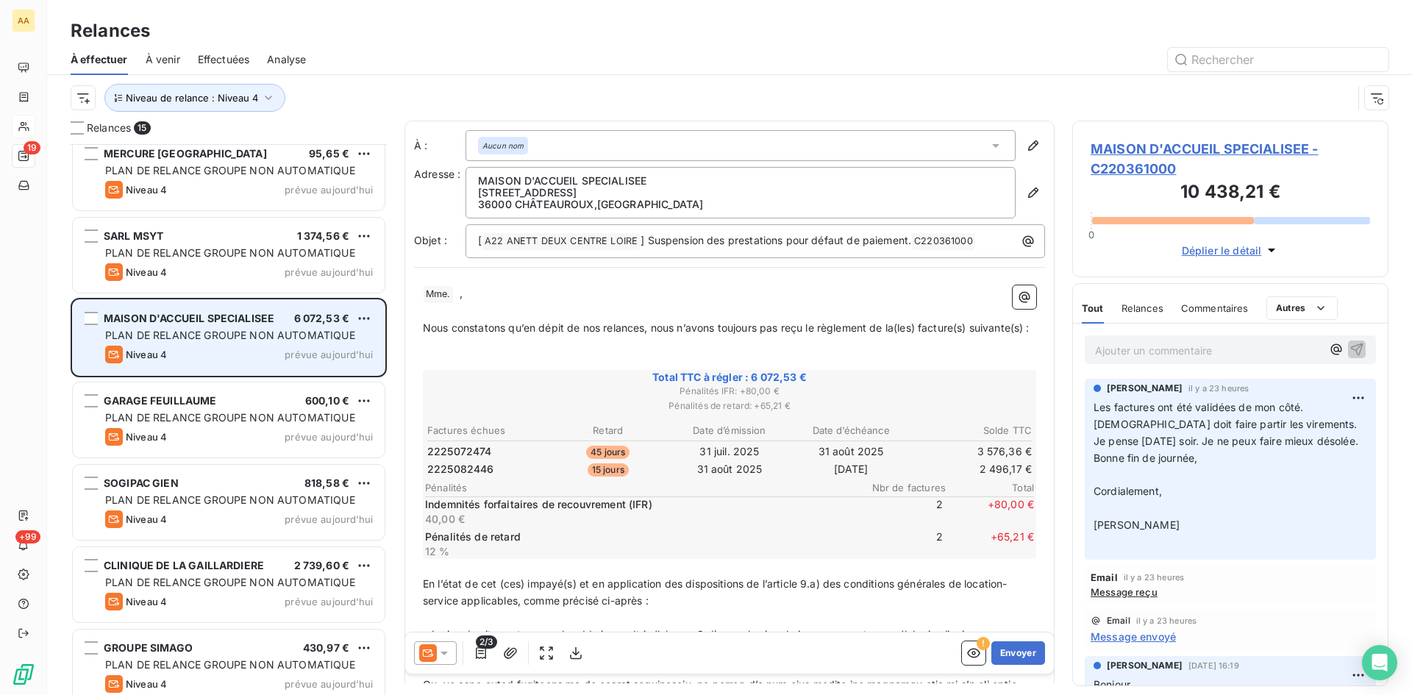
scroll to position [685, 0]
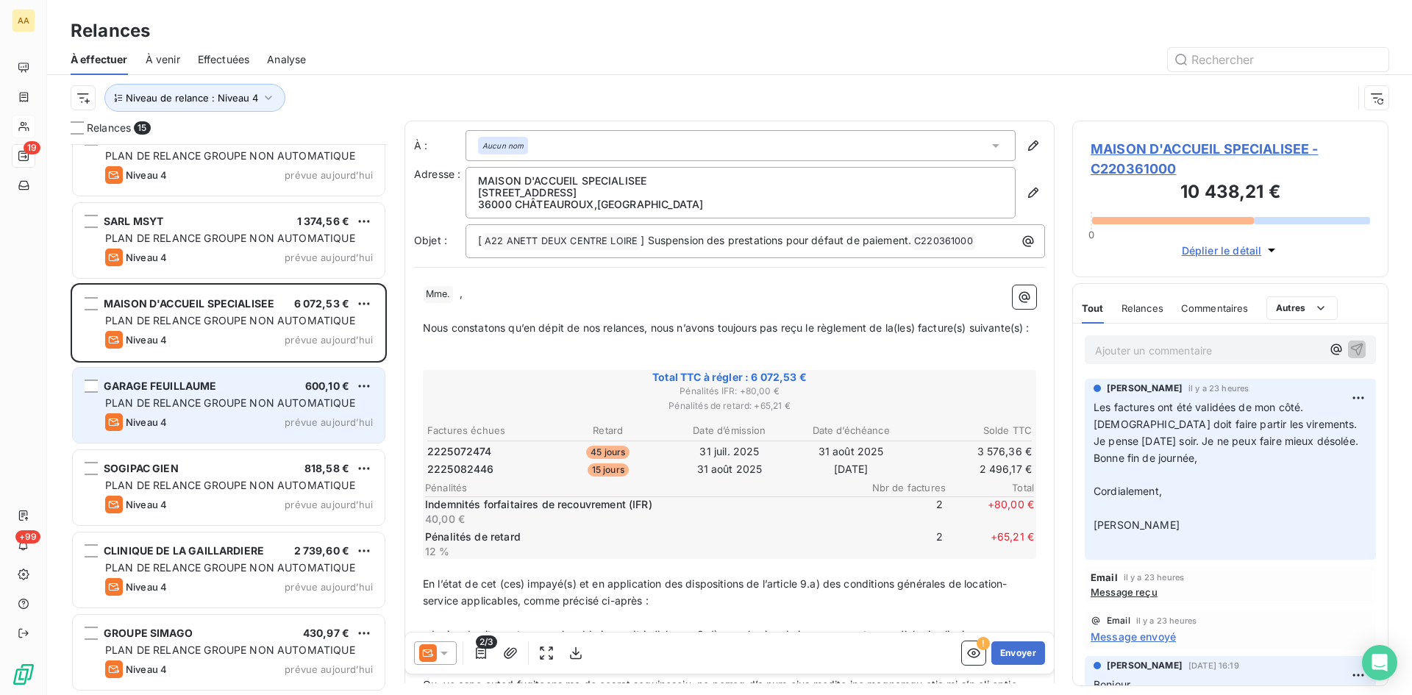
click at [205, 408] on span "PLAN DE RELANCE GROUPE NON AUTOMATIQUE" at bounding box center [230, 402] width 250 height 13
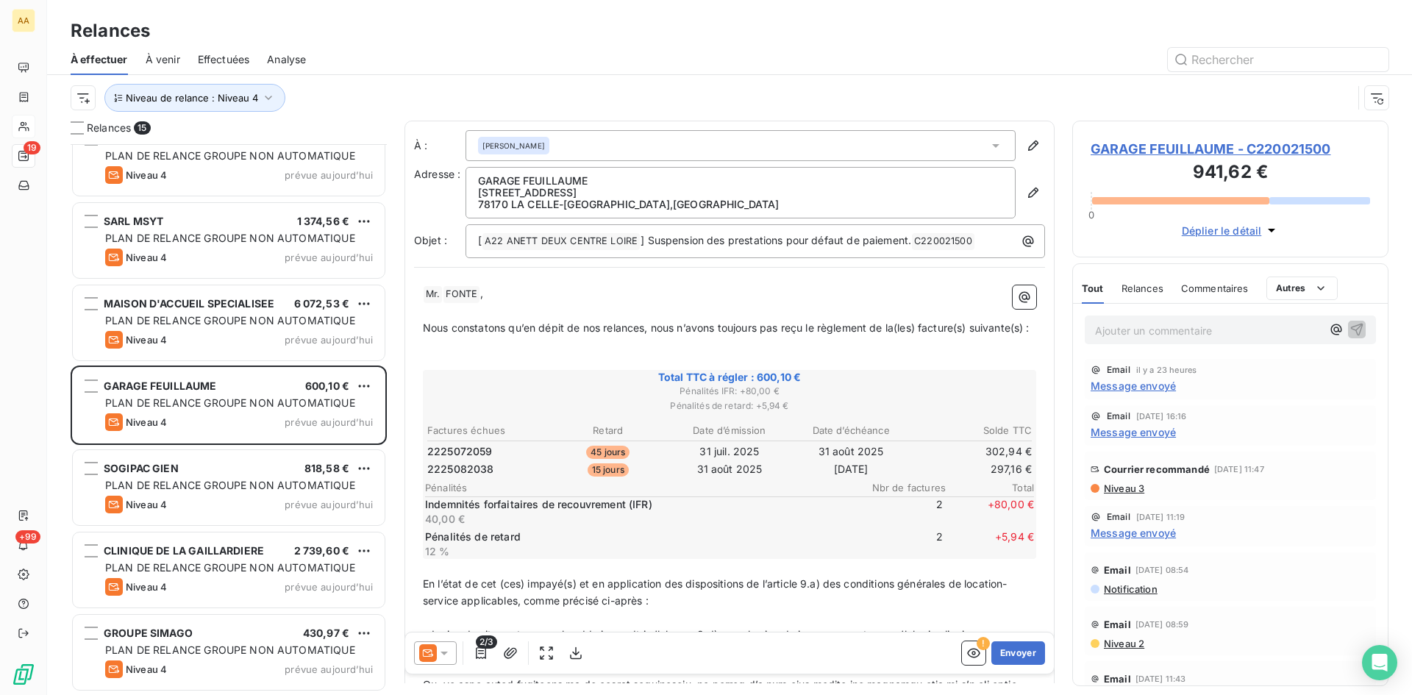
click at [1131, 388] on span "Message envoyé" at bounding box center [1133, 385] width 85 height 15
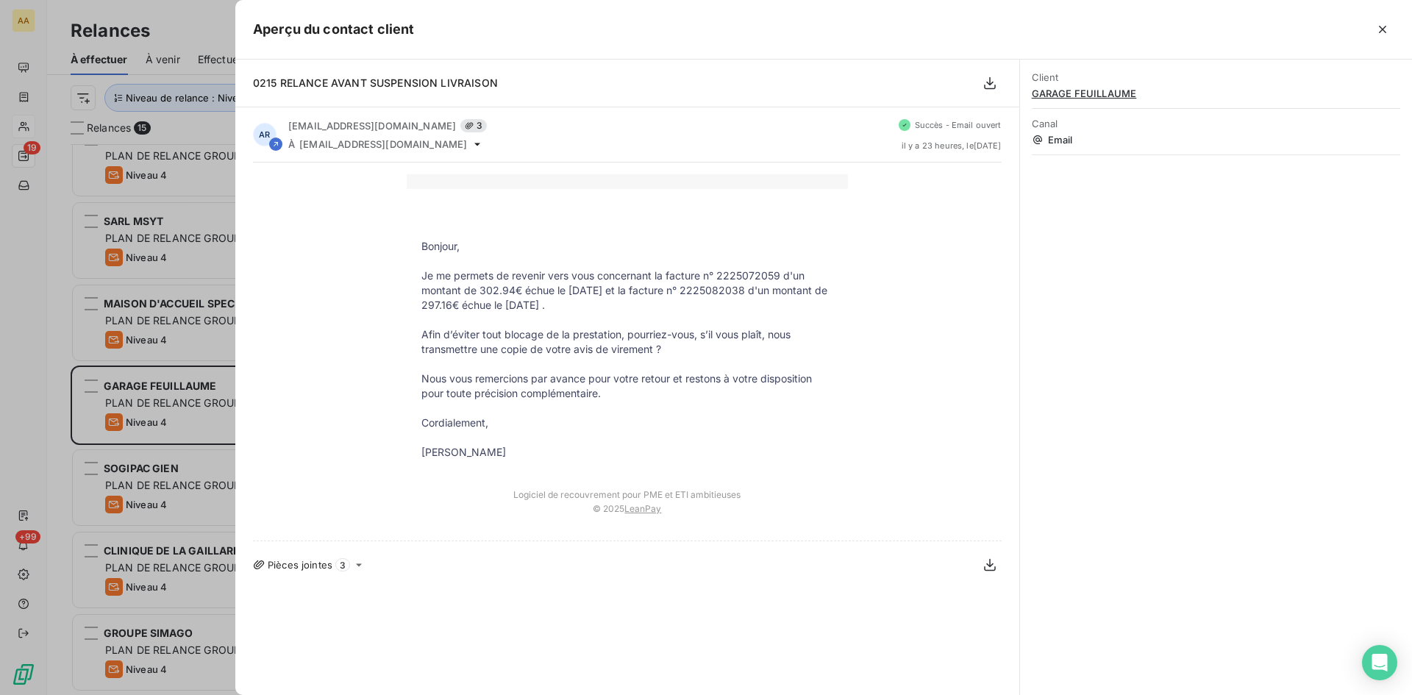
click at [185, 414] on div at bounding box center [706, 347] width 1412 height 695
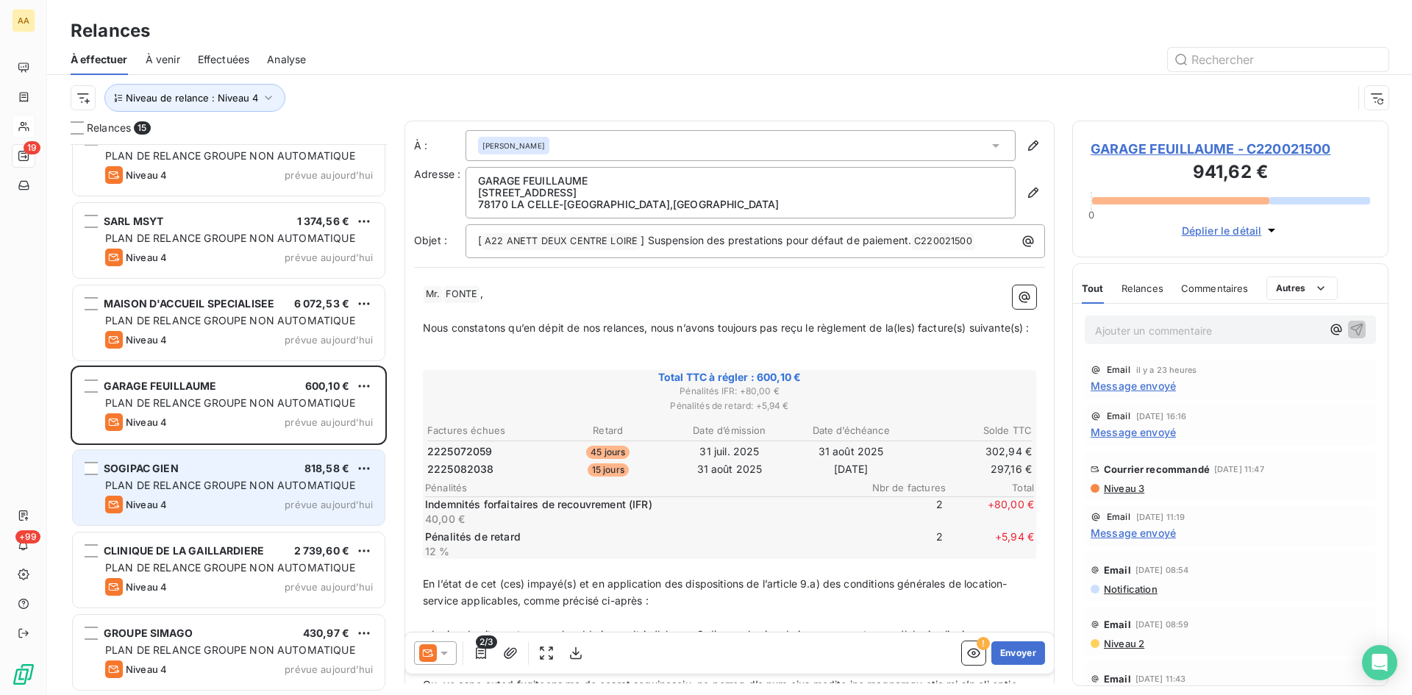
click at [238, 482] on span "PLAN DE RELANCE GROUPE NON AUTOMATIQUE" at bounding box center [230, 485] width 250 height 13
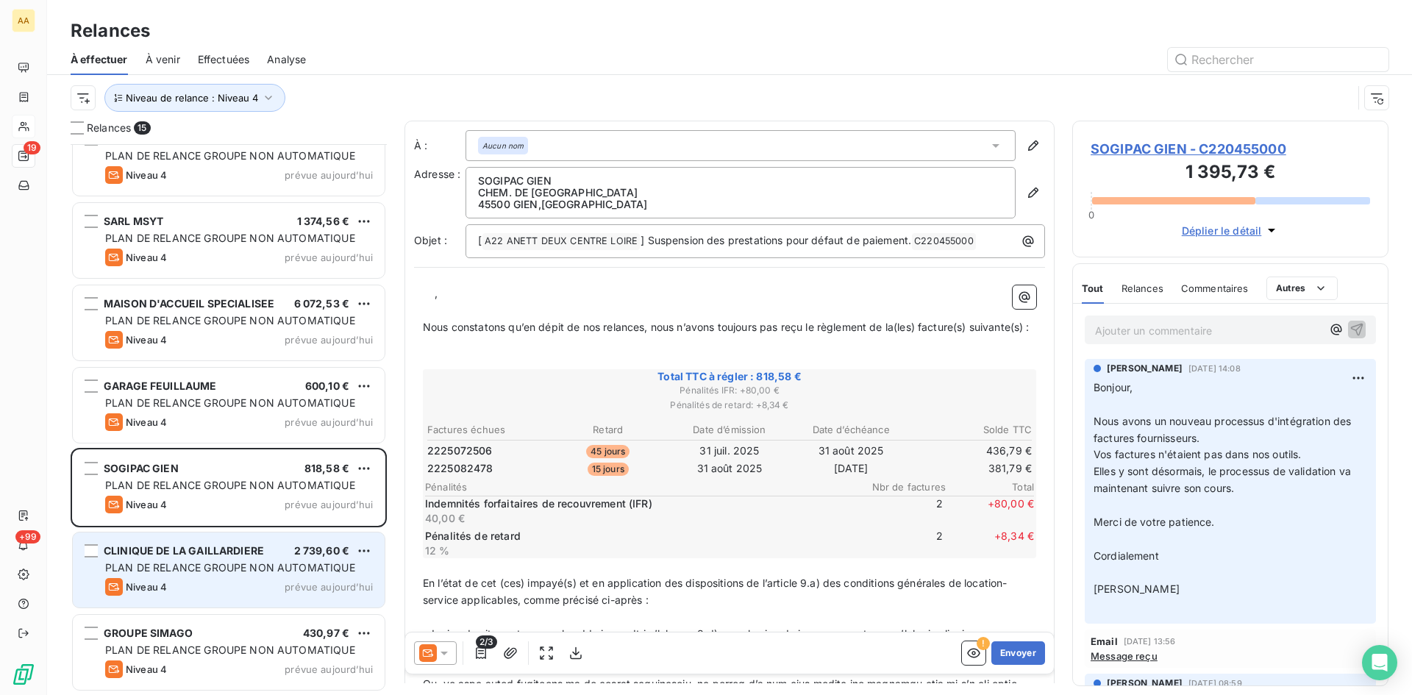
click at [208, 568] on span "PLAN DE RELANCE GROUPE NON AUTOMATIQUE" at bounding box center [230, 567] width 250 height 13
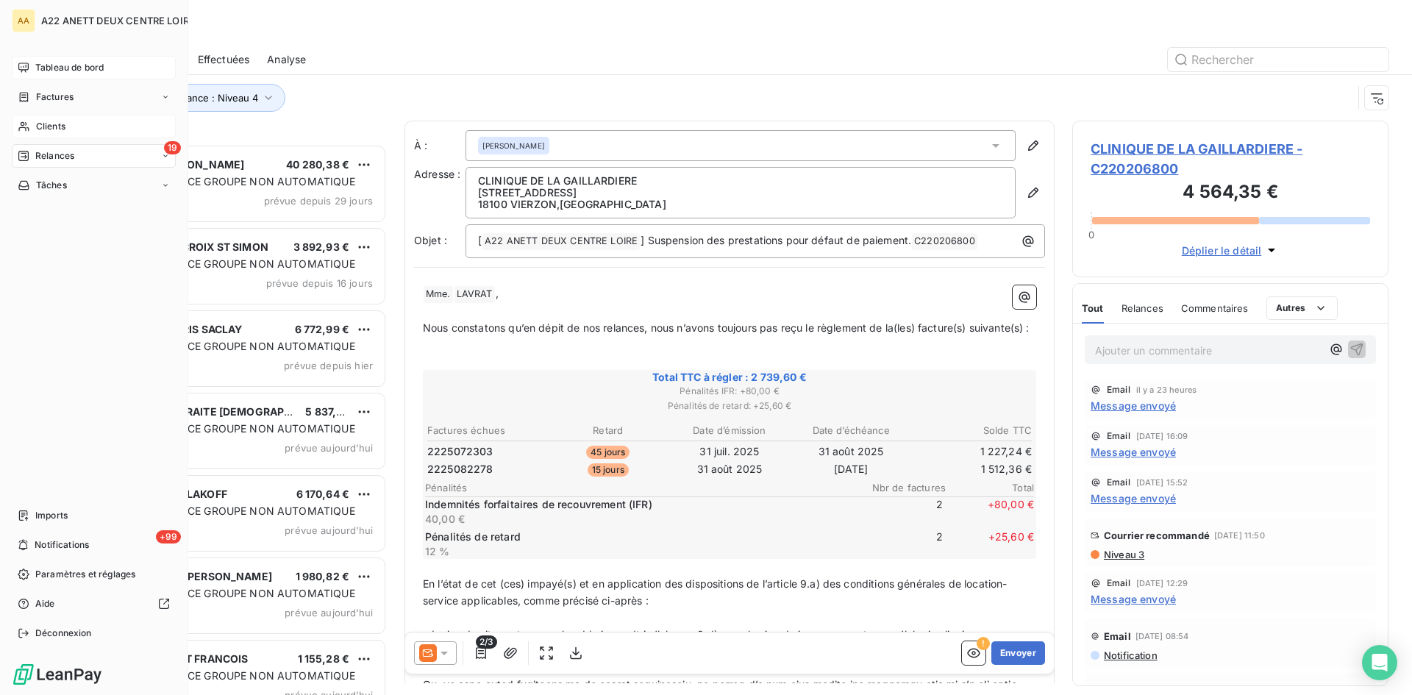
click at [62, 68] on span "Tableau de bord" at bounding box center [69, 67] width 68 height 13
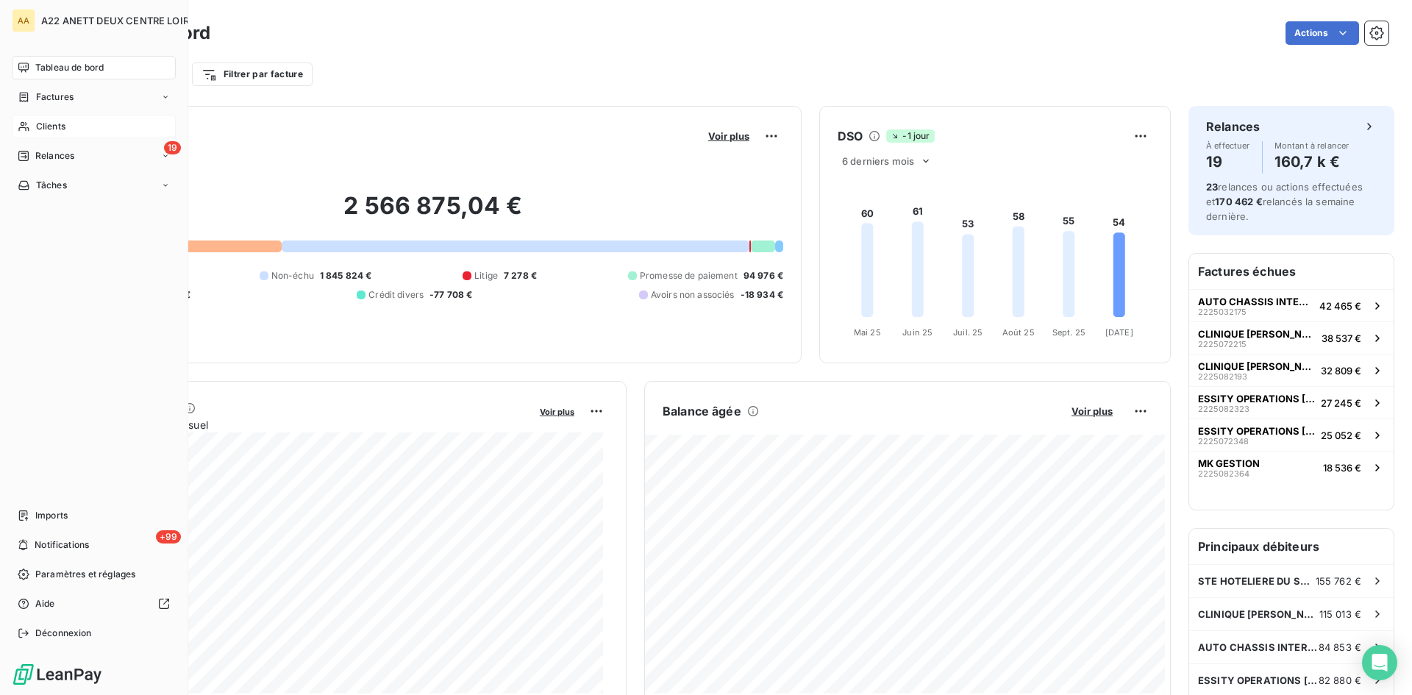
click at [43, 126] on span "Clients" at bounding box center [50, 126] width 29 height 13
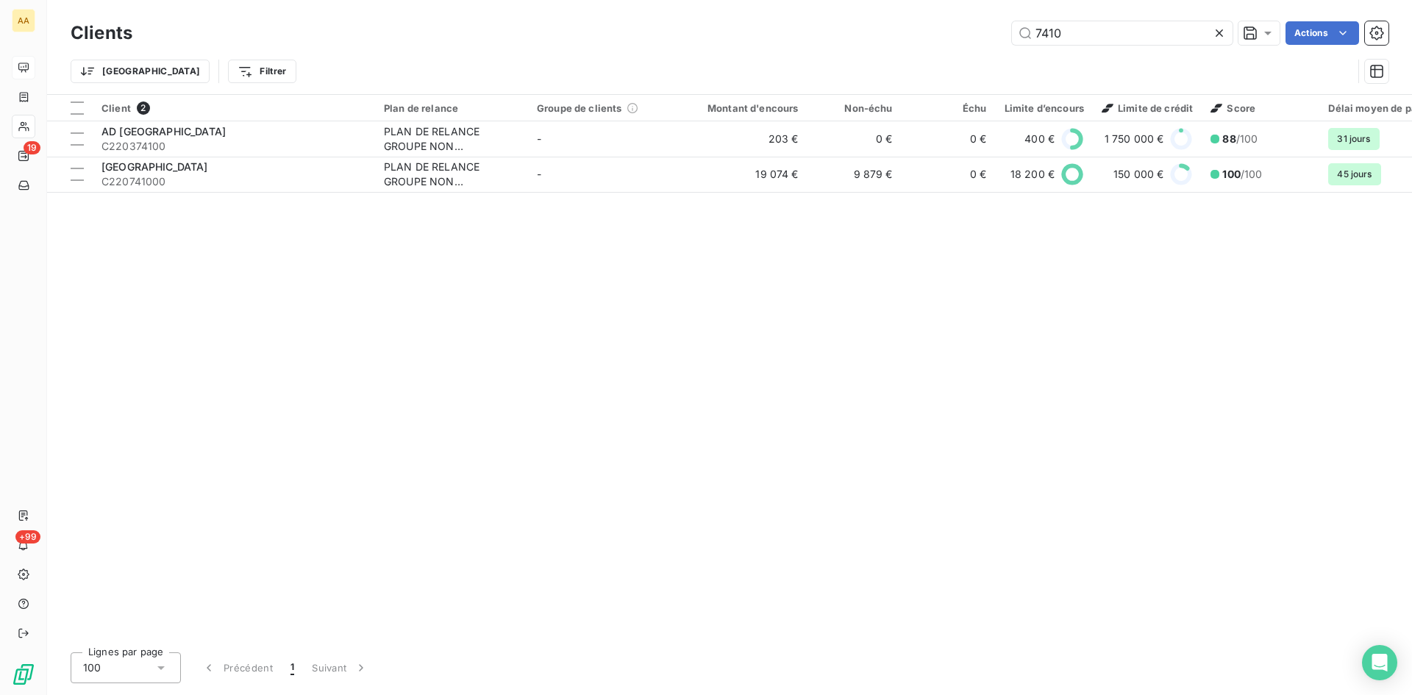
drag, startPoint x: 1061, startPoint y: 38, endPoint x: 964, endPoint y: 45, distance: 97.4
click at [964, 45] on div "Clients 7410 Actions" at bounding box center [730, 33] width 1318 height 31
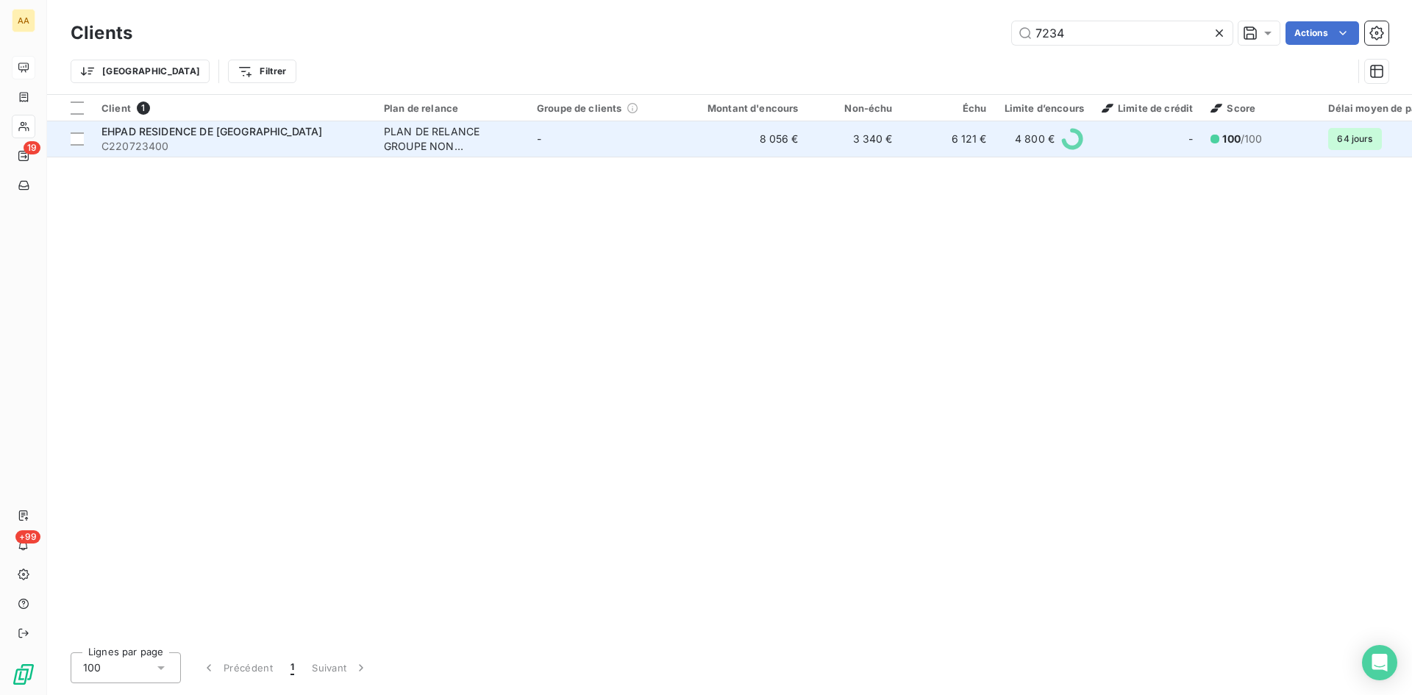
type input "7234"
click at [432, 132] on div "PLAN DE RELANCE GROUPE NON AUTOMATIQUE" at bounding box center [451, 138] width 135 height 29
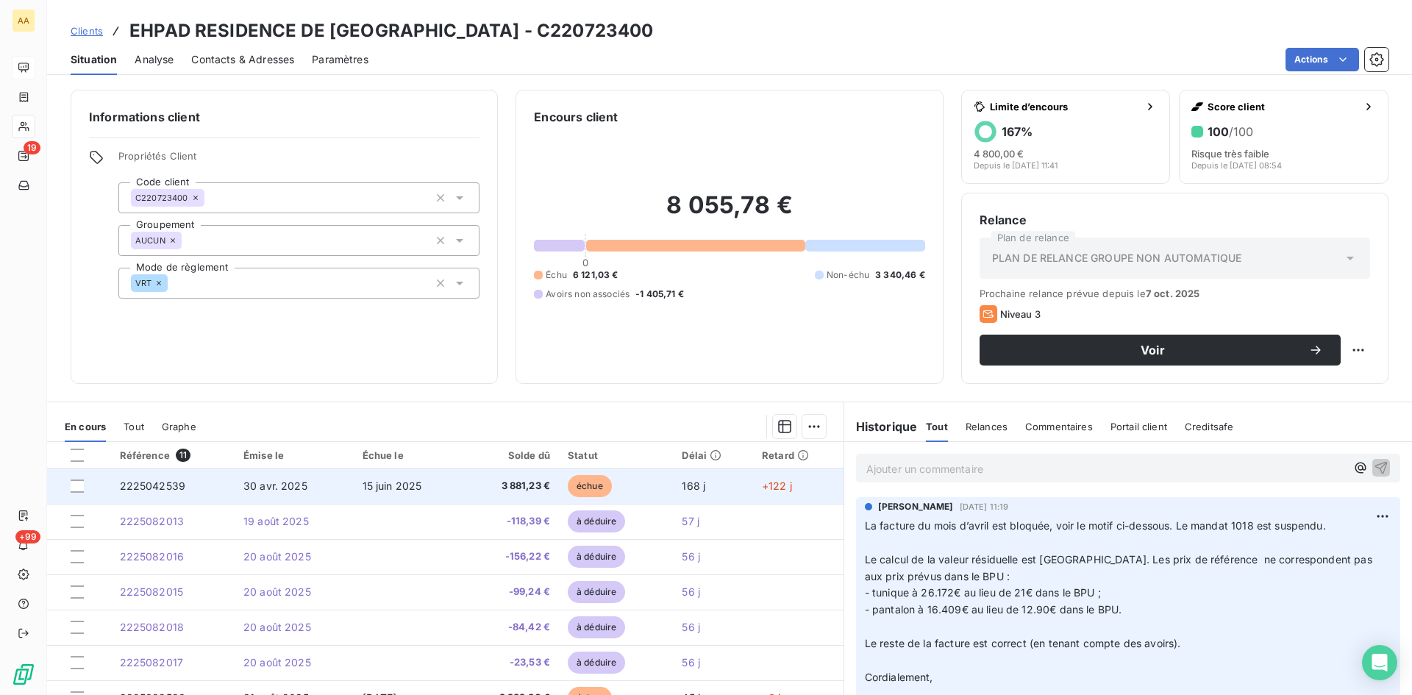
click at [164, 486] on span "2225042539" at bounding box center [153, 486] width 66 height 13
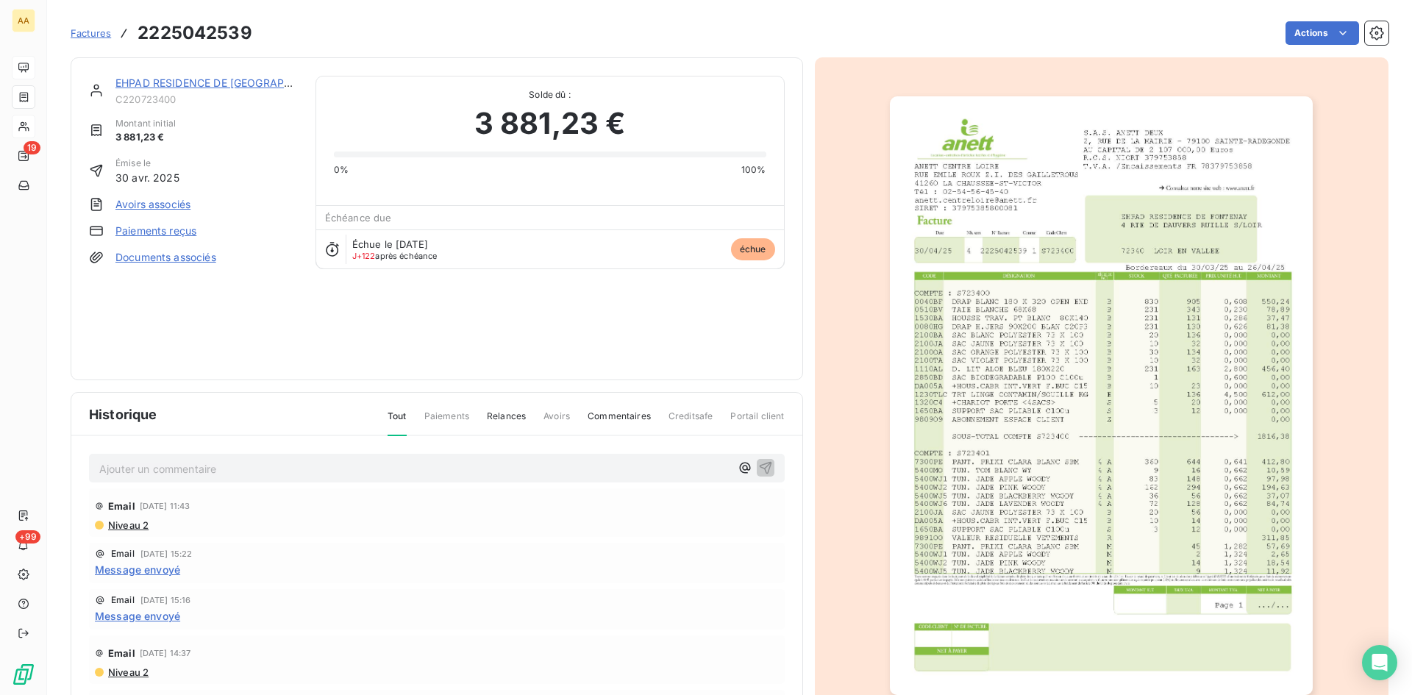
click at [1177, 188] on img "button" at bounding box center [1101, 395] width 423 height 599
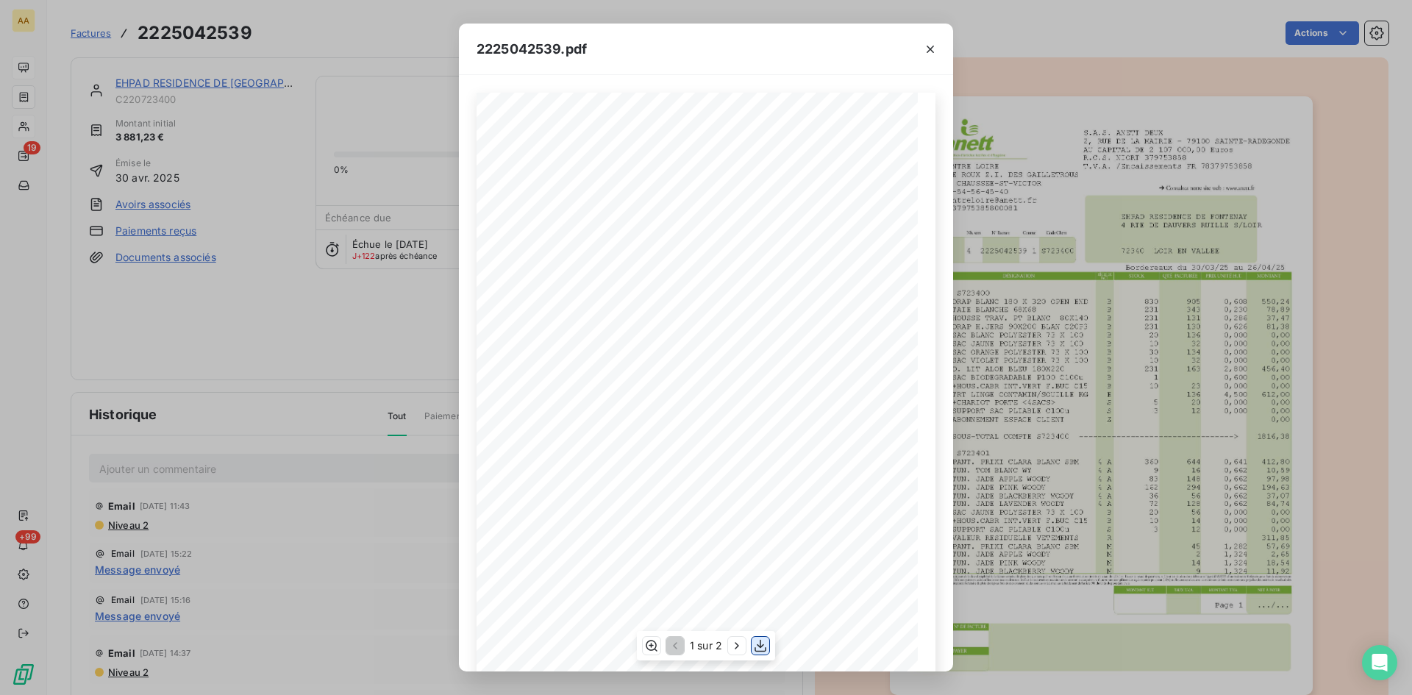
click at [755, 647] on icon "button" at bounding box center [760, 645] width 15 height 15
click at [930, 49] on icon "button" at bounding box center [930, 49] width 7 height 7
